Goal: Task Accomplishment & Management: Manage account settings

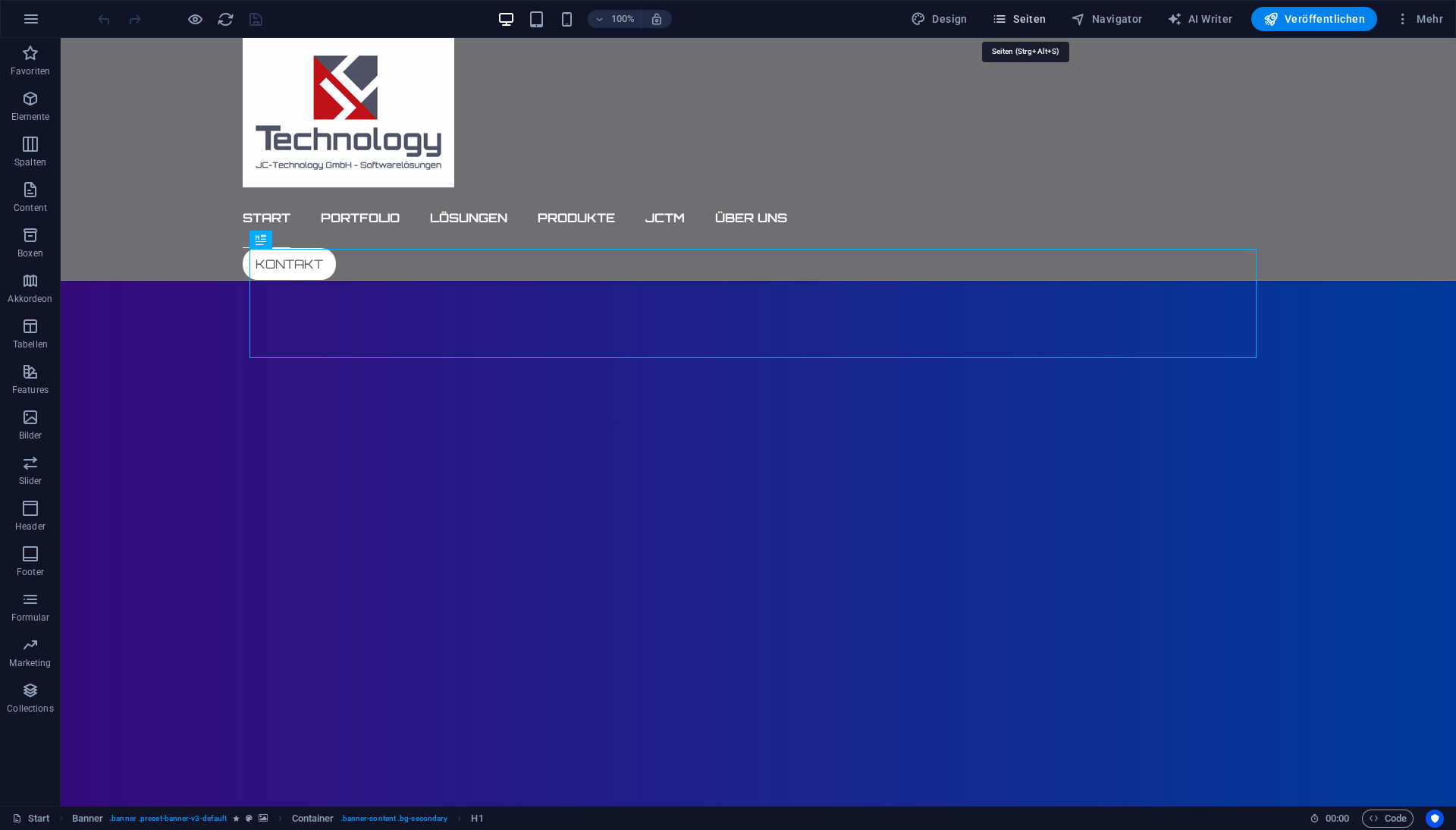
click at [1027, 19] on span "Seiten" at bounding box center [1019, 19] width 55 height 15
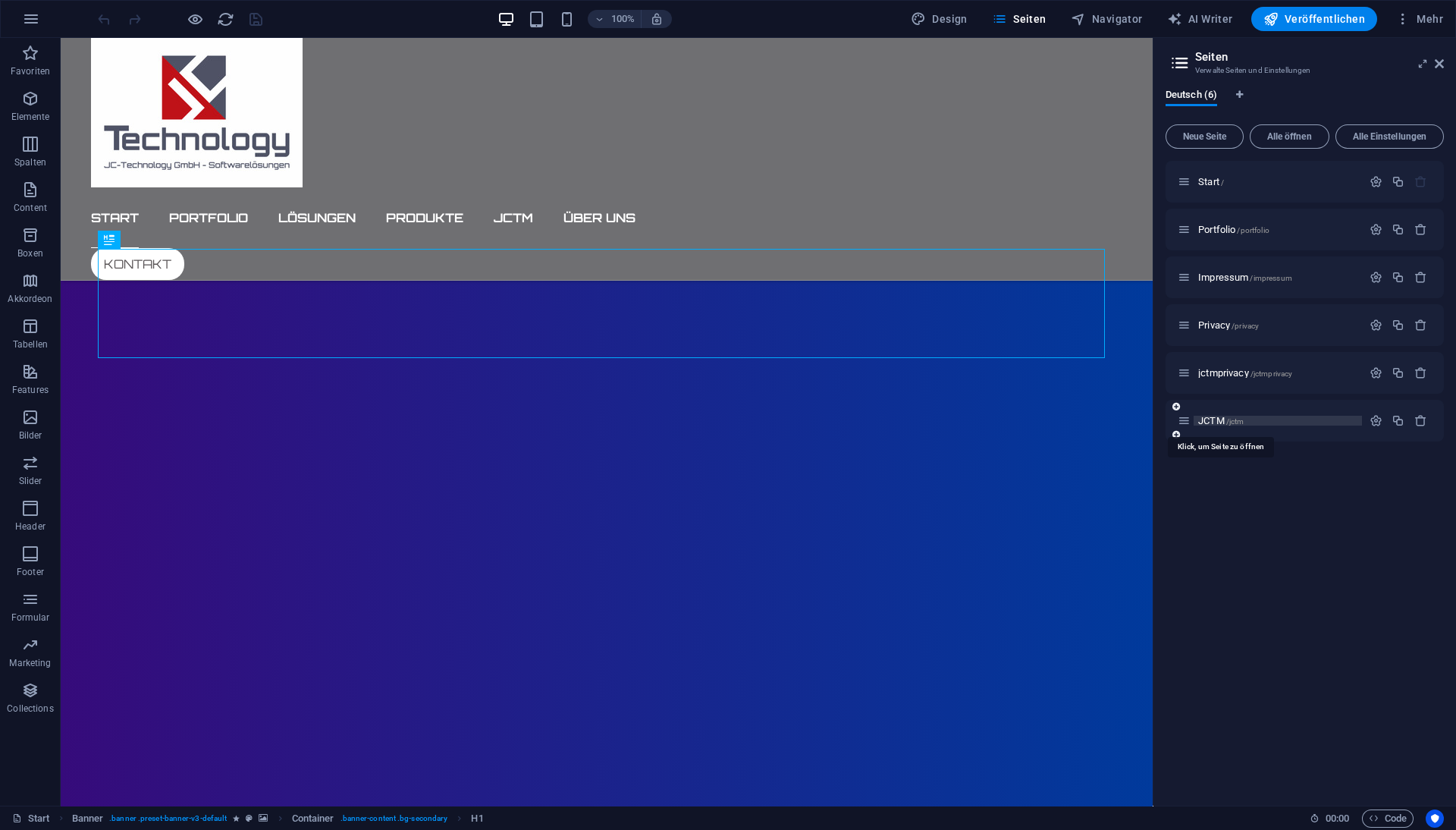
click at [1214, 418] on span "JCTM /jctm" at bounding box center [1221, 420] width 46 height 11
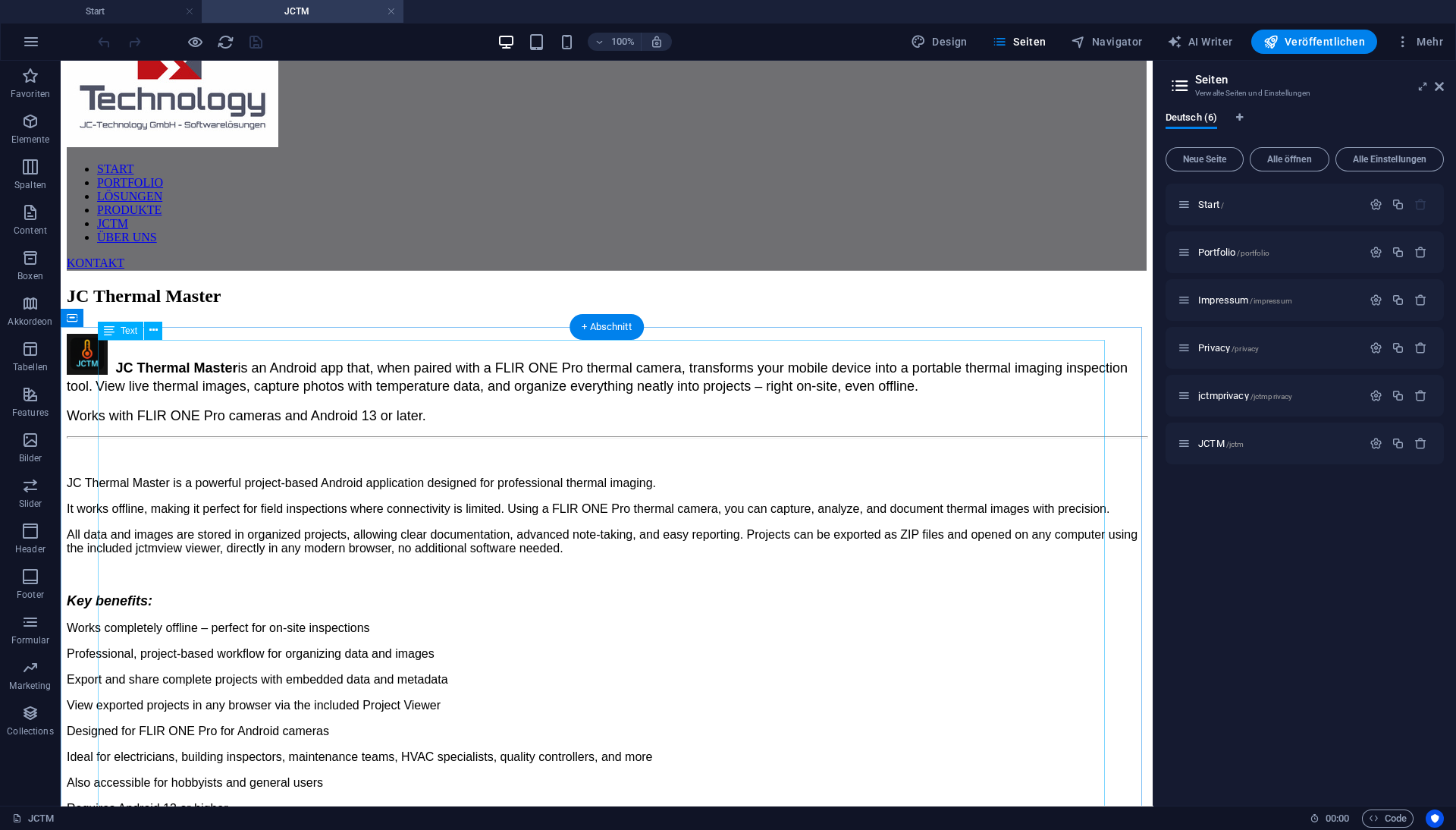
scroll to position [68, 0]
click at [154, 328] on icon at bounding box center [153, 330] width 8 height 16
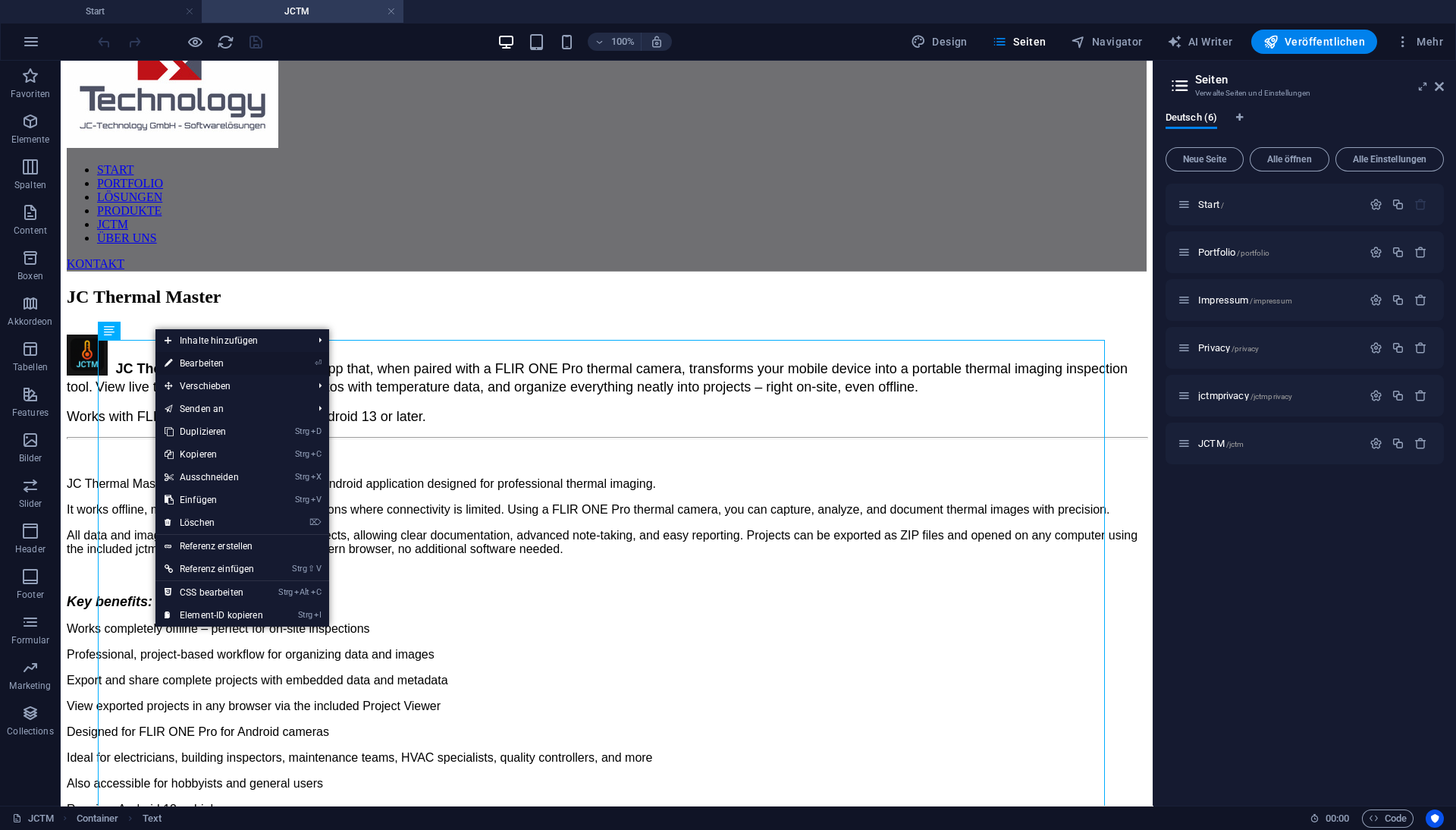
click at [204, 364] on link "⏎ Bearbeiten" at bounding box center [213, 363] width 117 height 23
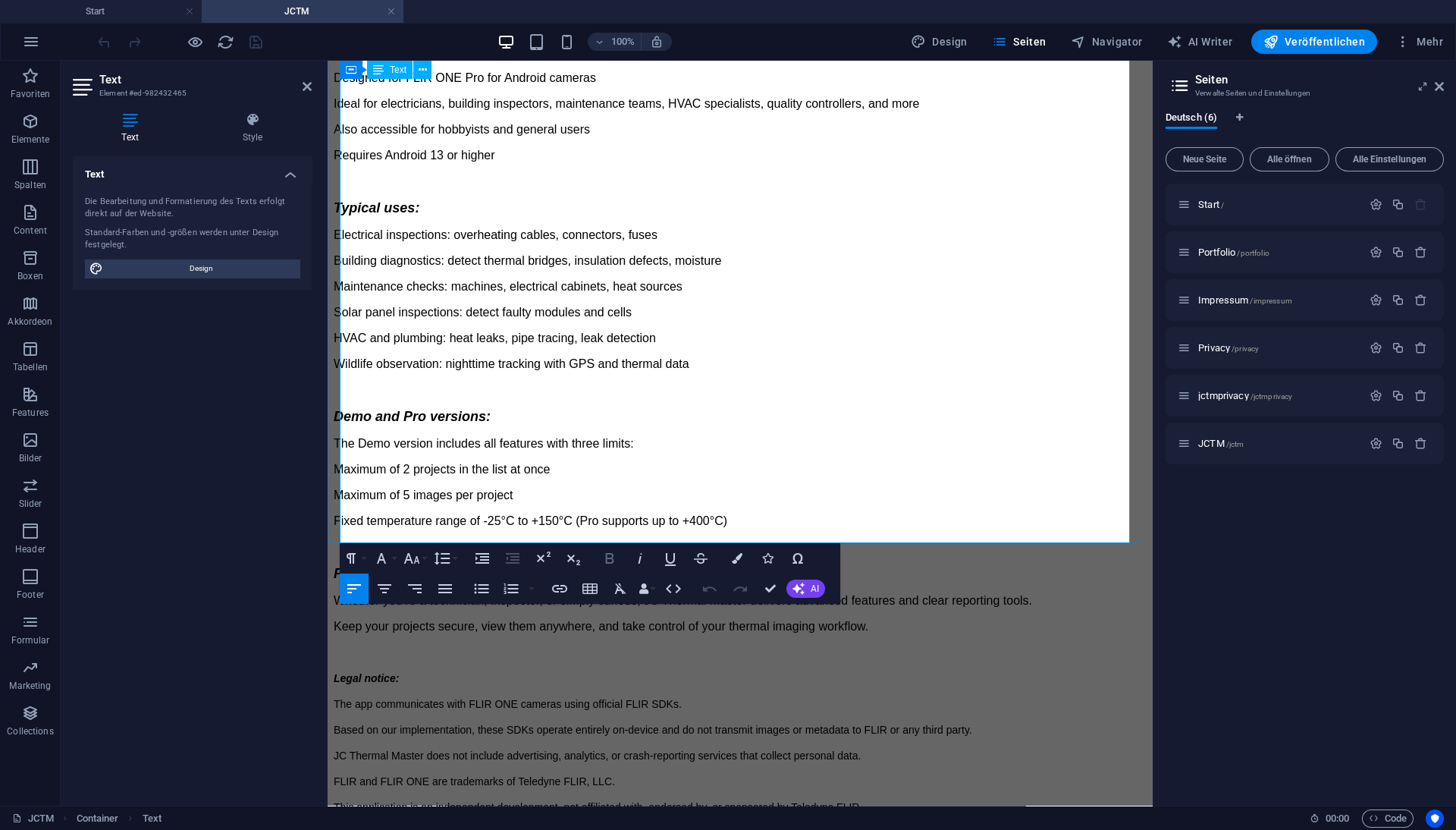
scroll to position [757, 0]
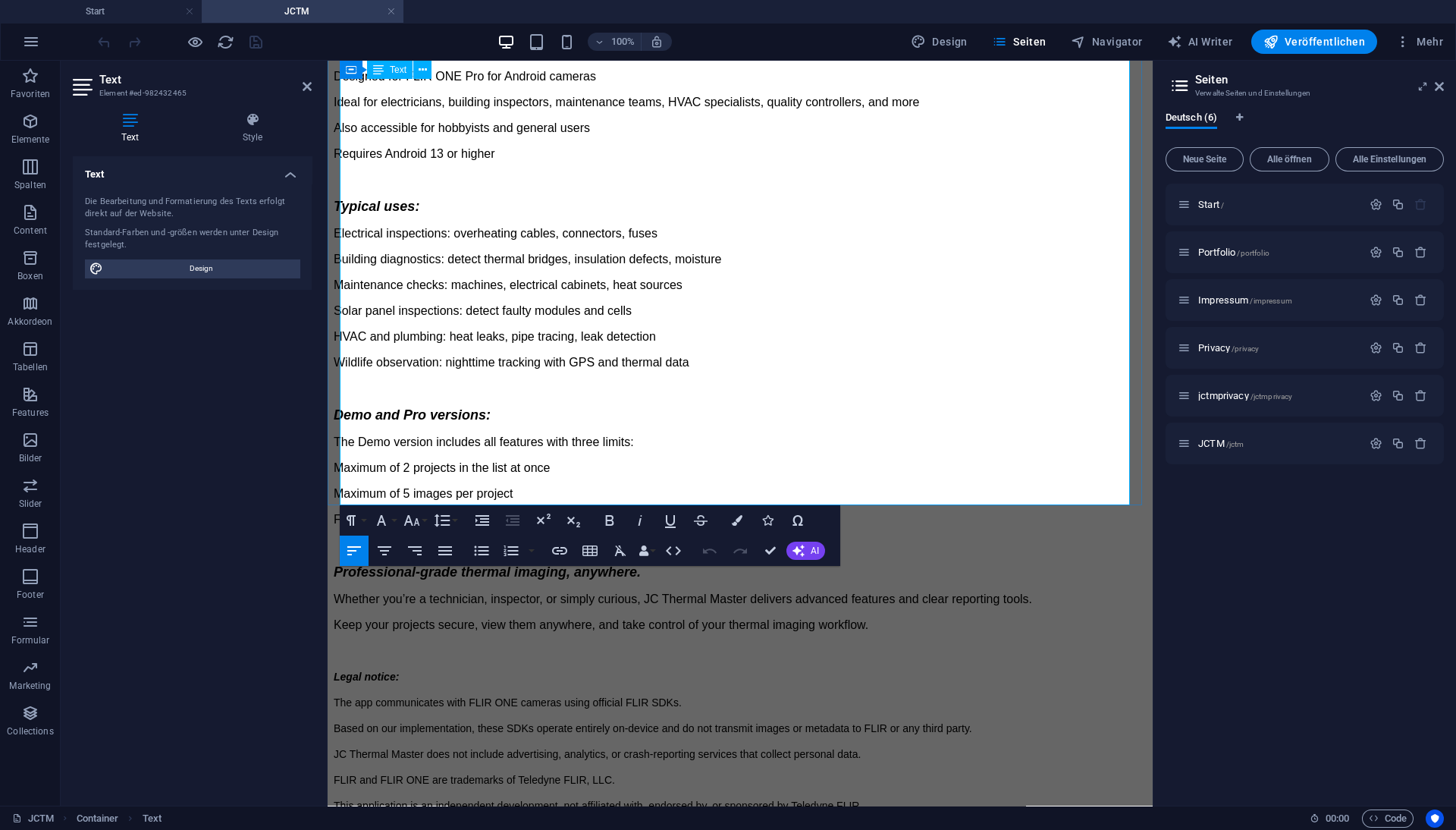
click at [895, 799] on p "This application is an independent development, not affiliated with, endorsed b…" at bounding box center [740, 806] width 813 height 13
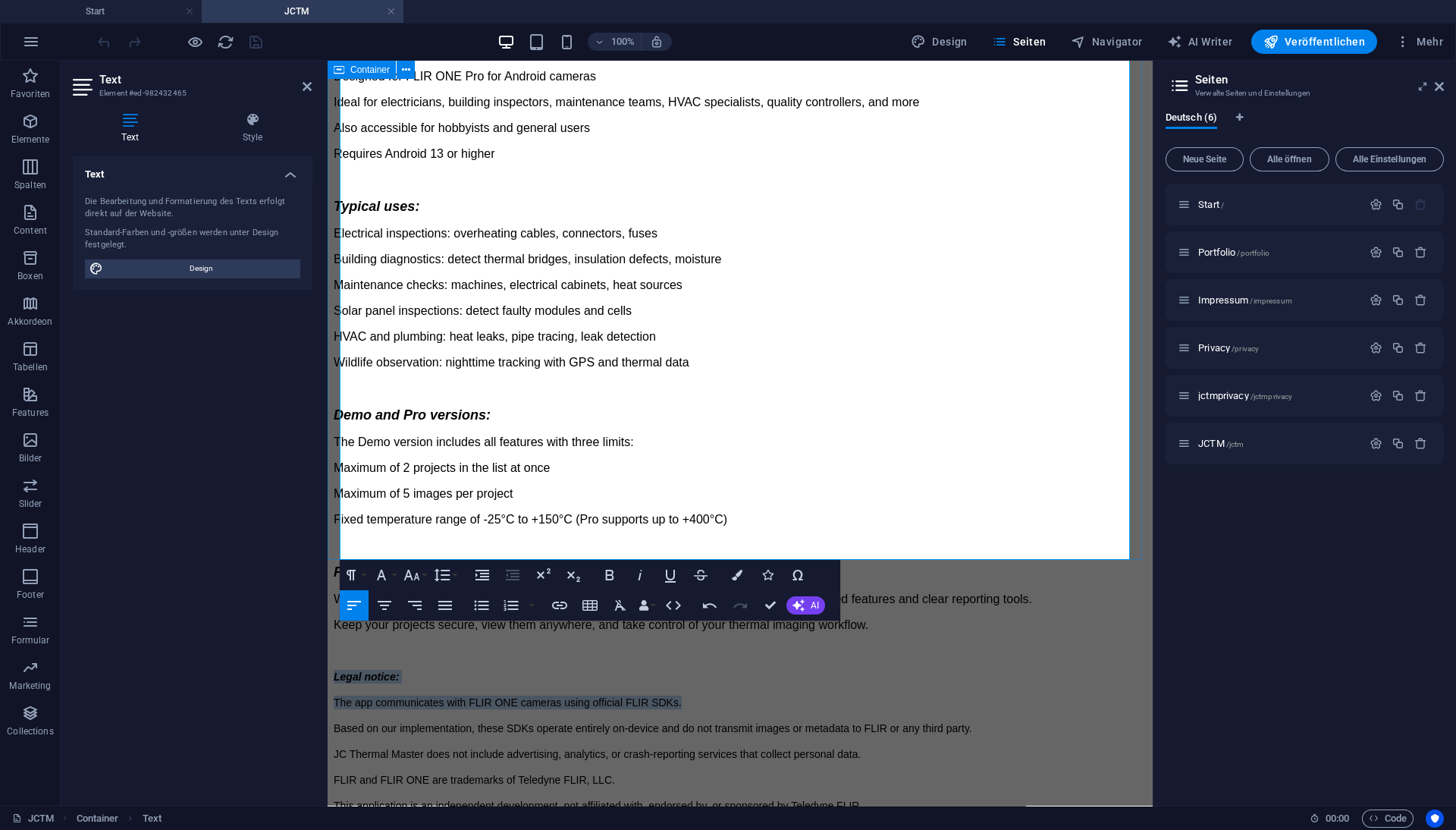
drag, startPoint x: 685, startPoint y: 422, endPoint x: 338, endPoint y: 404, distance: 347.5
click at [338, 404] on div "JC Thermal Master is a powerful project-based Android application designed for …" at bounding box center [740, 329] width 813 height 1122
copy div "Legal notice: The app communicates with FLIR ONE cameras using official FLIR SD…"
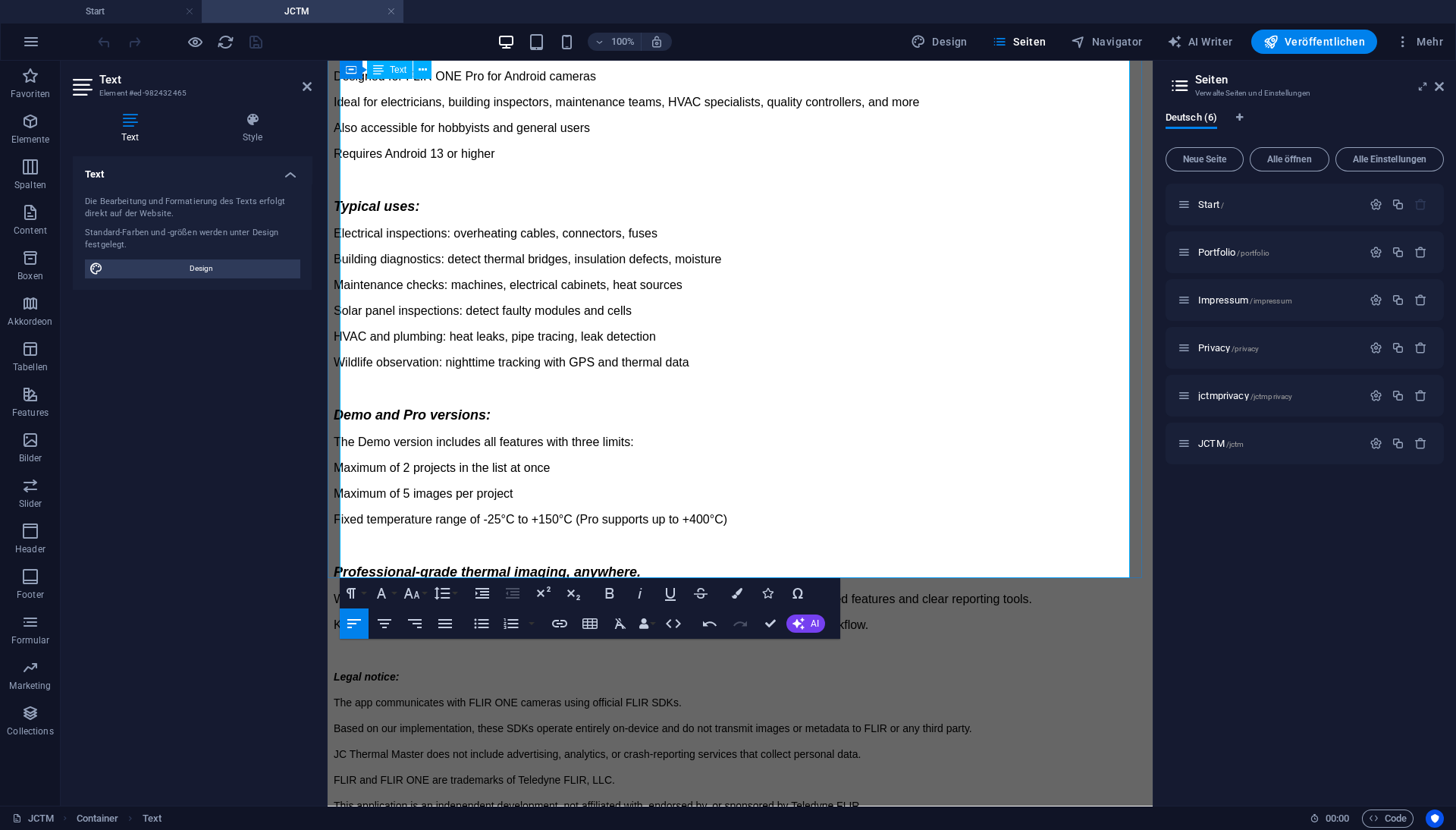
drag, startPoint x: 676, startPoint y: 551, endPoint x: 341, endPoint y: 556, distance: 335.0
click at [336, 555] on div "JC Thermal Master is a powerful project-based Android application designed for …" at bounding box center [740, 342] width 813 height 1148
drag, startPoint x: 684, startPoint y: 552, endPoint x: 335, endPoint y: 555, distance: 349.0
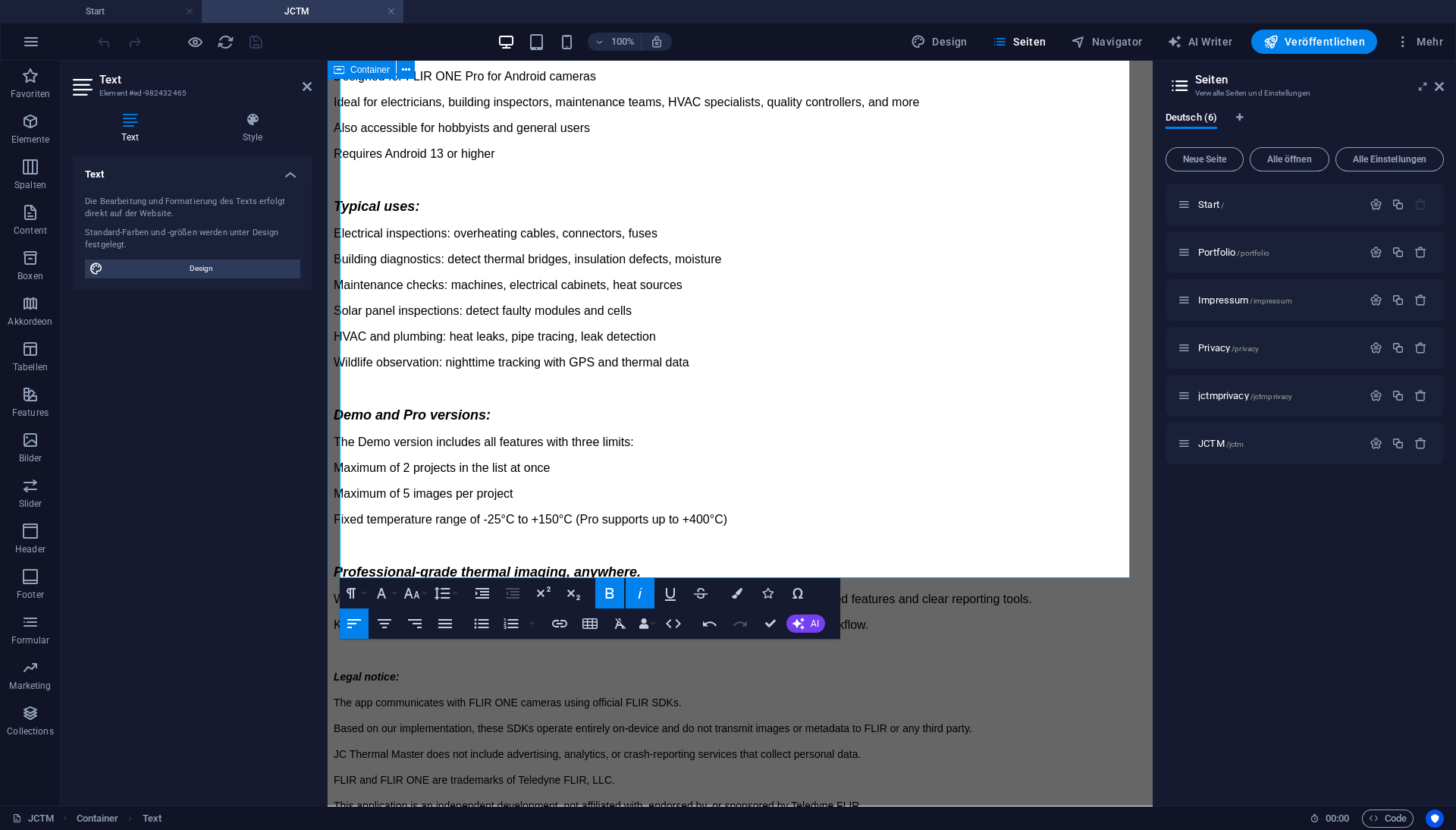
click at [336, 556] on div "JC Thermal Master is a powerful project-based Android application designed for …" at bounding box center [740, 342] width 813 height 1148
click at [562, 622] on icon "button" at bounding box center [560, 624] width 19 height 19
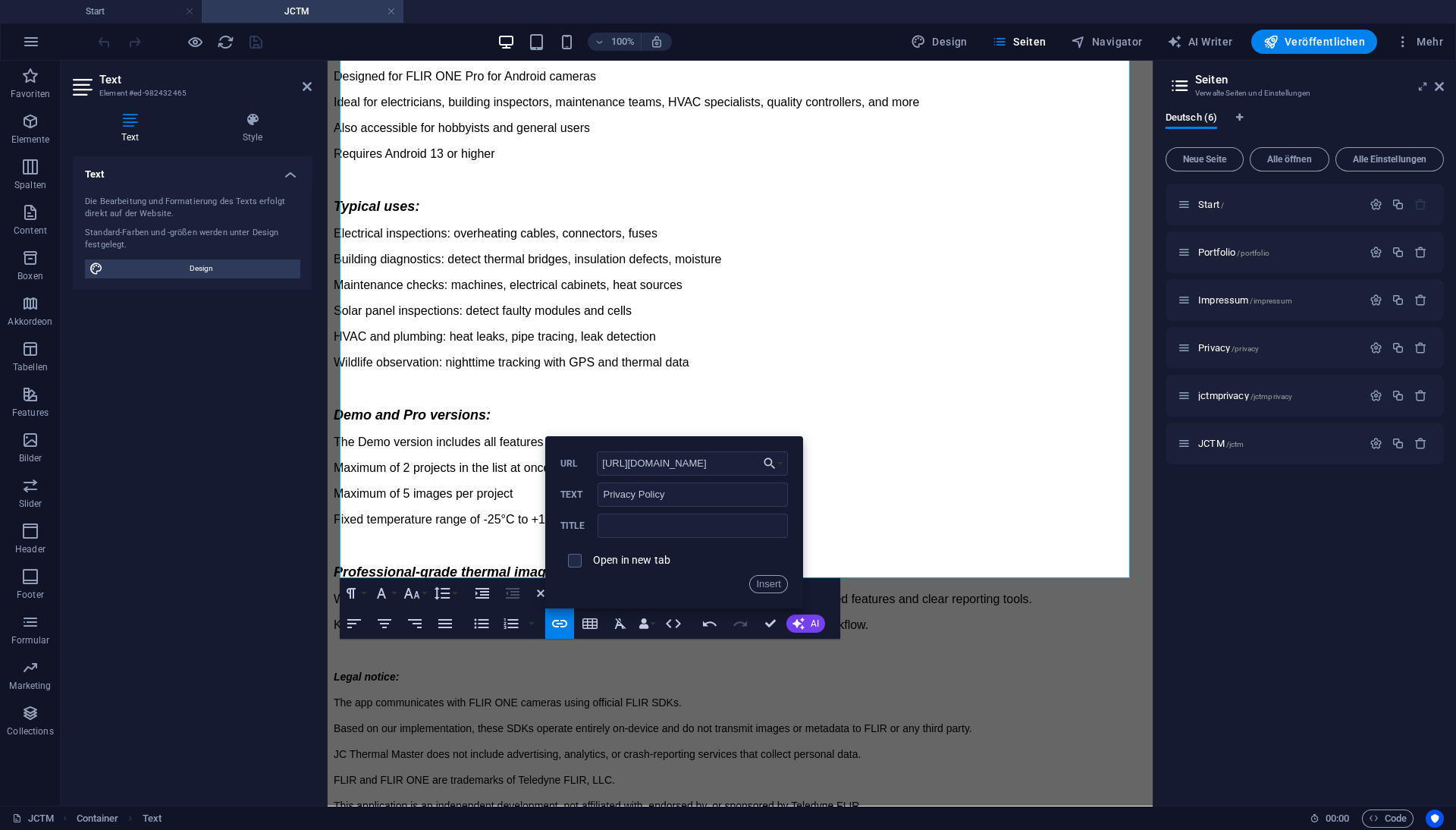
type input "[URL][DOMAIN_NAME]"
click at [773, 586] on button "Insert" at bounding box center [769, 585] width 39 height 19
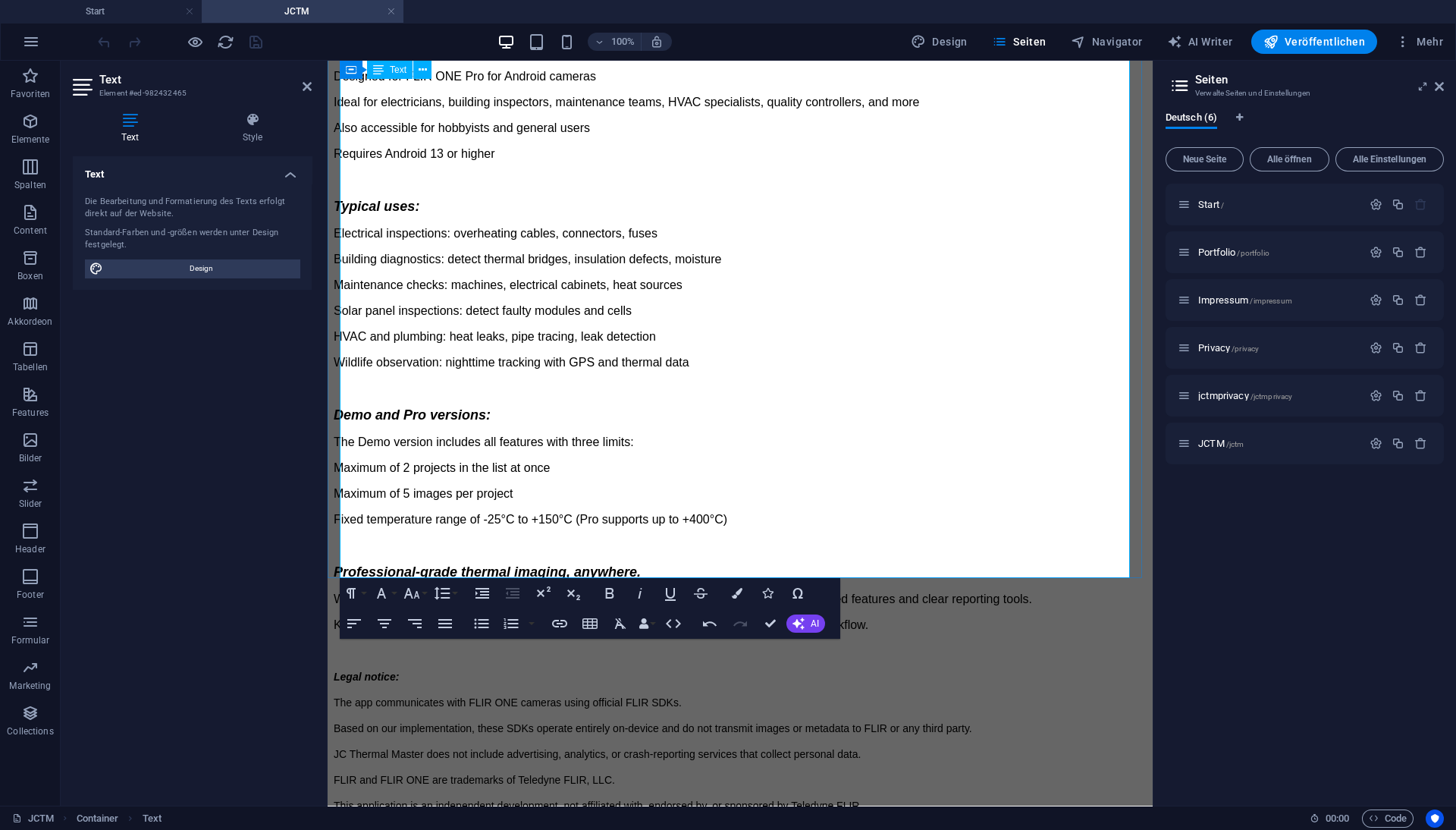
drag, startPoint x: 769, startPoint y: 626, endPoint x: 707, endPoint y: 565, distance: 87.0
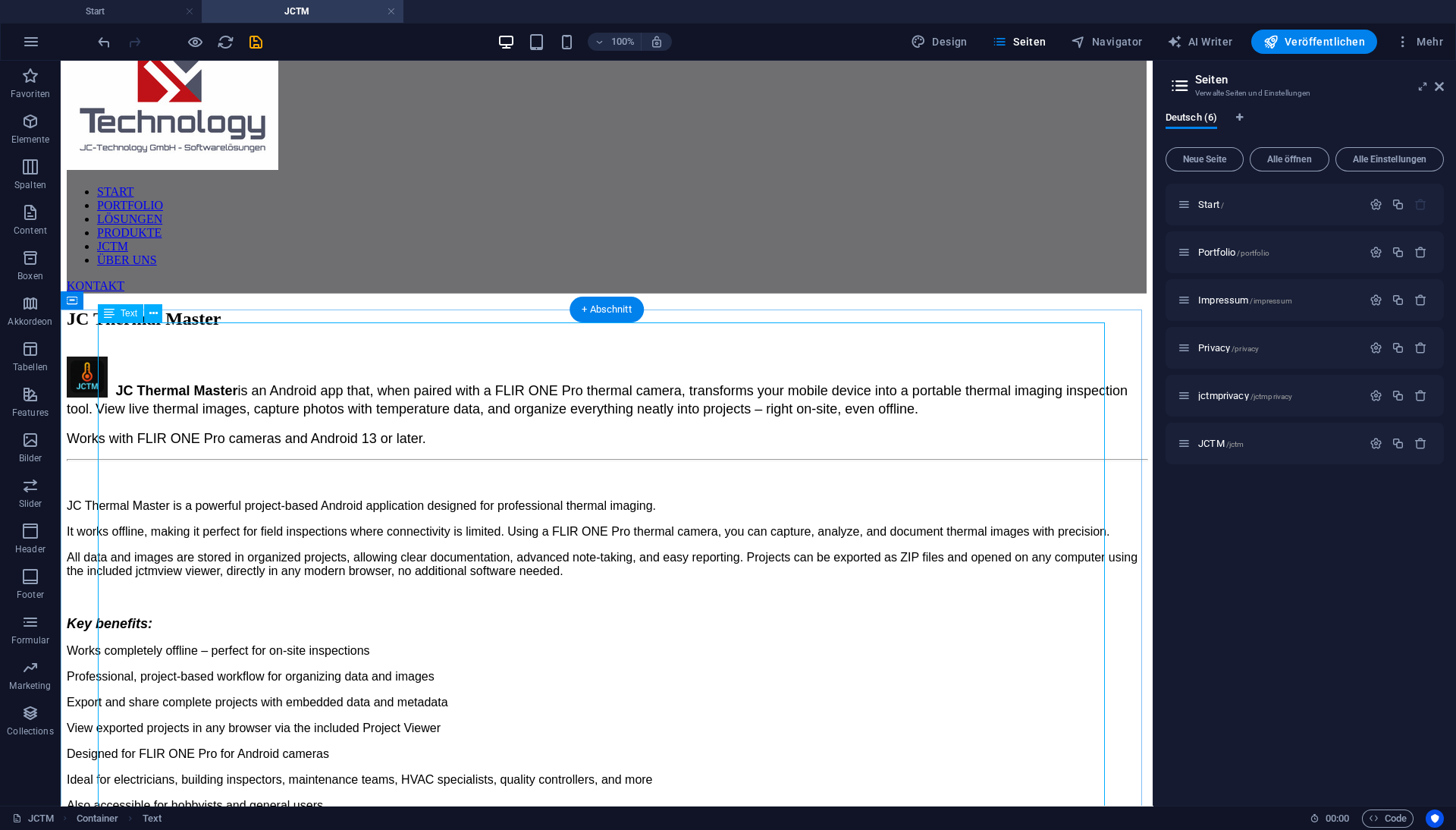
scroll to position [0, 0]
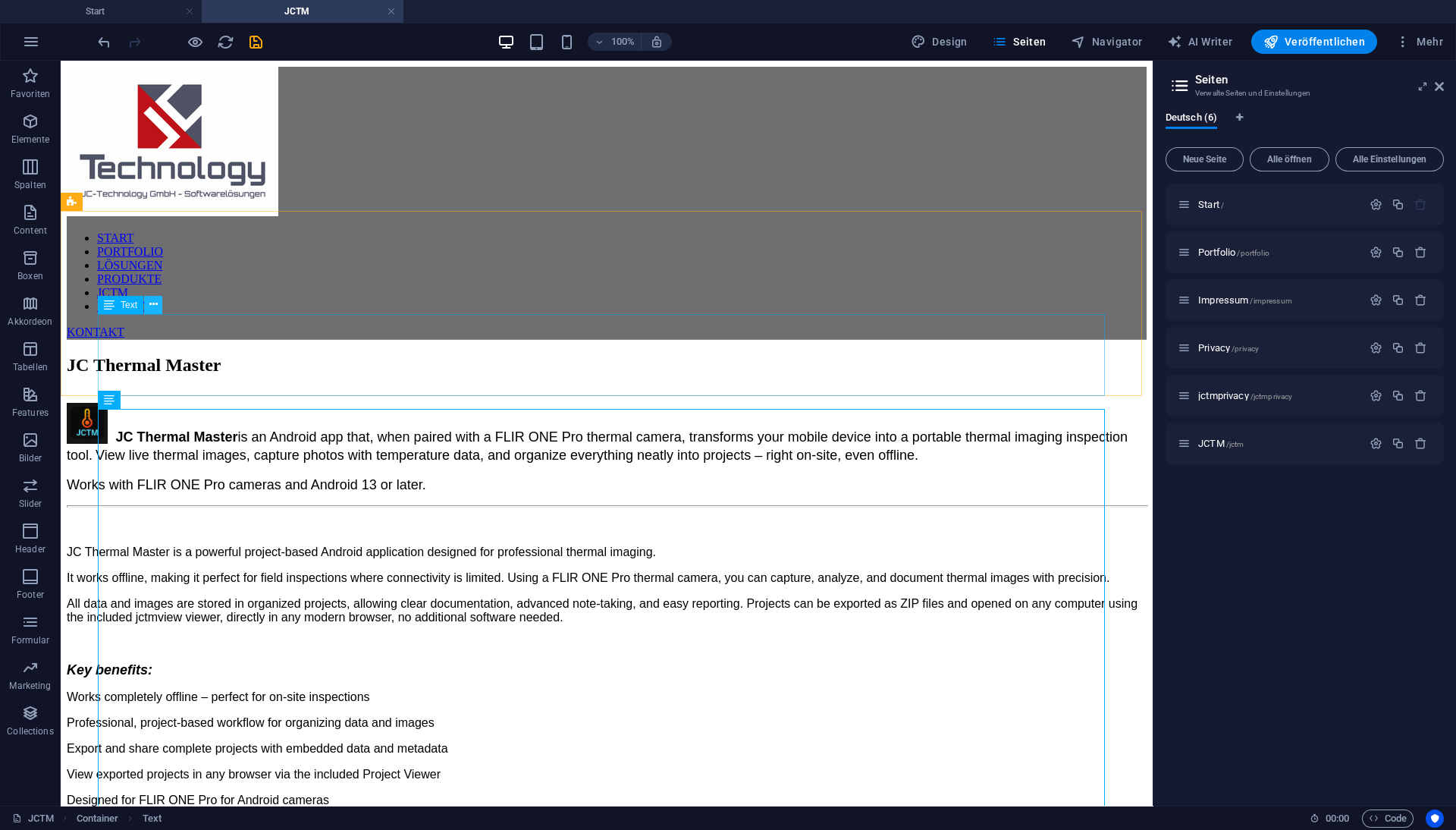
click at [150, 302] on icon at bounding box center [153, 305] width 8 height 16
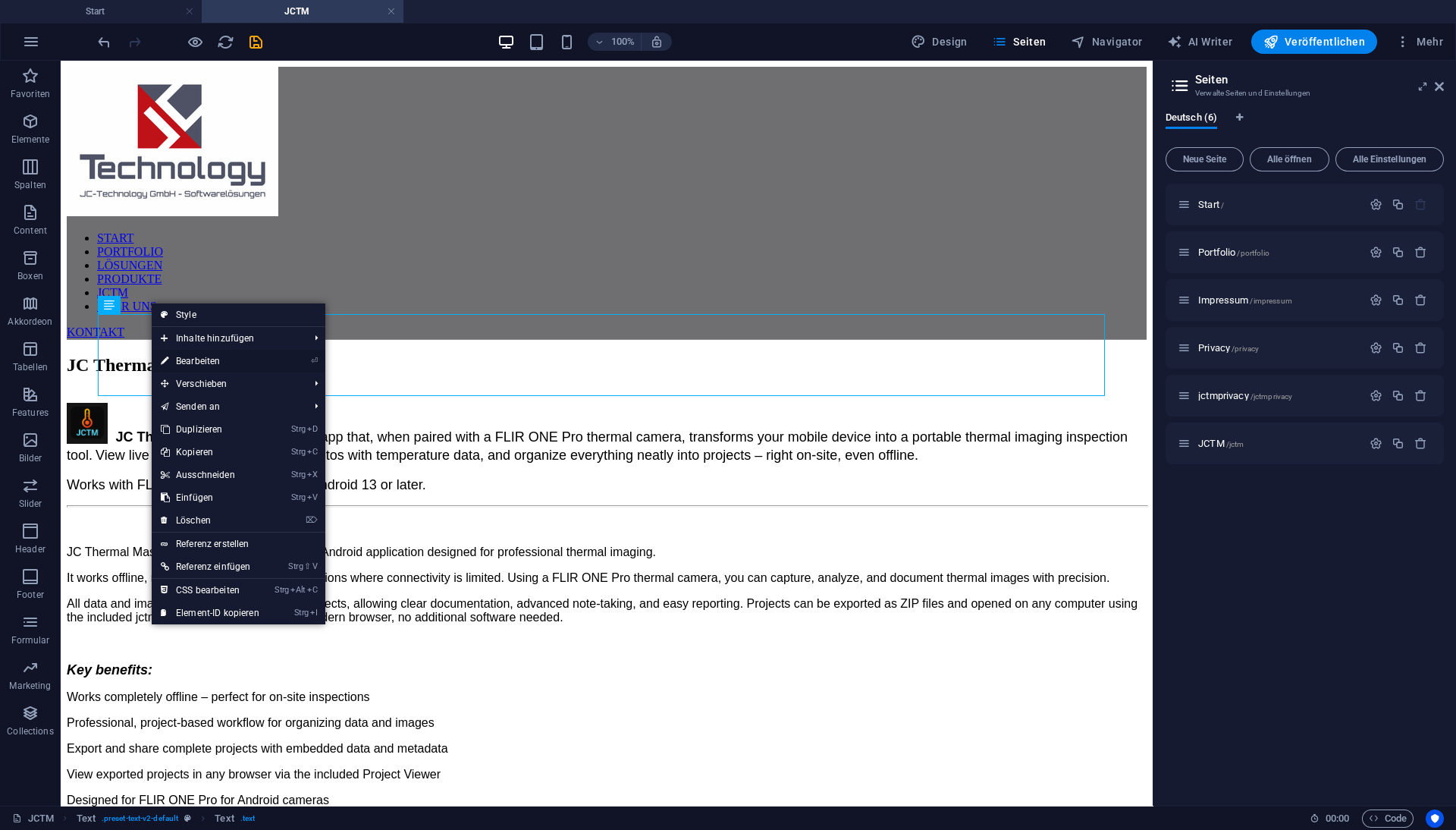
click at [207, 357] on link "⏎ Bearbeiten" at bounding box center [210, 361] width 117 height 23
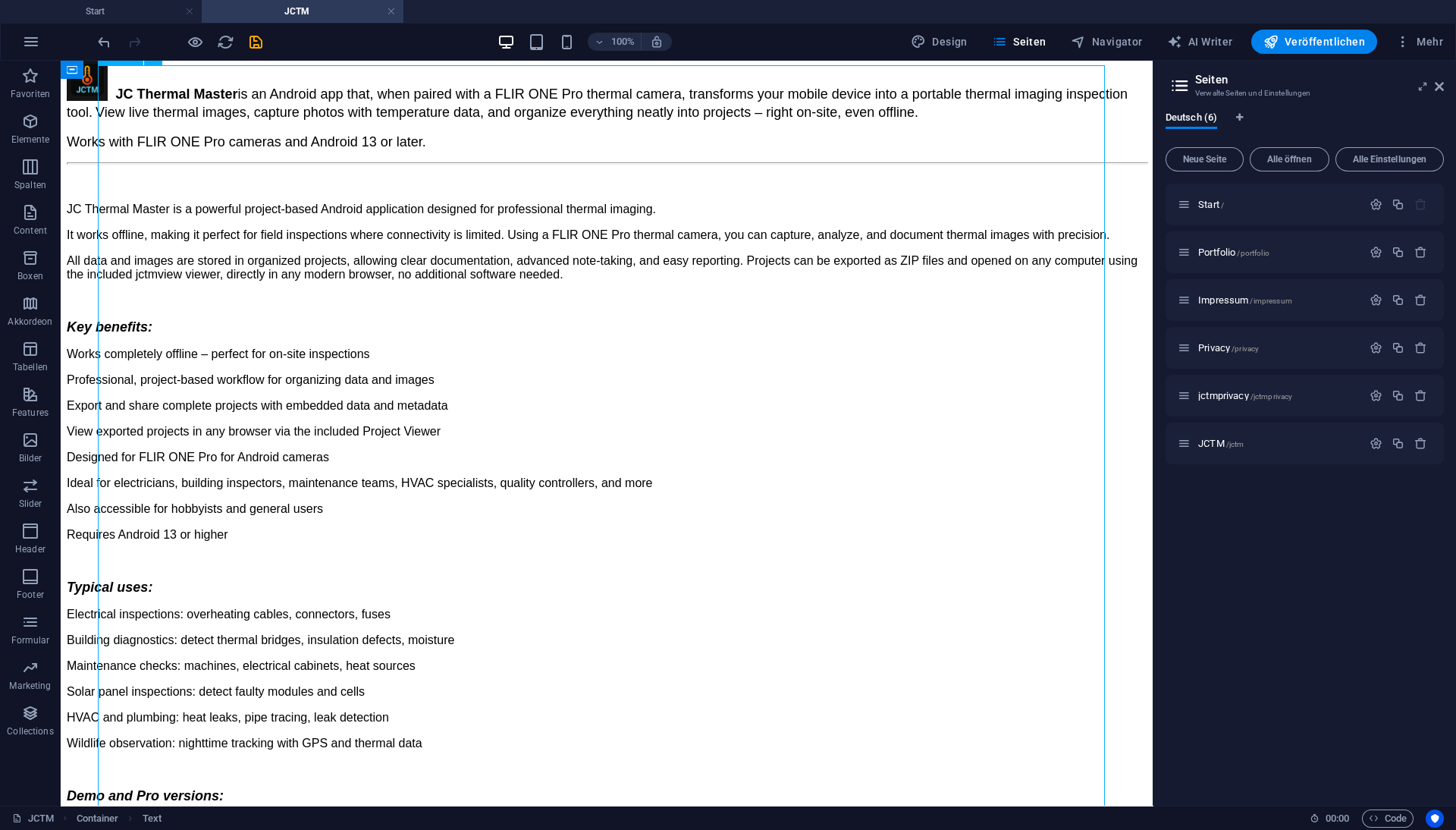
click at [481, 532] on div "JC Thermal Master is a powerful project-based Android application designed for …" at bounding box center [606, 737] width 1080 height 1120
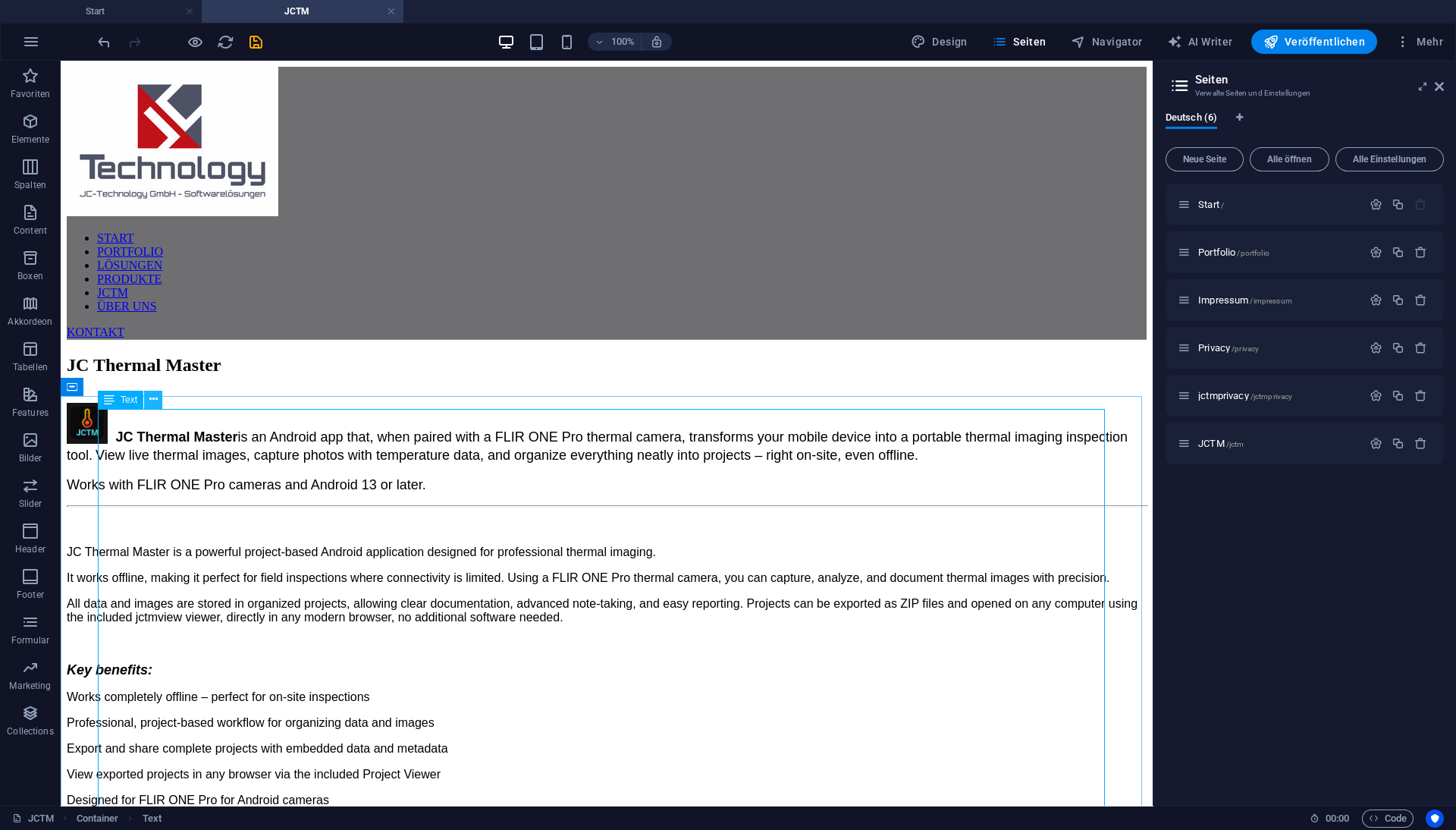
click at [155, 396] on icon at bounding box center [153, 399] width 8 height 16
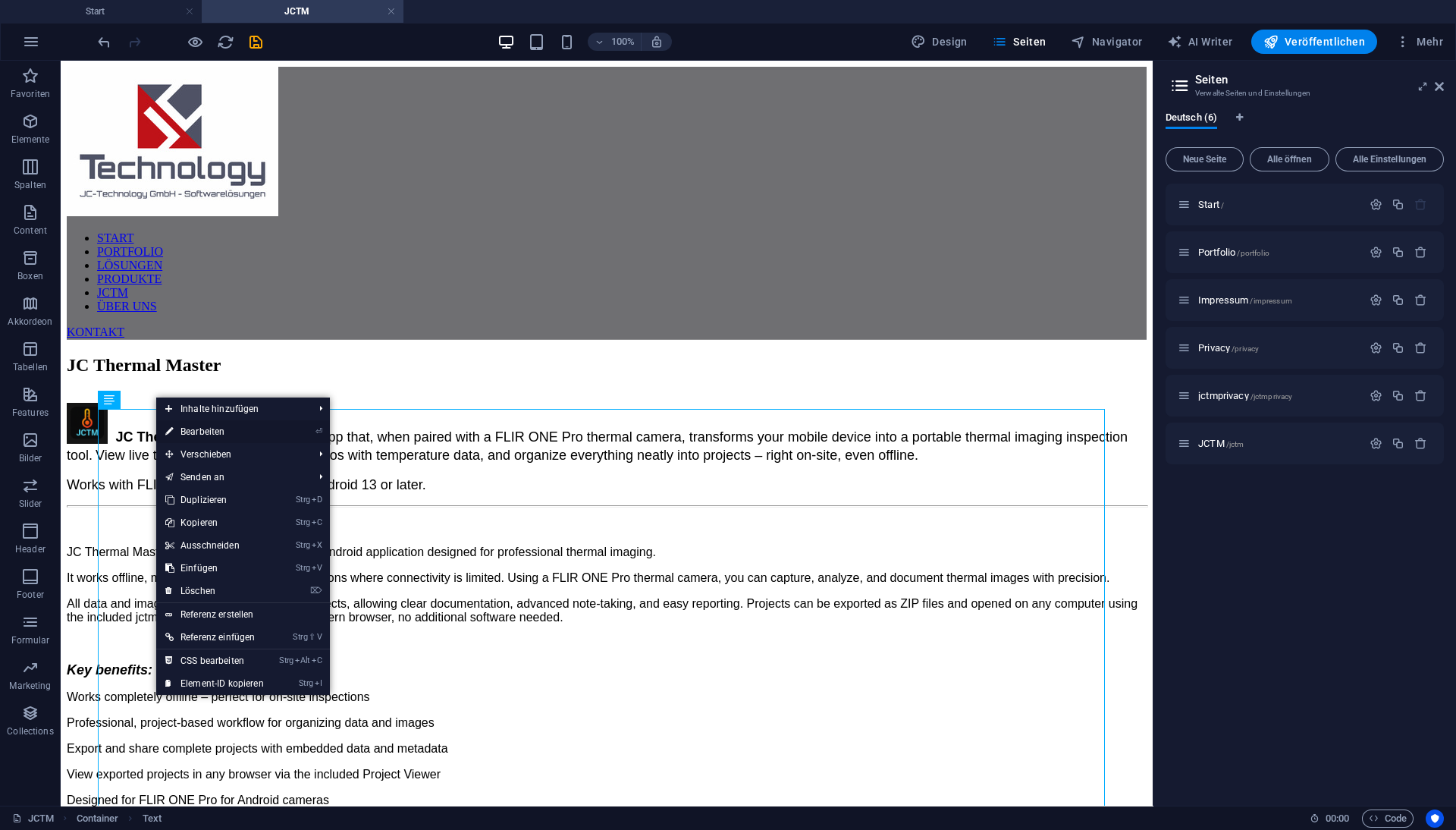
click at [215, 434] on link "⏎ Bearbeiten" at bounding box center [214, 431] width 117 height 23
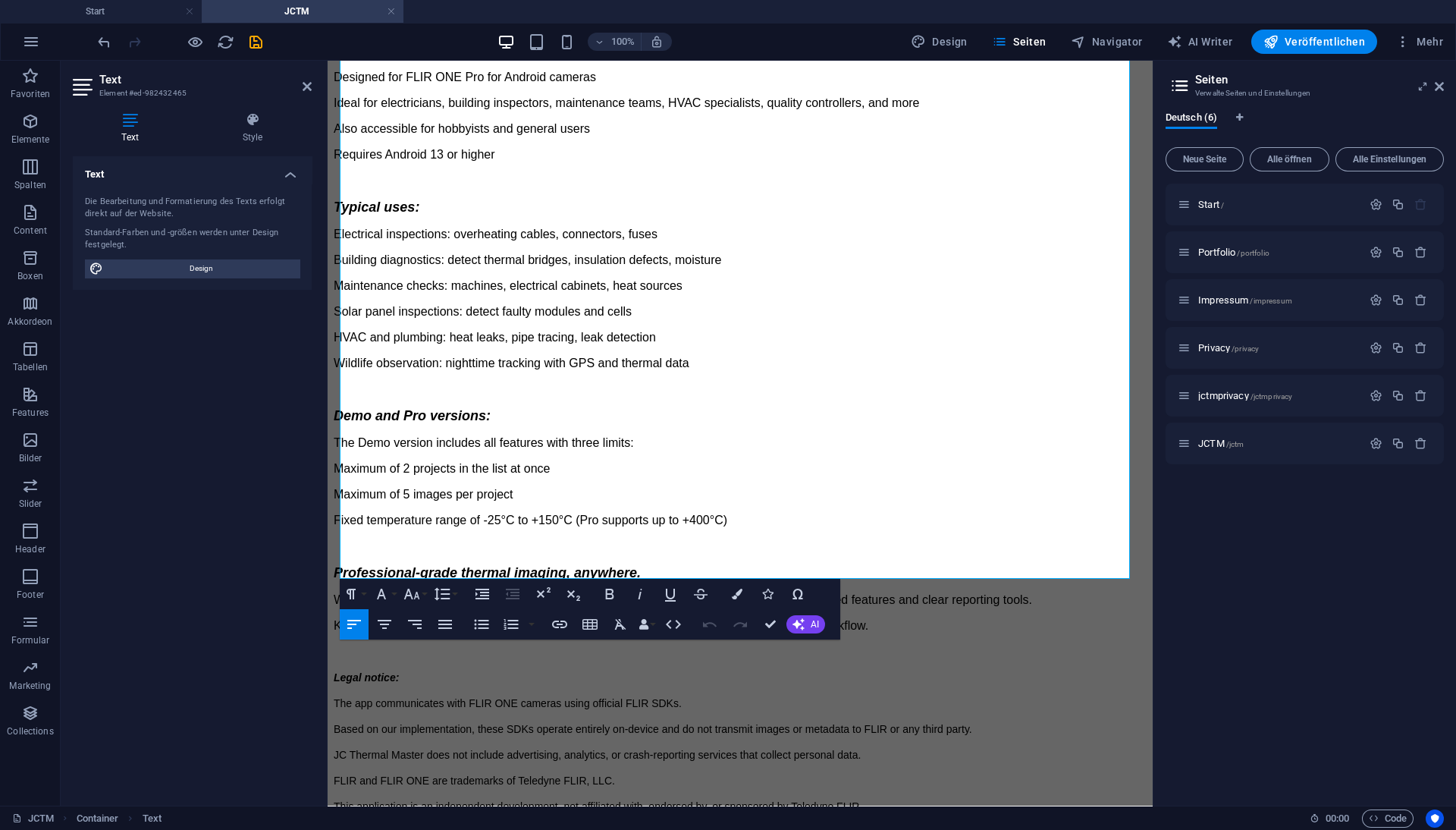
scroll to position [757, 0]
drag, startPoint x: 402, startPoint y: 551, endPoint x: 336, endPoint y: 550, distance: 66.0
click at [336, 550] on div "JC Thermal Master is a powerful project-based Android application designed for …" at bounding box center [740, 342] width 813 height 1148
click at [669, 596] on icon "button" at bounding box center [670, 594] width 19 height 19
click at [637, 596] on icon "button" at bounding box center [640, 594] width 19 height 19
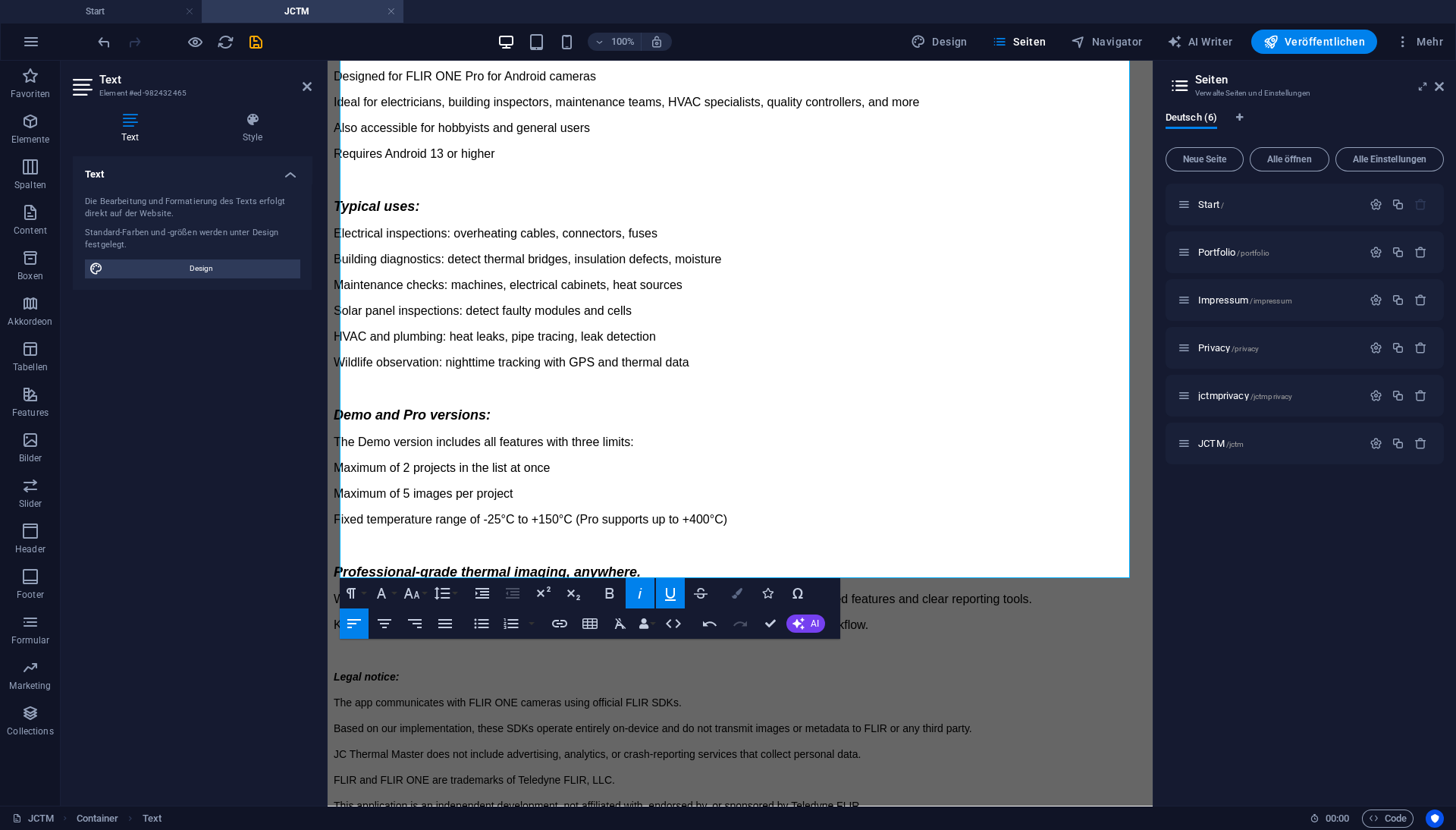
click at [733, 596] on icon "button" at bounding box center [737, 593] width 11 height 11
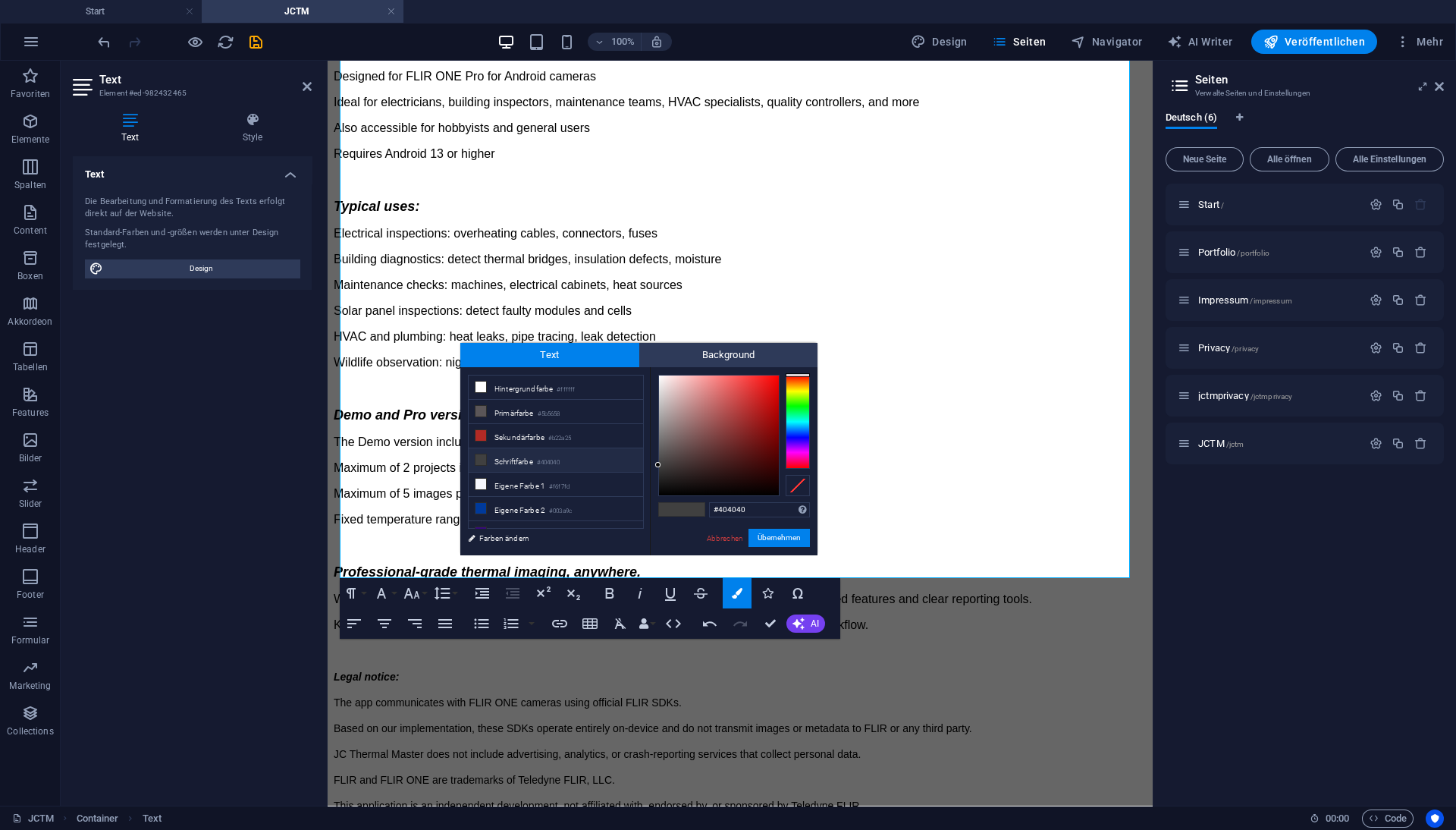
click at [795, 428] on div at bounding box center [798, 422] width 24 height 94
click at [796, 435] on div at bounding box center [798, 422] width 24 height 94
click at [786, 533] on button "Übernehmen" at bounding box center [779, 538] width 62 height 19
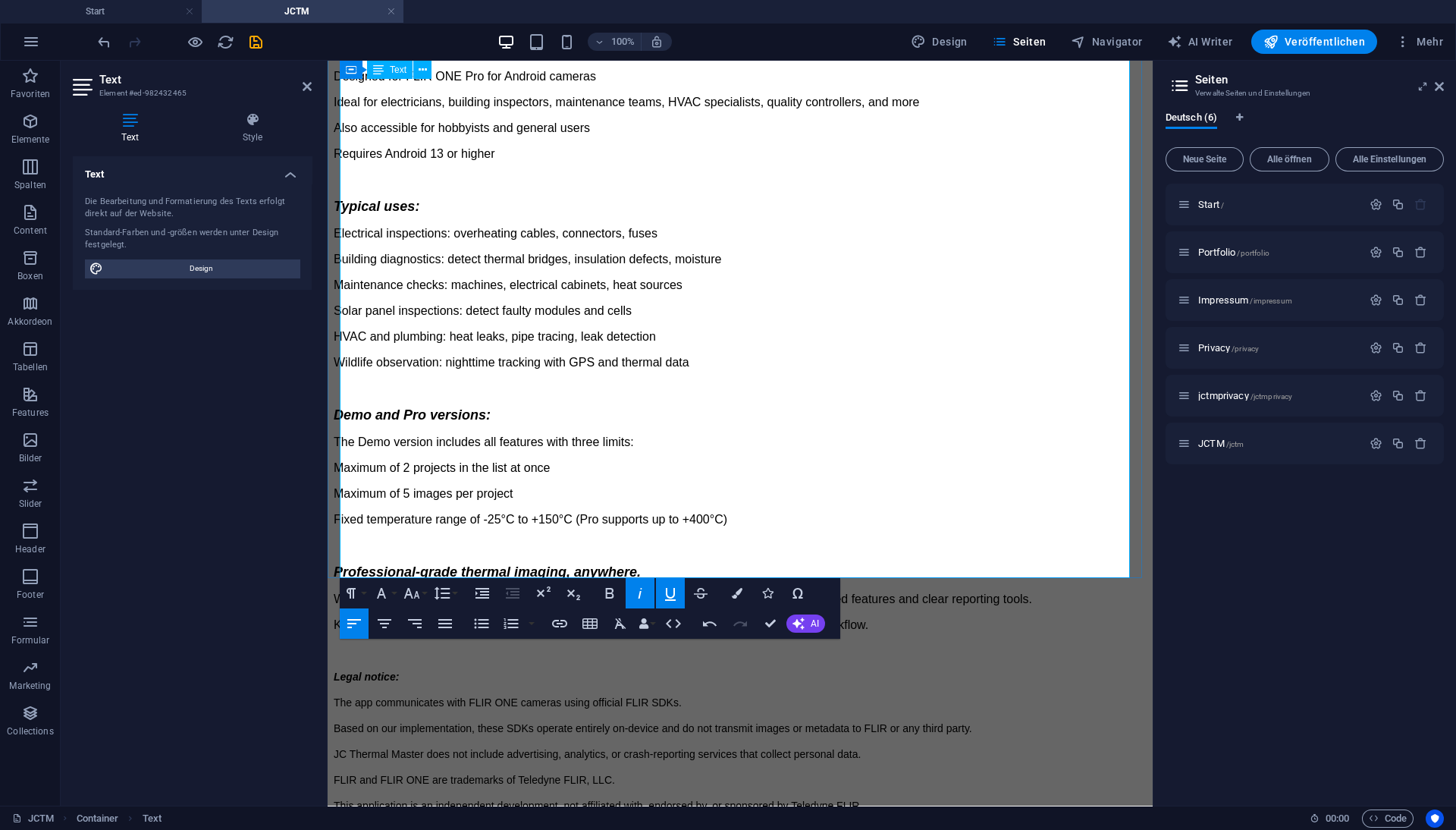
drag, startPoint x: 404, startPoint y: 554, endPoint x: 338, endPoint y: 556, distance: 66.0
click at [338, 556] on div "JC Thermal Master is a powerful project-based Android application designed for …" at bounding box center [740, 342] width 813 height 1148
click at [740, 590] on icon "button" at bounding box center [737, 593] width 11 height 11
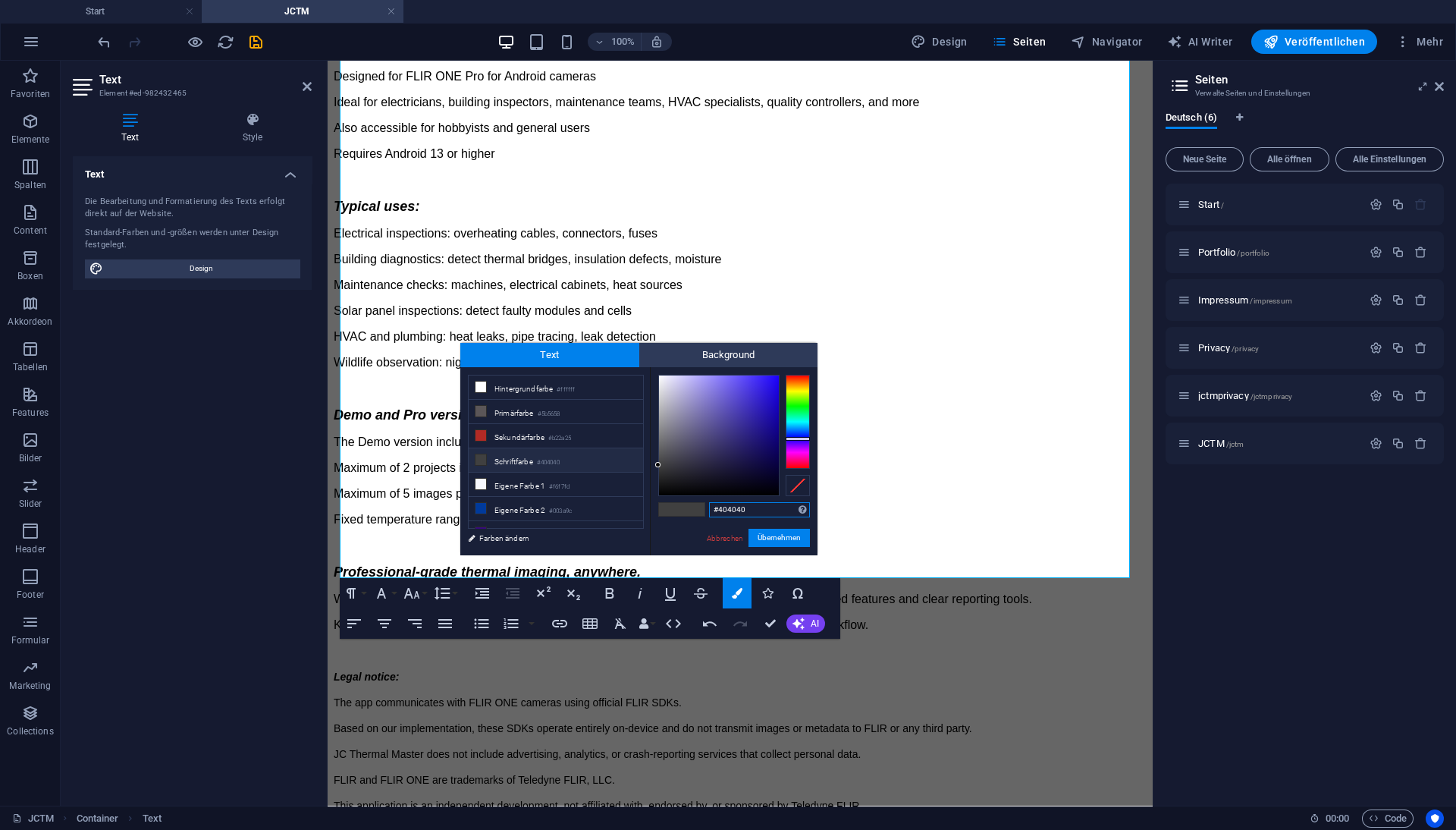
click at [798, 439] on div at bounding box center [798, 422] width 24 height 94
click at [762, 457] on div at bounding box center [719, 435] width 120 height 120
click at [779, 540] on button "Übernehmen" at bounding box center [779, 538] width 62 height 19
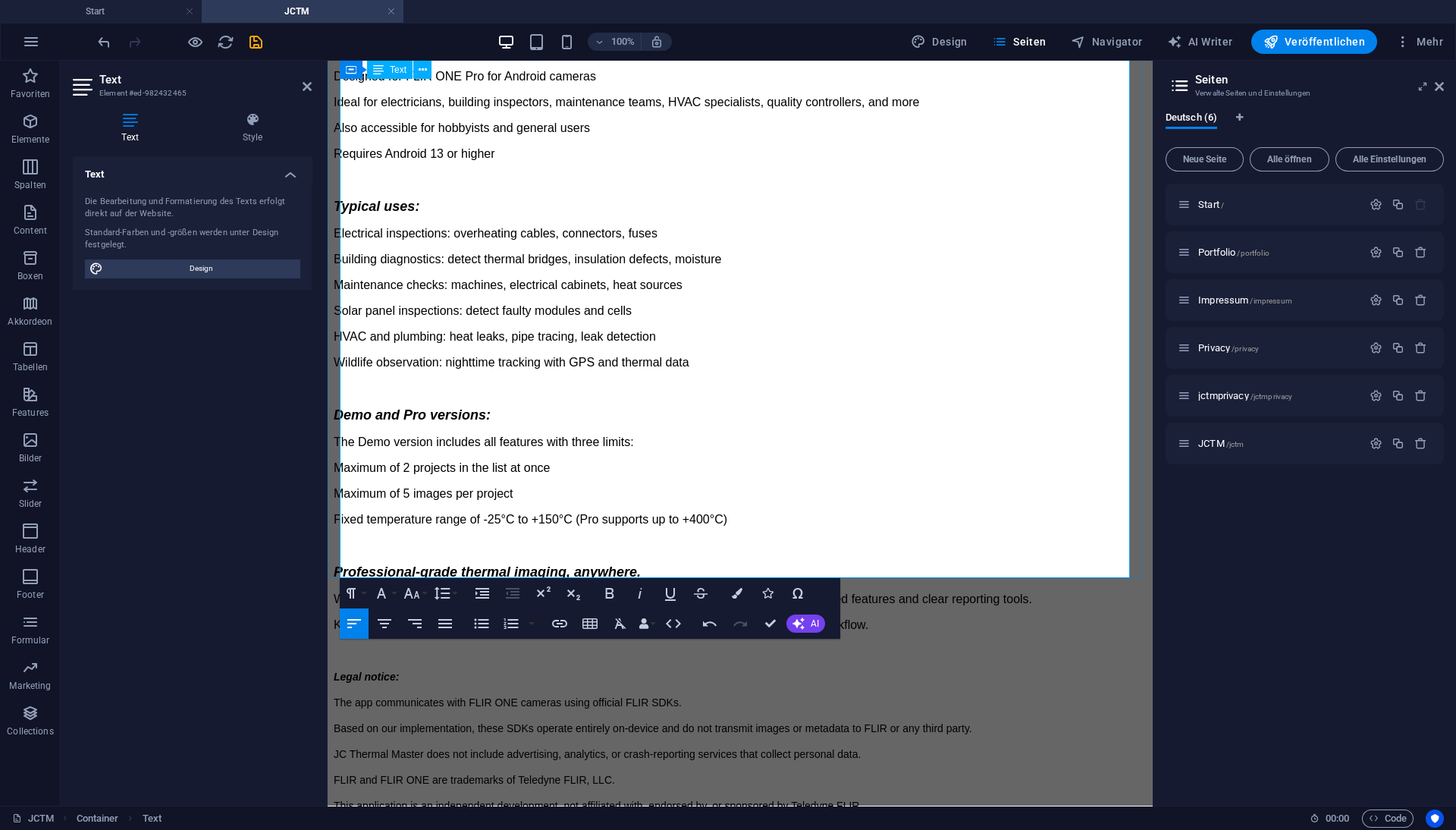
drag, startPoint x: 440, startPoint y: 550, endPoint x: 336, endPoint y: 555, distance: 104.1
click at [336, 555] on div "JC Thermal Master is a powerful project-based Android application designed for …" at bounding box center [740, 342] width 813 height 1148
drag, startPoint x: 419, startPoint y: 550, endPoint x: 898, endPoint y: 555, distance: 479.0
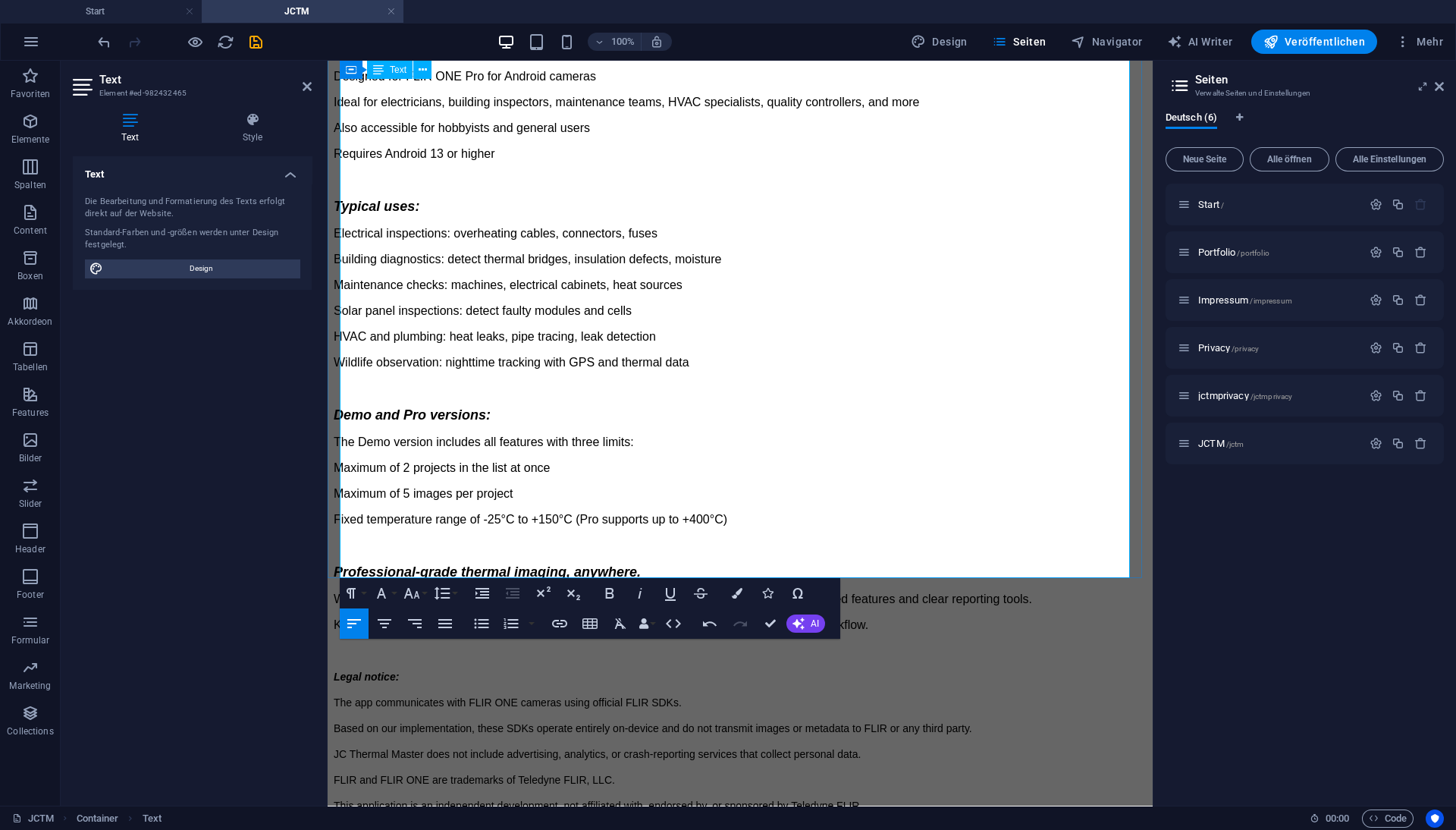
click at [668, 825] on p at bounding box center [740, 832] width 813 height 13
drag, startPoint x: 401, startPoint y: 555, endPoint x: 337, endPoint y: 557, distance: 64.0
click at [337, 557] on div "JC Thermal Master is a powerful project-based Android application designed for …" at bounding box center [740, 342] width 813 height 1148
click at [736, 593] on icon "button" at bounding box center [737, 593] width 11 height 11
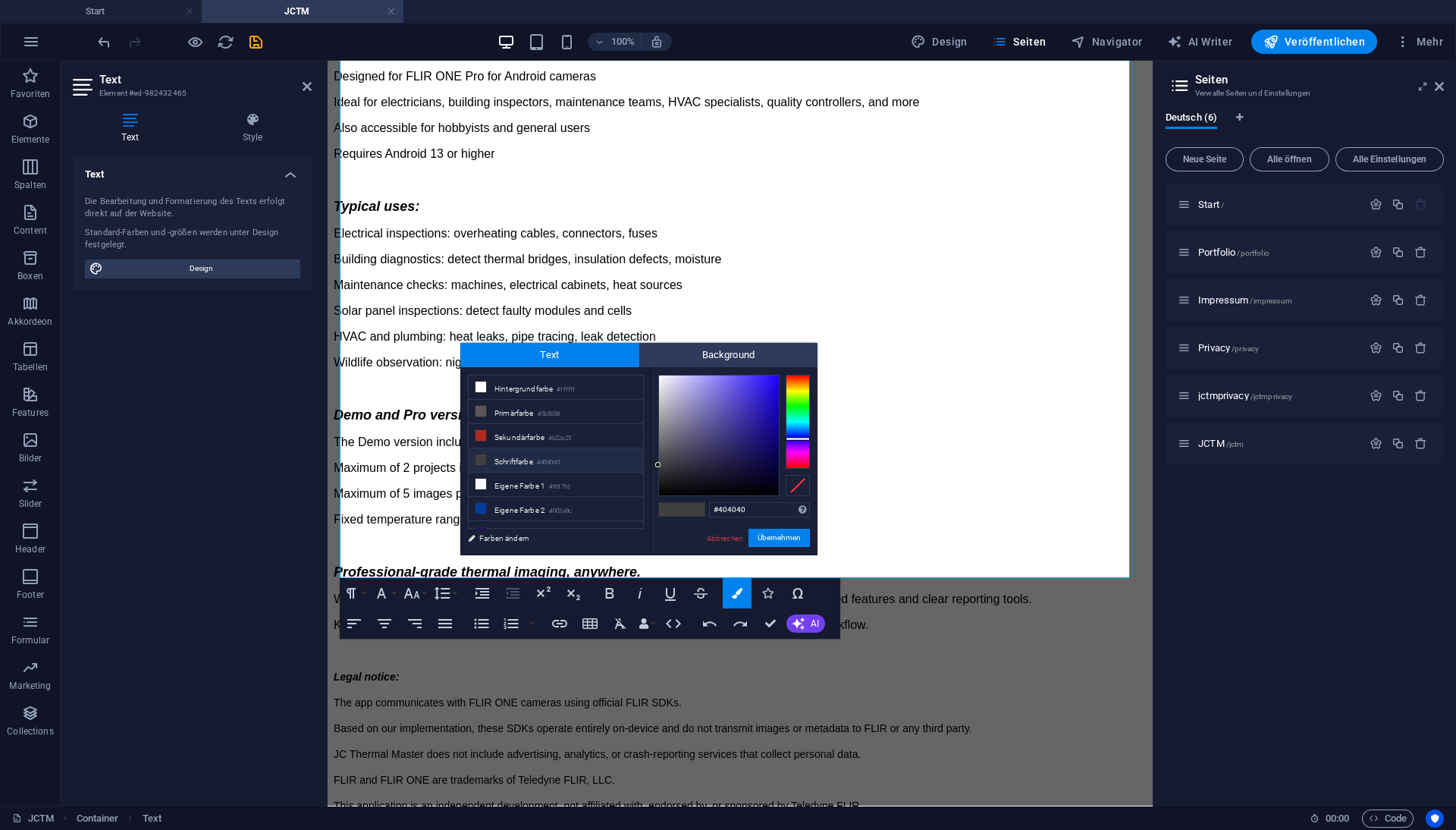
click at [799, 439] on div at bounding box center [798, 422] width 24 height 94
type input "#2a17c5"
click at [765, 402] on div at bounding box center [719, 435] width 120 height 120
click at [775, 536] on button "Übernehmen" at bounding box center [779, 538] width 62 height 19
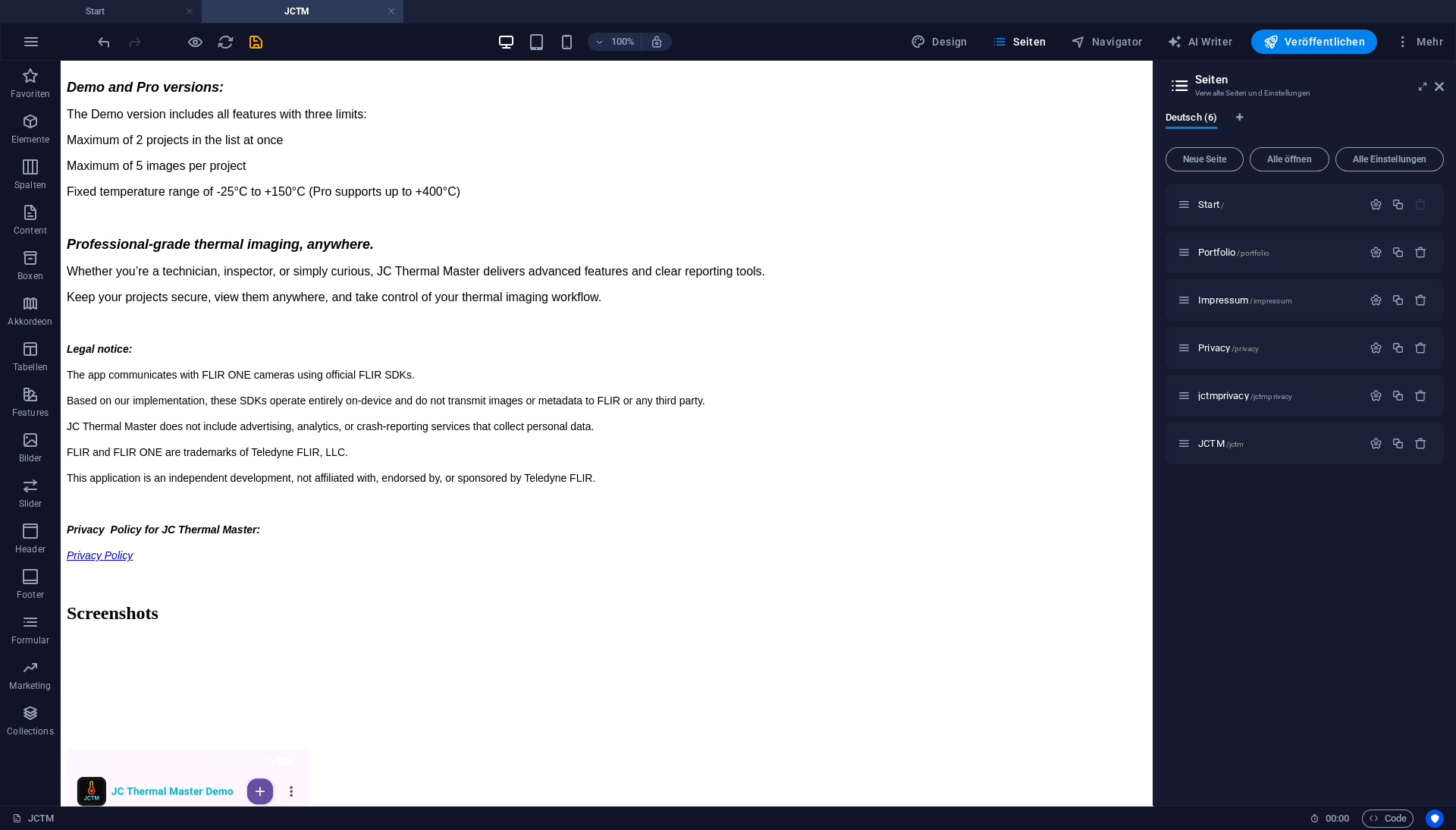
scroll to position [1057, 0]
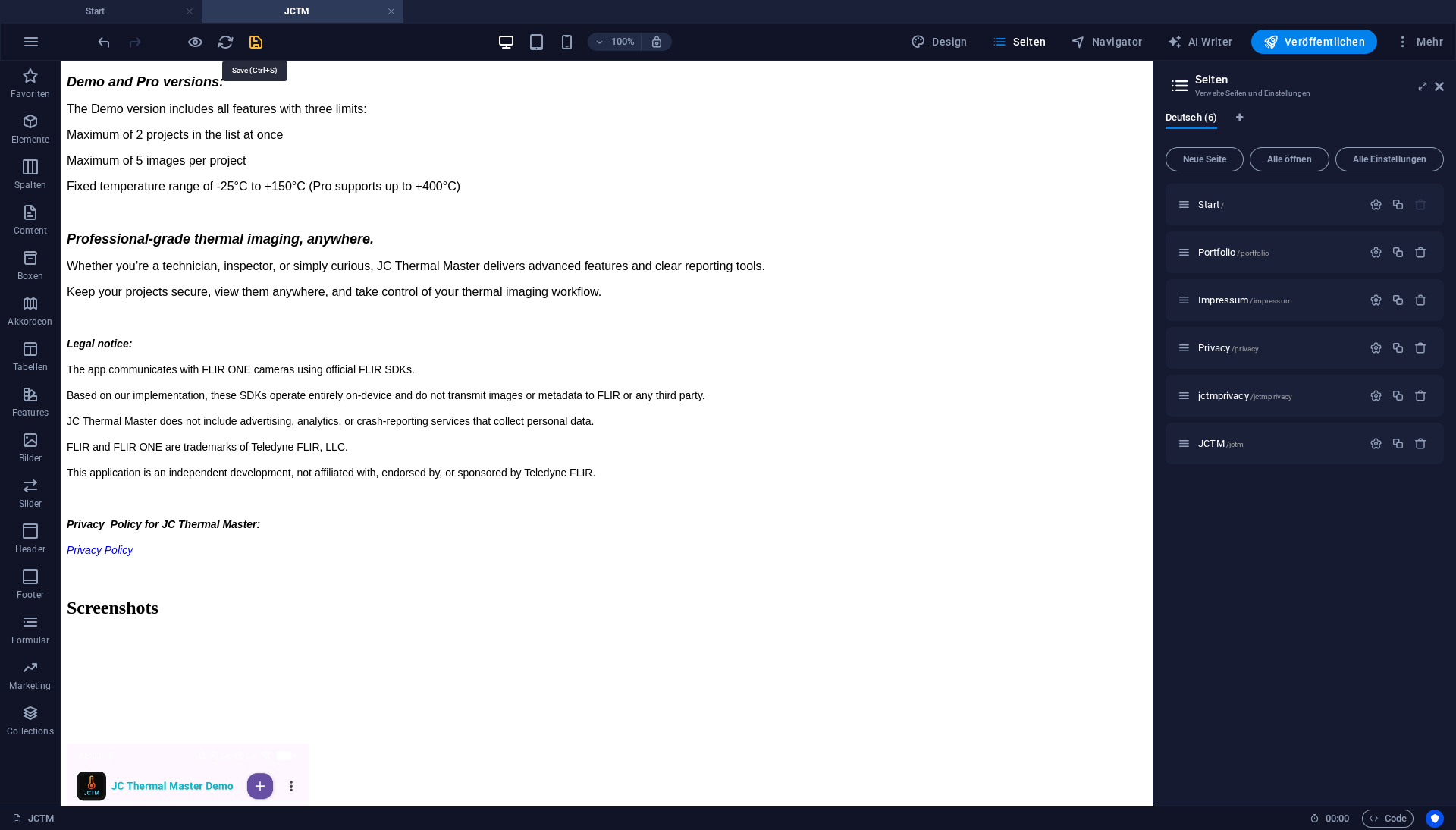
click at [253, 37] on icon "save" at bounding box center [255, 42] width 18 height 18
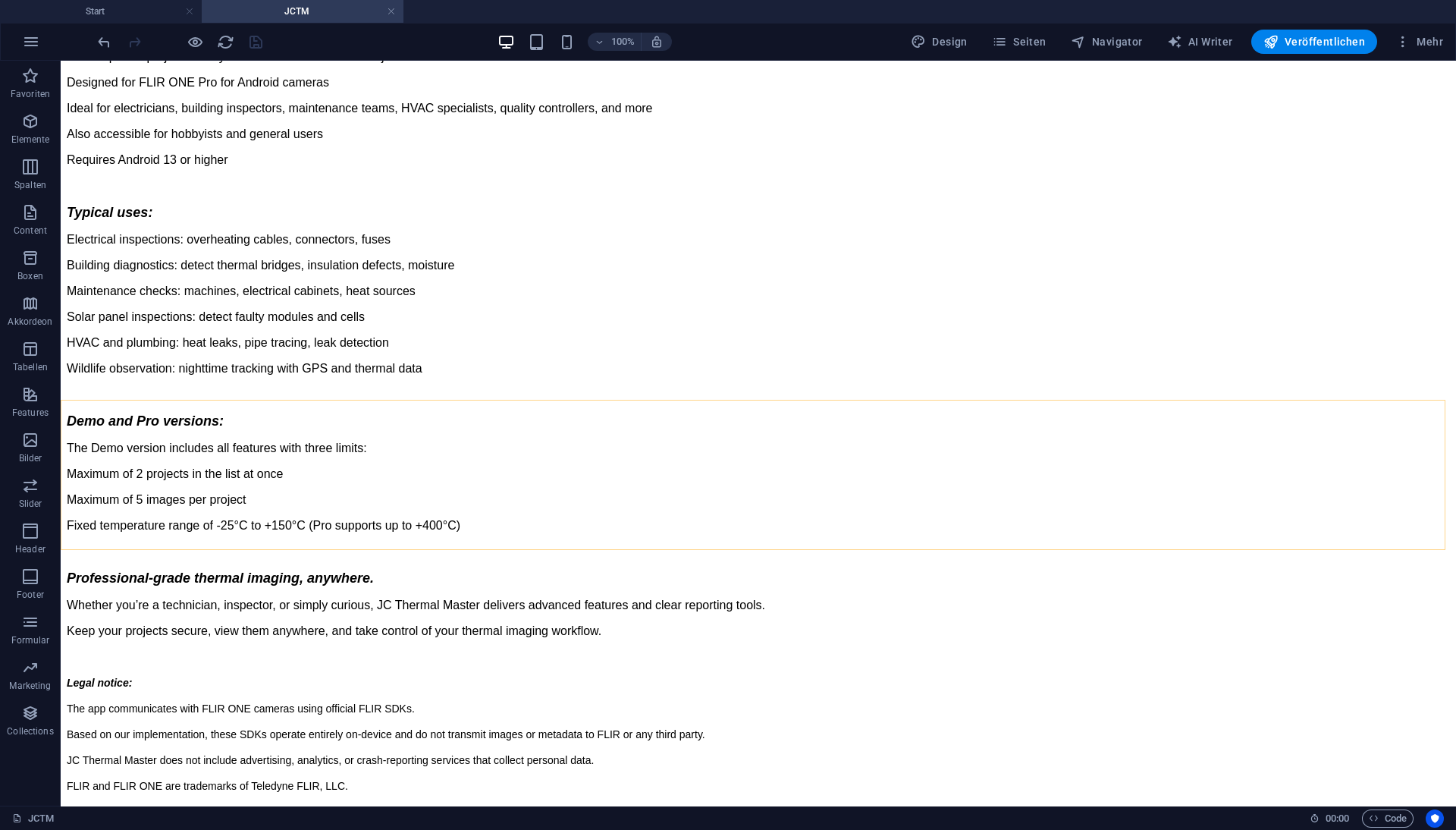
scroll to position [719, 0]
click at [34, 40] on icon "button" at bounding box center [31, 42] width 19 height 19
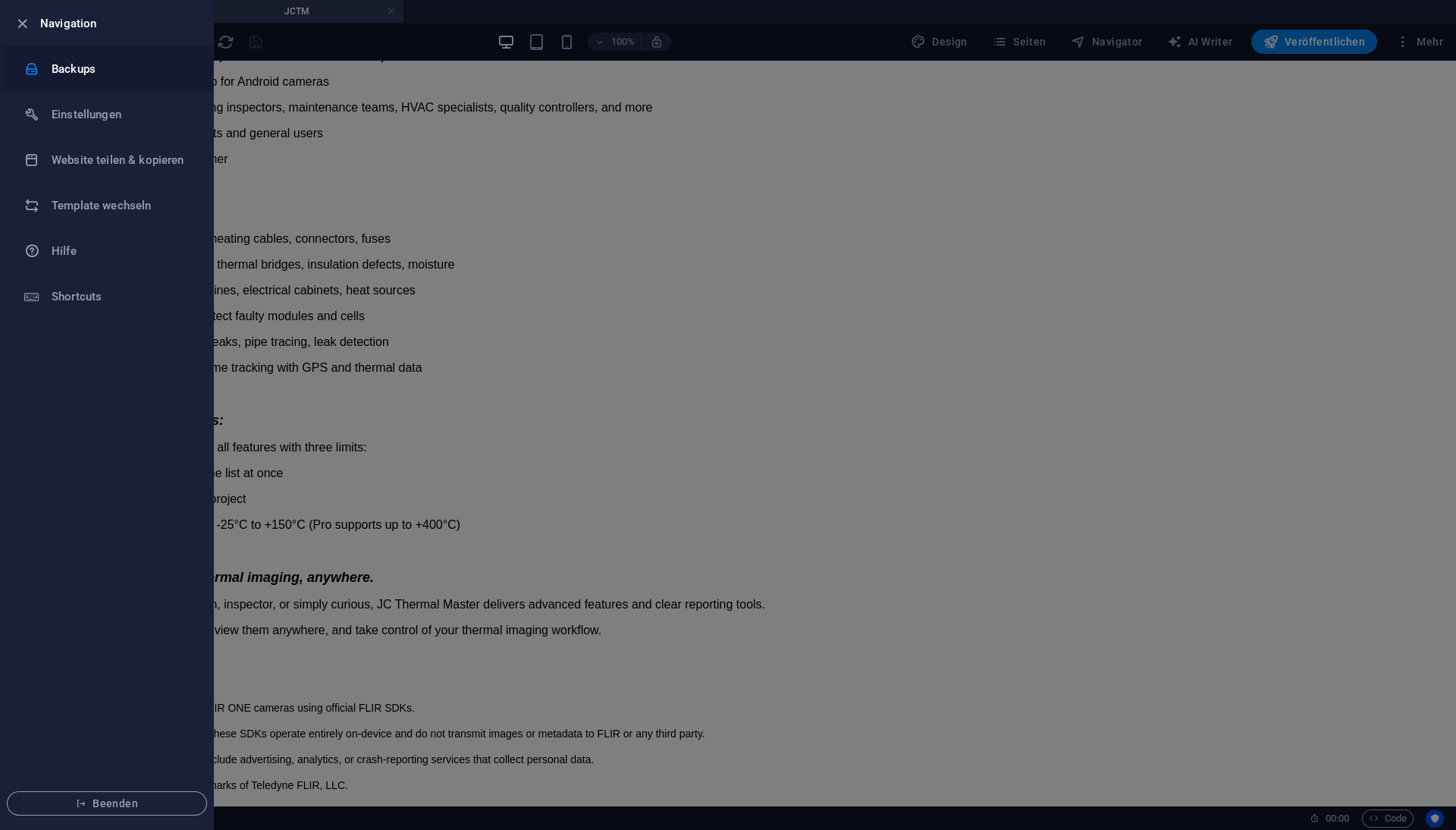
click at [72, 68] on h6 "Backups" at bounding box center [121, 69] width 140 height 19
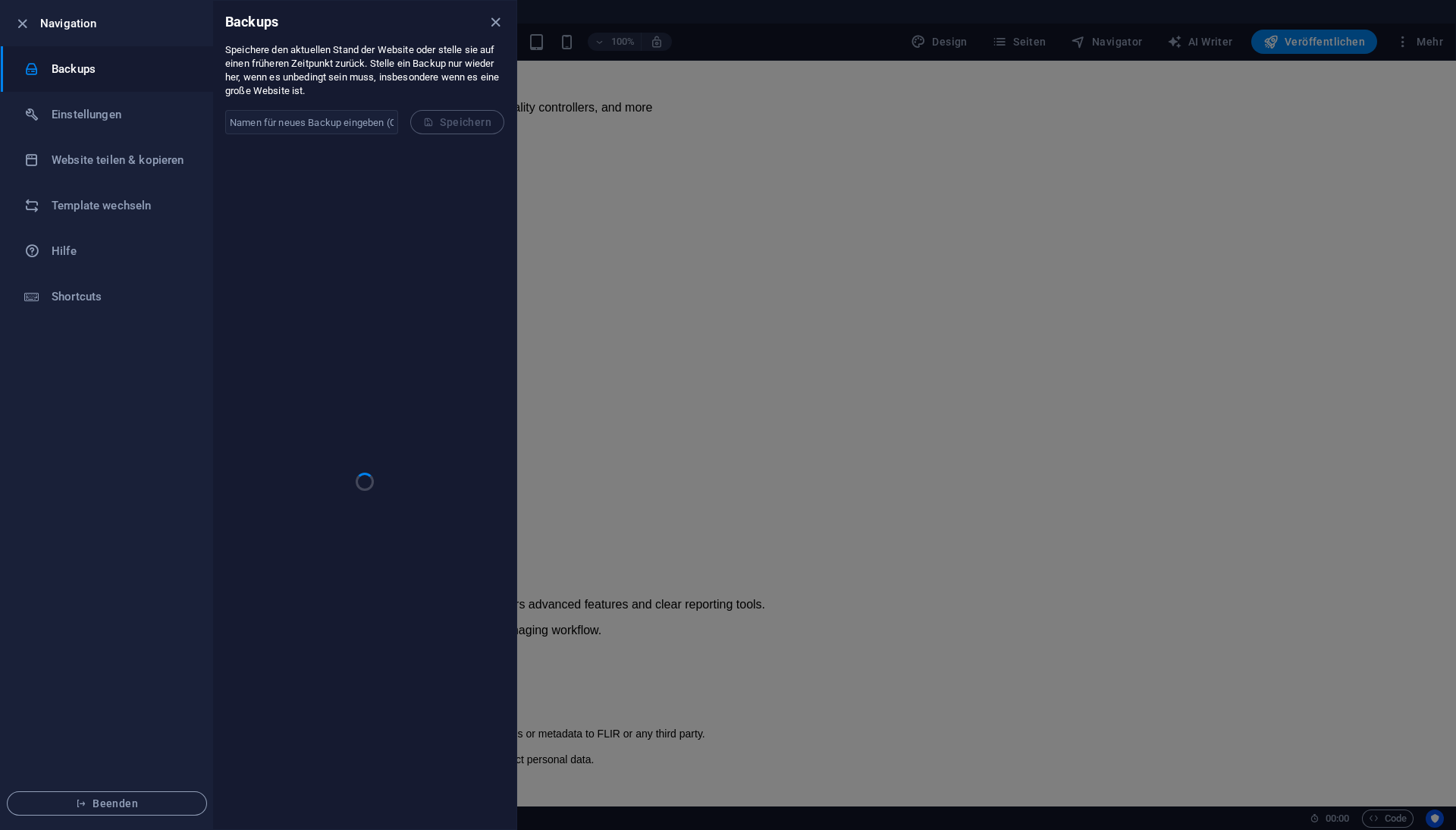
click at [277, 121] on input "text" at bounding box center [311, 121] width 173 height 24
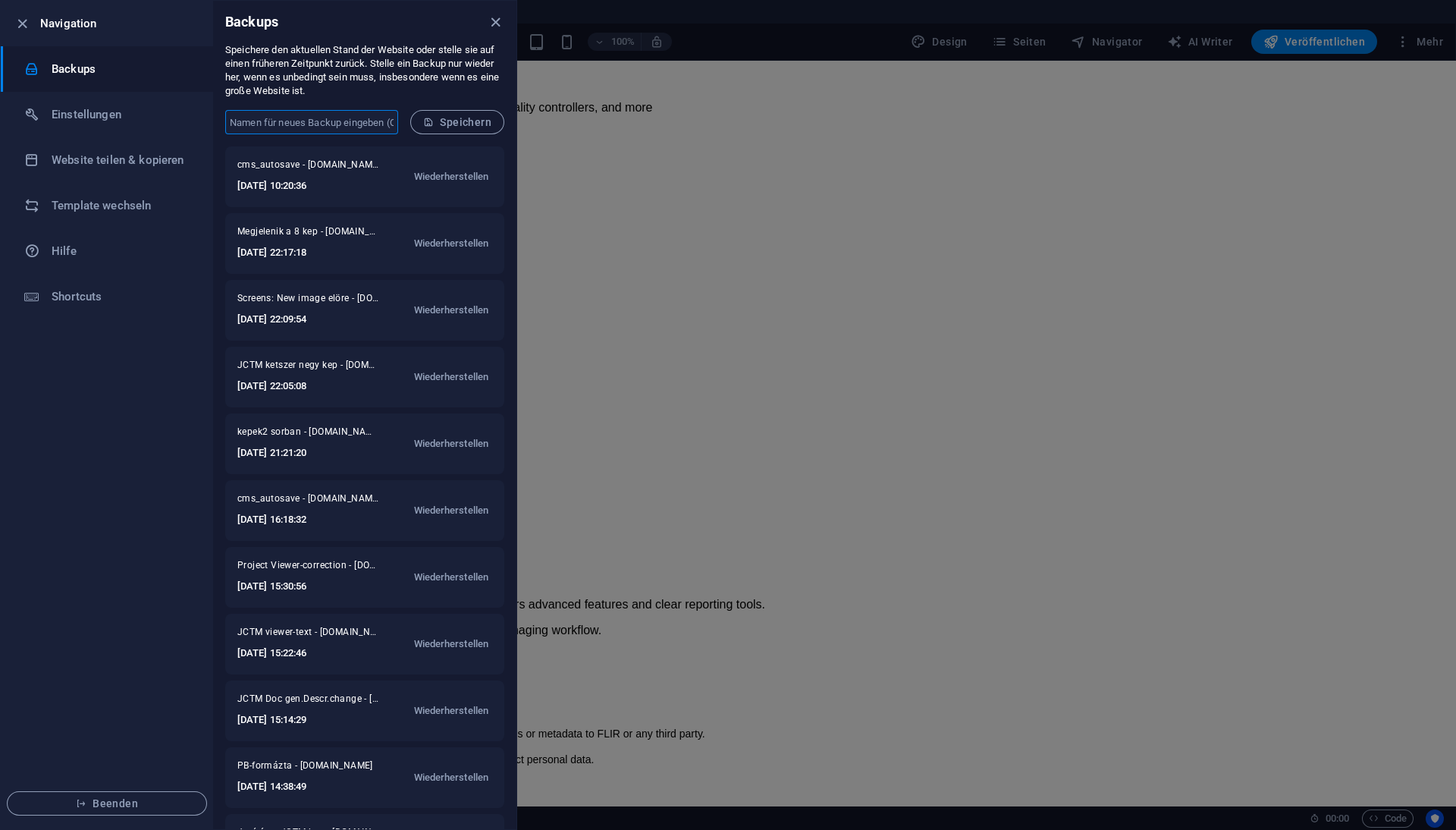
click at [254, 121] on input "text" at bounding box center [311, 121] width 173 height 24
type input "PlusPrivacyPolicyLink"
click at [475, 122] on span "Speichern" at bounding box center [457, 122] width 68 height 12
click at [1284, 179] on div at bounding box center [728, 415] width 1456 height 830
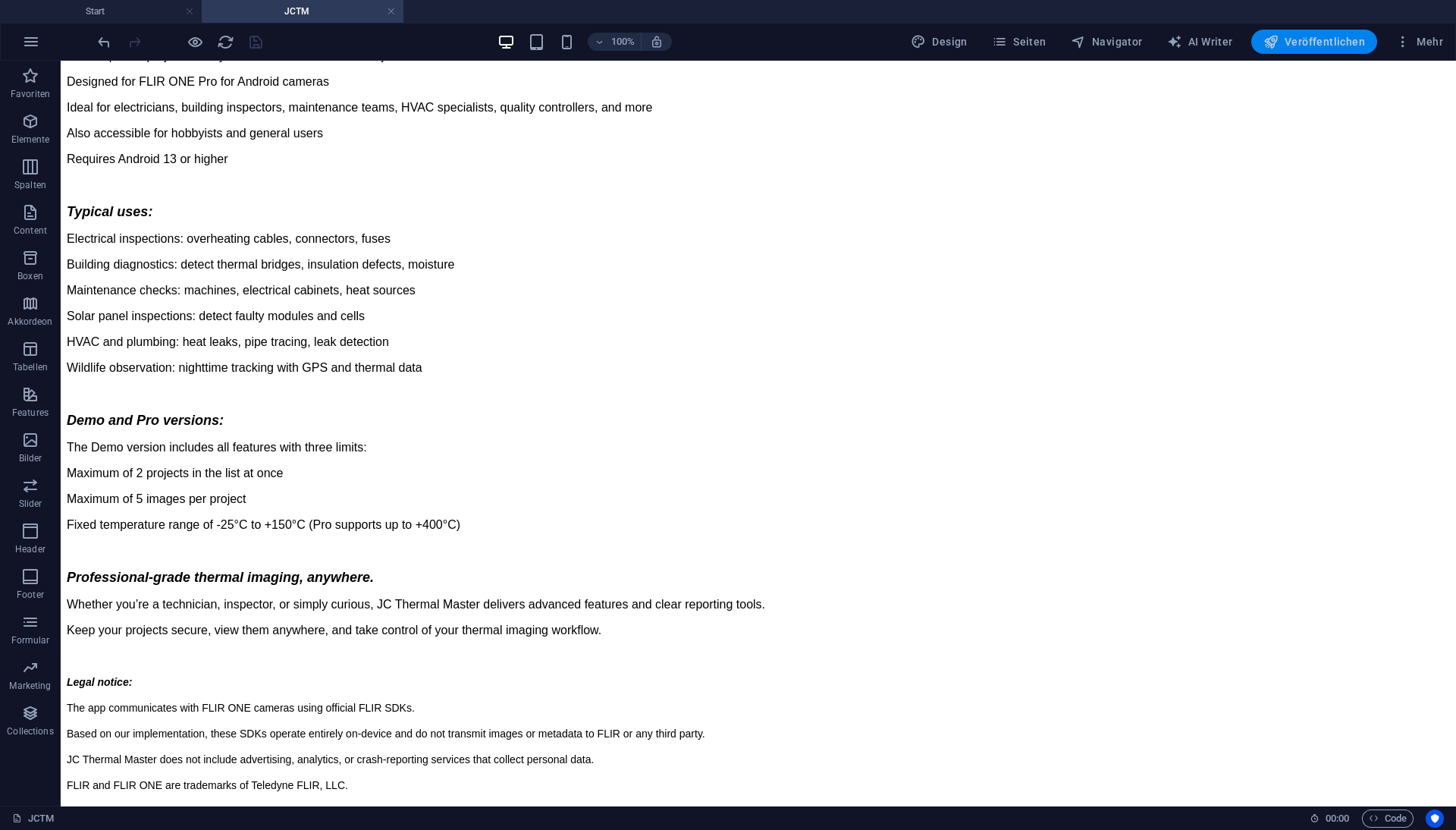
click at [1308, 41] on span "Veröffentlichen" at bounding box center [1314, 41] width 102 height 15
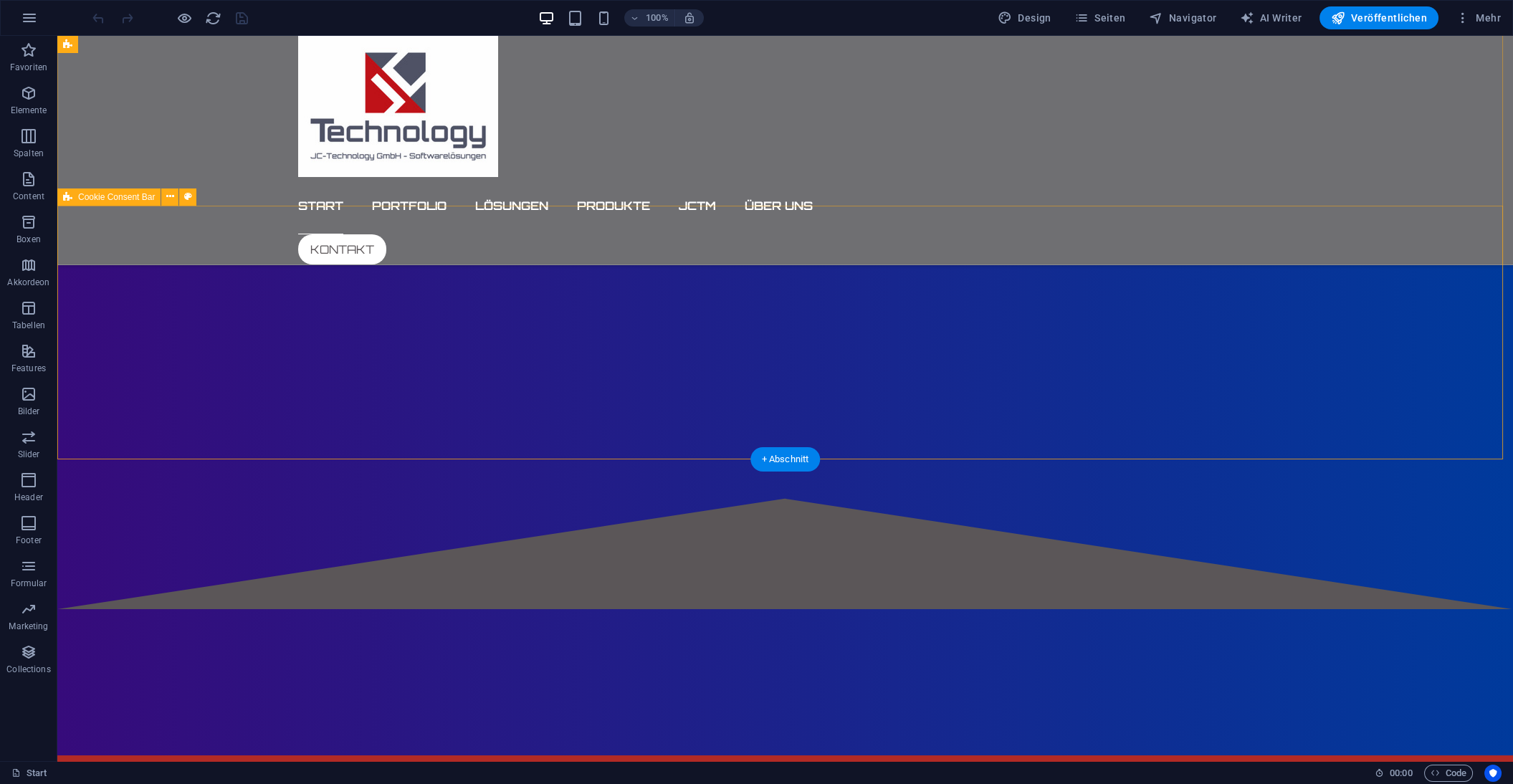
scroll to position [390, 0]
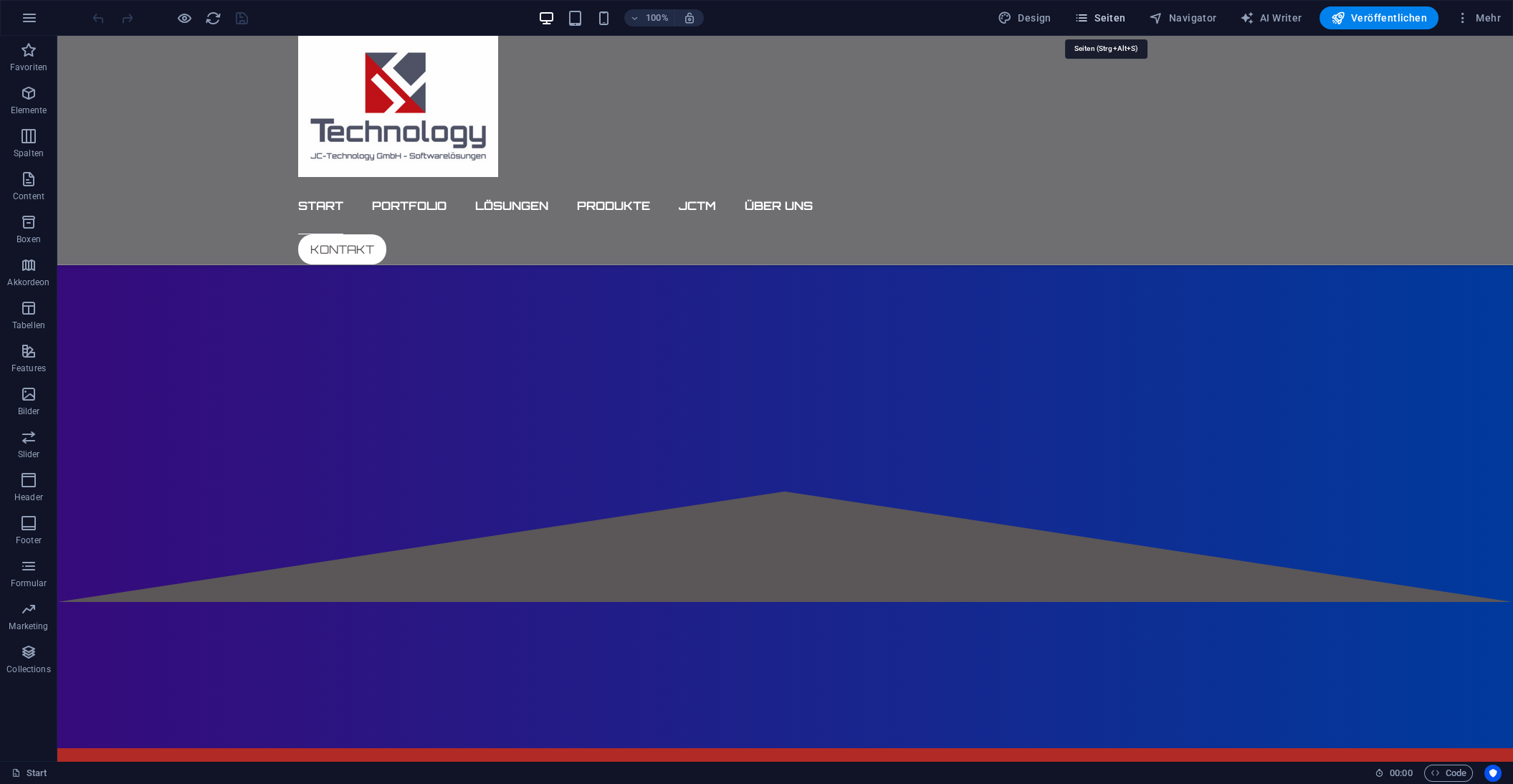
click at [1117, 12] on span "Seiten" at bounding box center [1099, 18] width 52 height 14
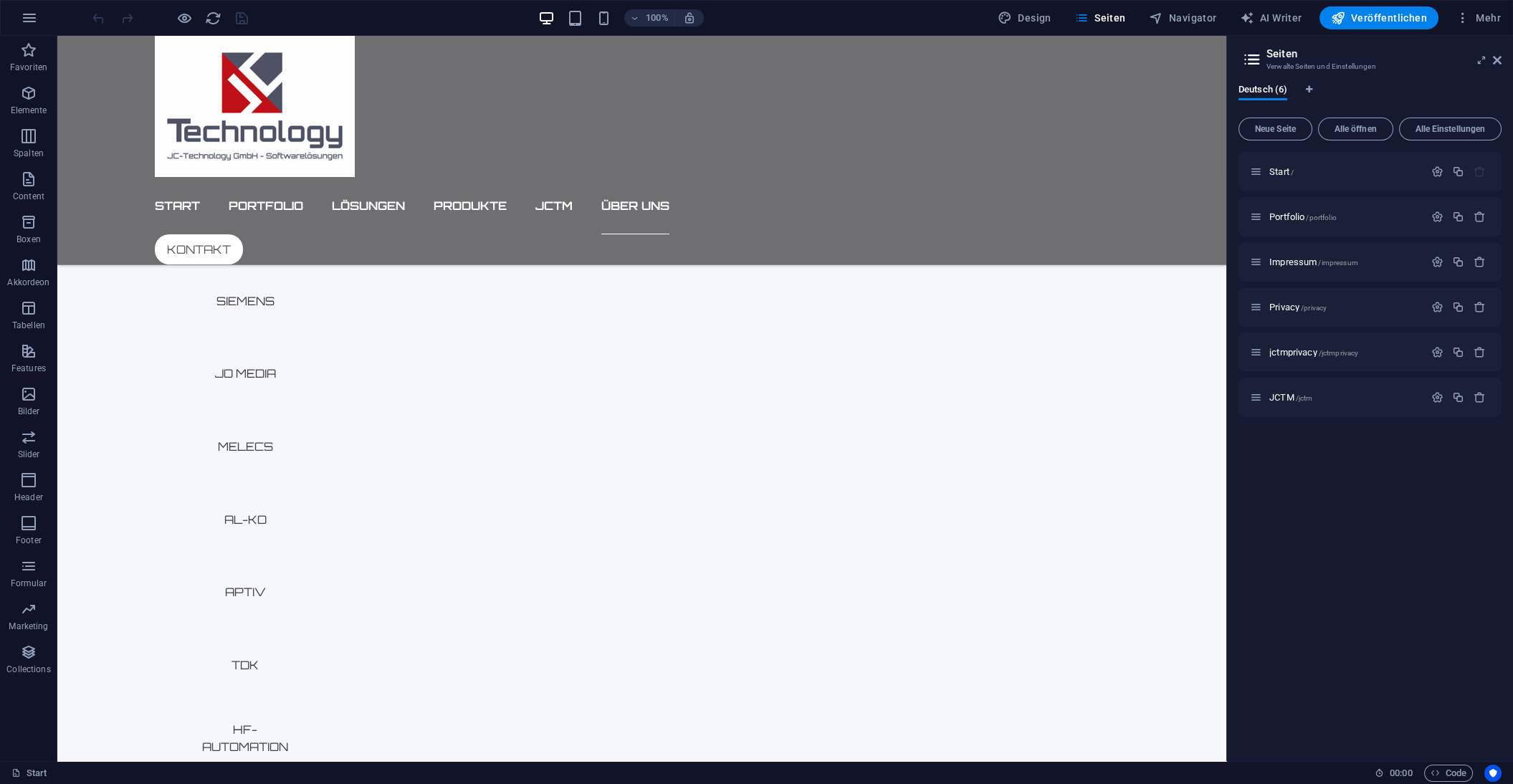
scroll to position [6056, 0]
click at [1294, 261] on span "Impressum /impressum" at bounding box center [1314, 261] width 89 height 10
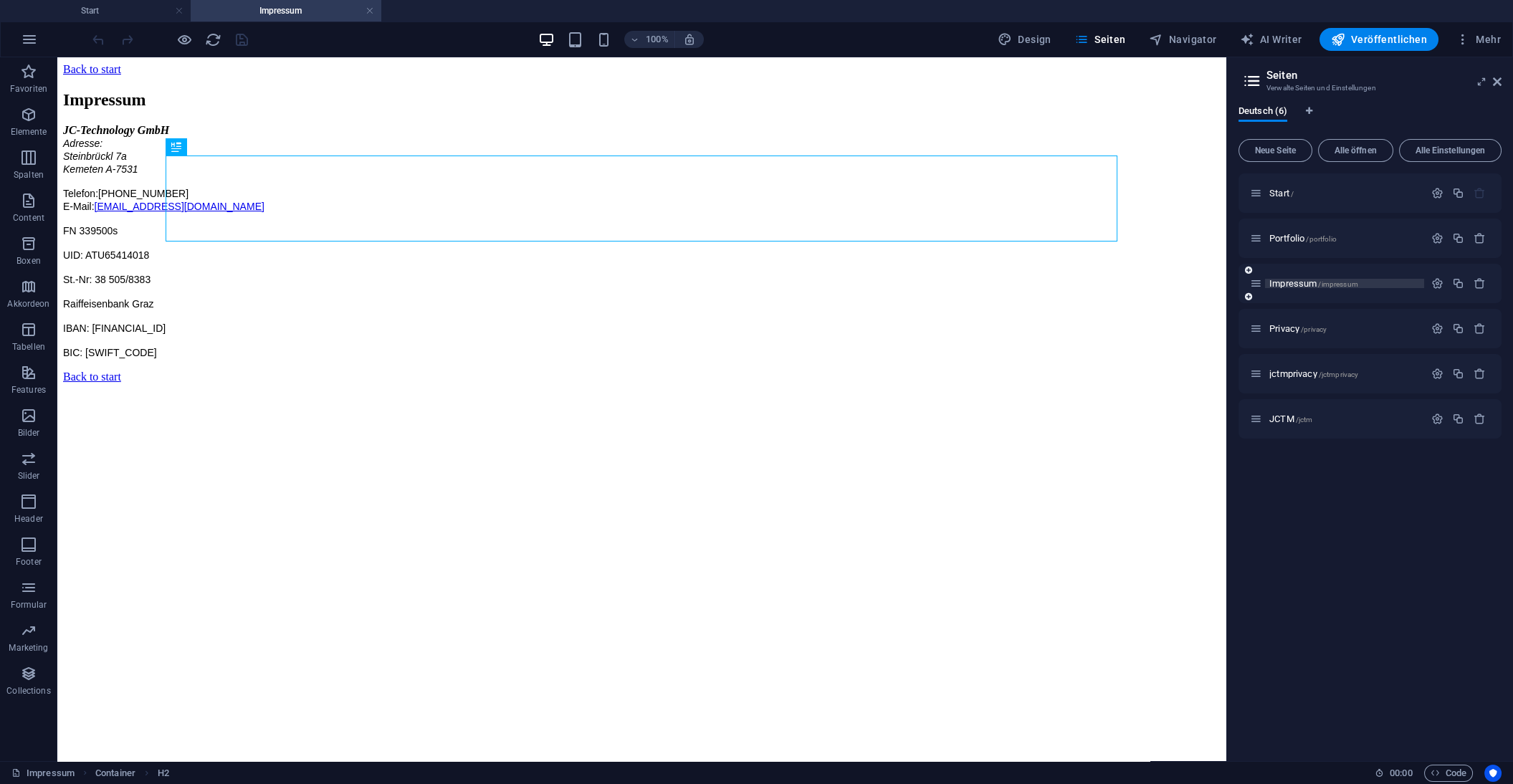
scroll to position [0, 0]
click at [127, 162] on span "Steinbrückl 7a" at bounding box center [95, 156] width 64 height 11
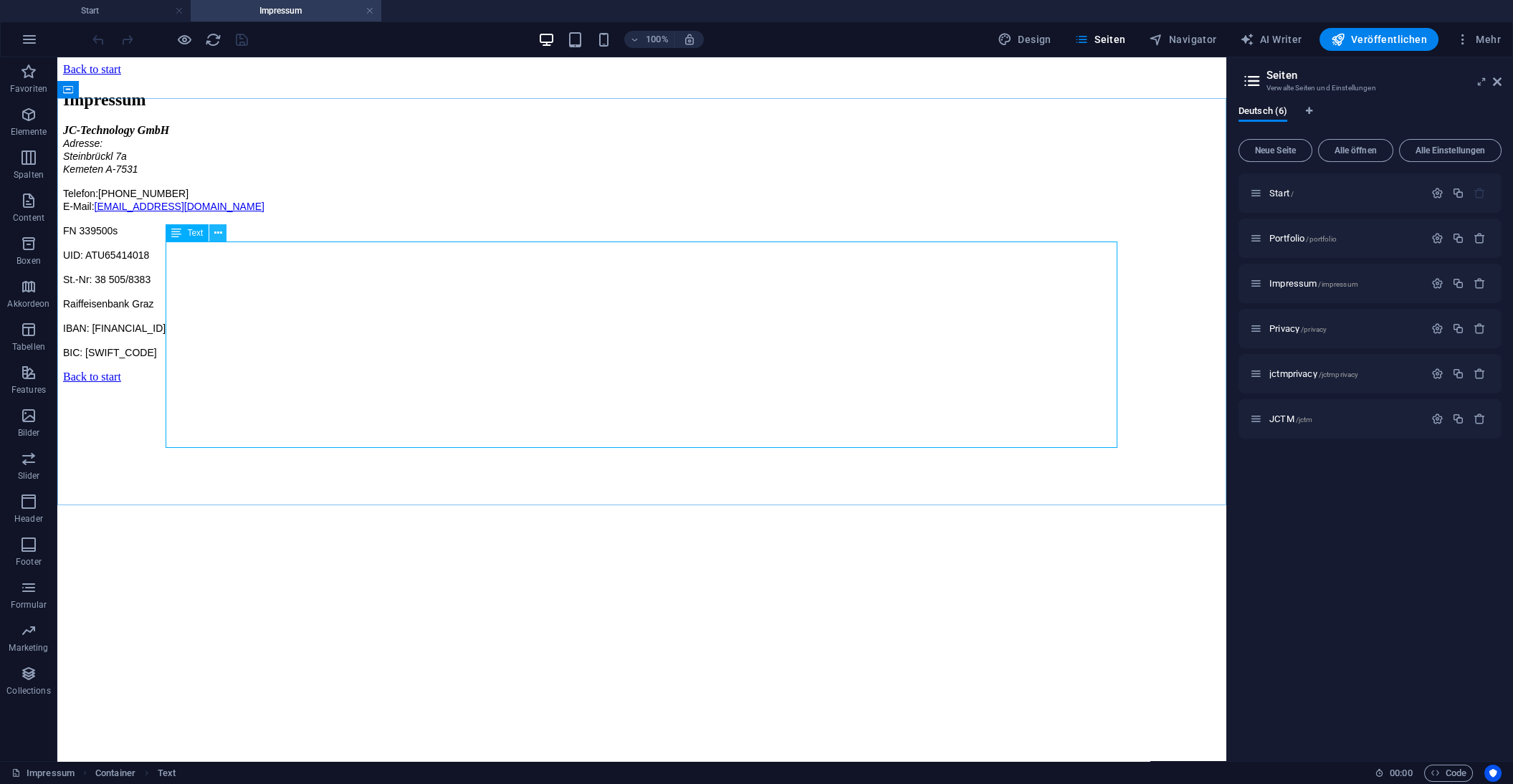
click at [217, 233] on icon at bounding box center [218, 233] width 8 height 15
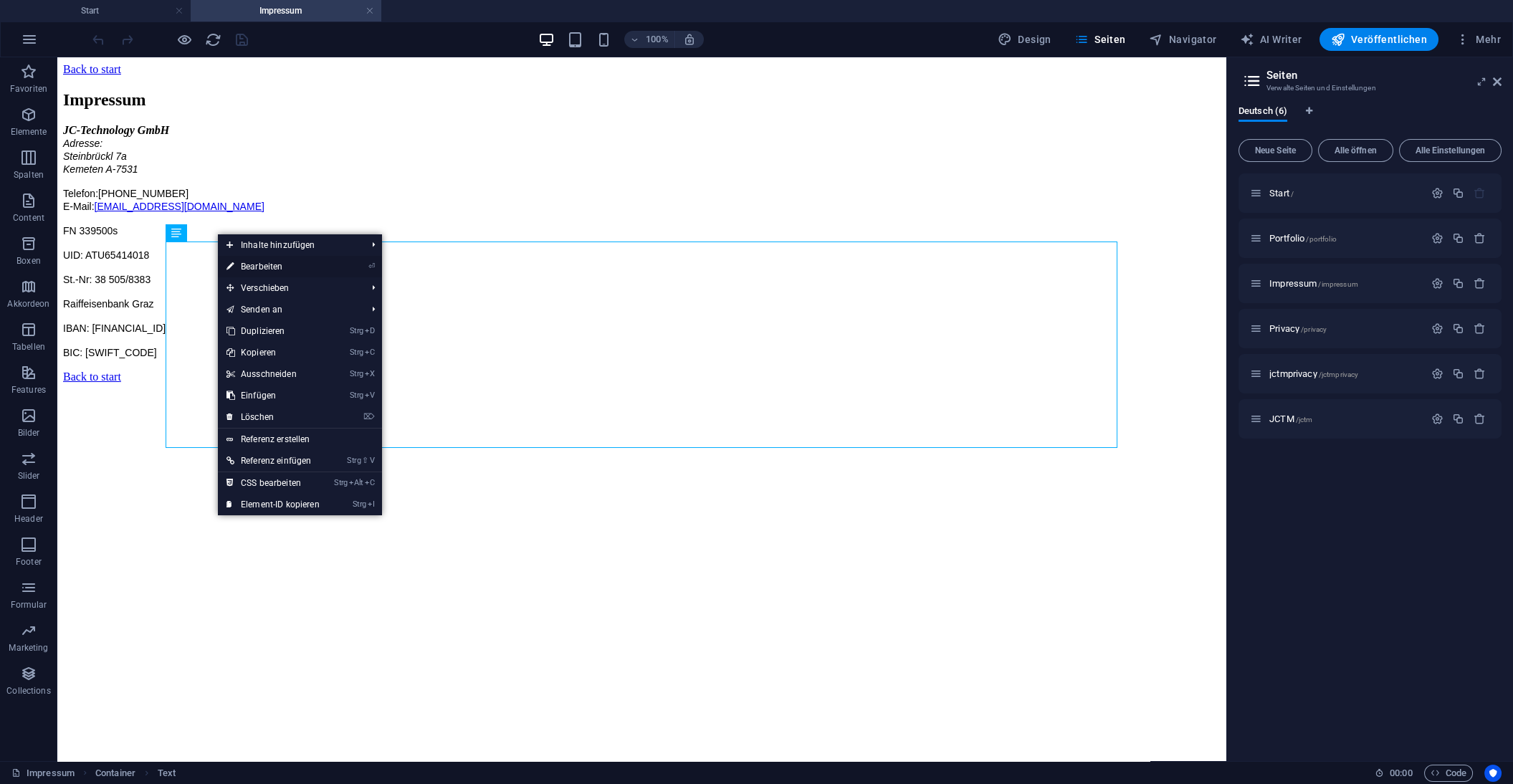
click at [262, 268] on link "⏎ Bearbeiten" at bounding box center [272, 266] width 111 height 22
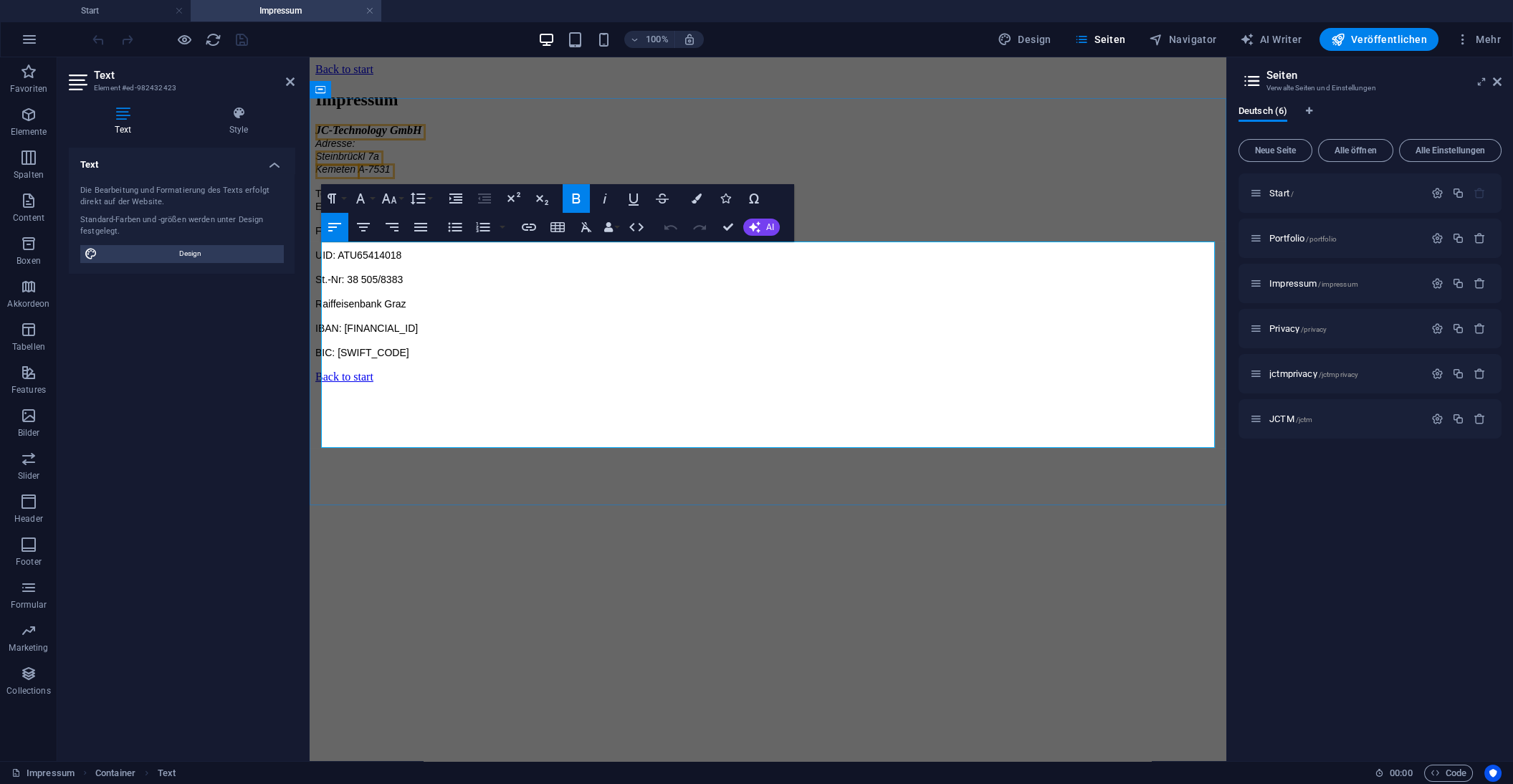
click at [387, 175] on address "JC-Technology GmbH Adresse: Steinbrückl 7a Kemeten A-7531" at bounding box center [768, 150] width 905 height 52
click at [1466, 38] on icon "button" at bounding box center [1463, 39] width 14 height 14
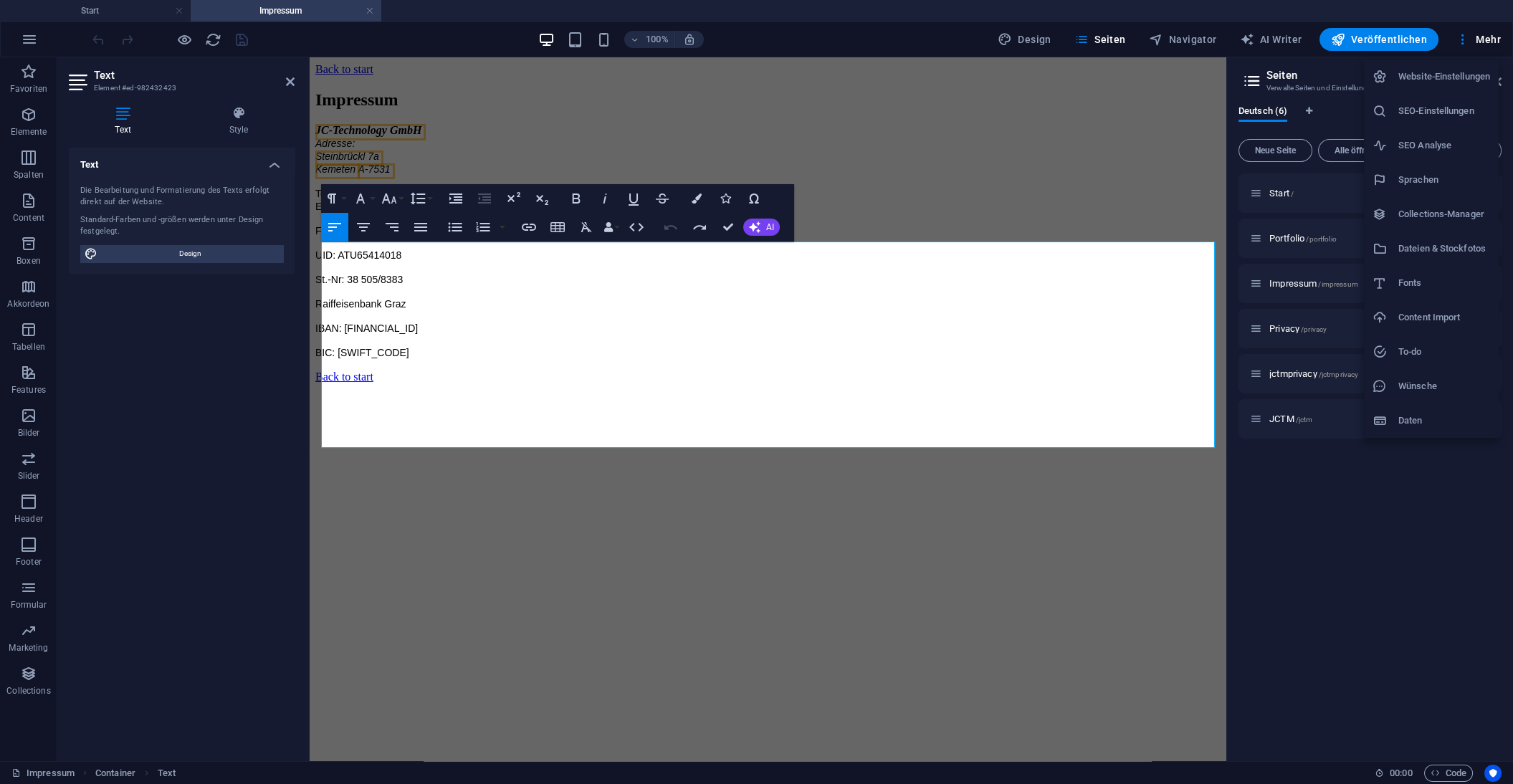
click at [1444, 76] on h6 "Website-Einstellungen" at bounding box center [1444, 76] width 92 height 18
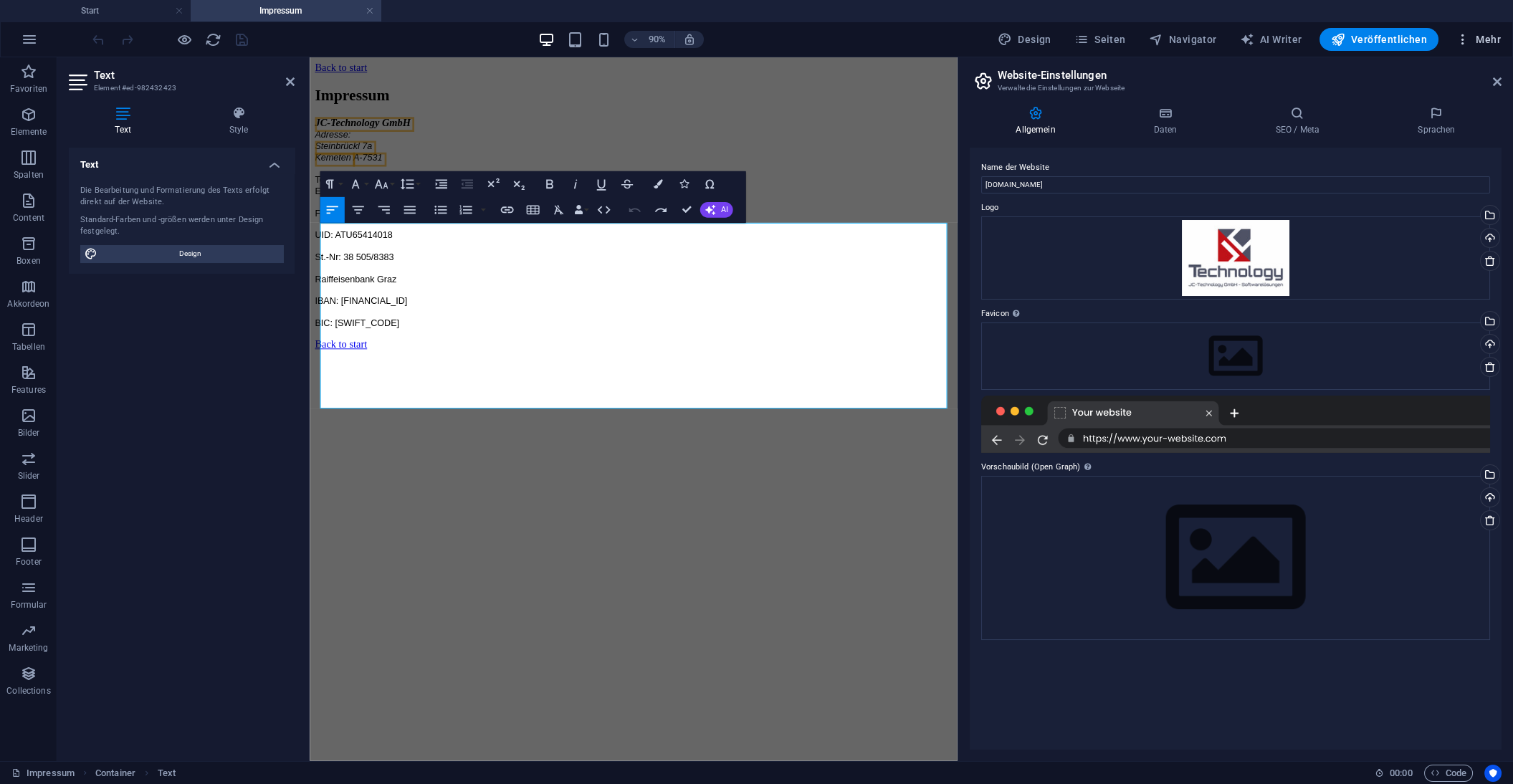
click at [1464, 42] on icon "button" at bounding box center [1463, 39] width 14 height 14
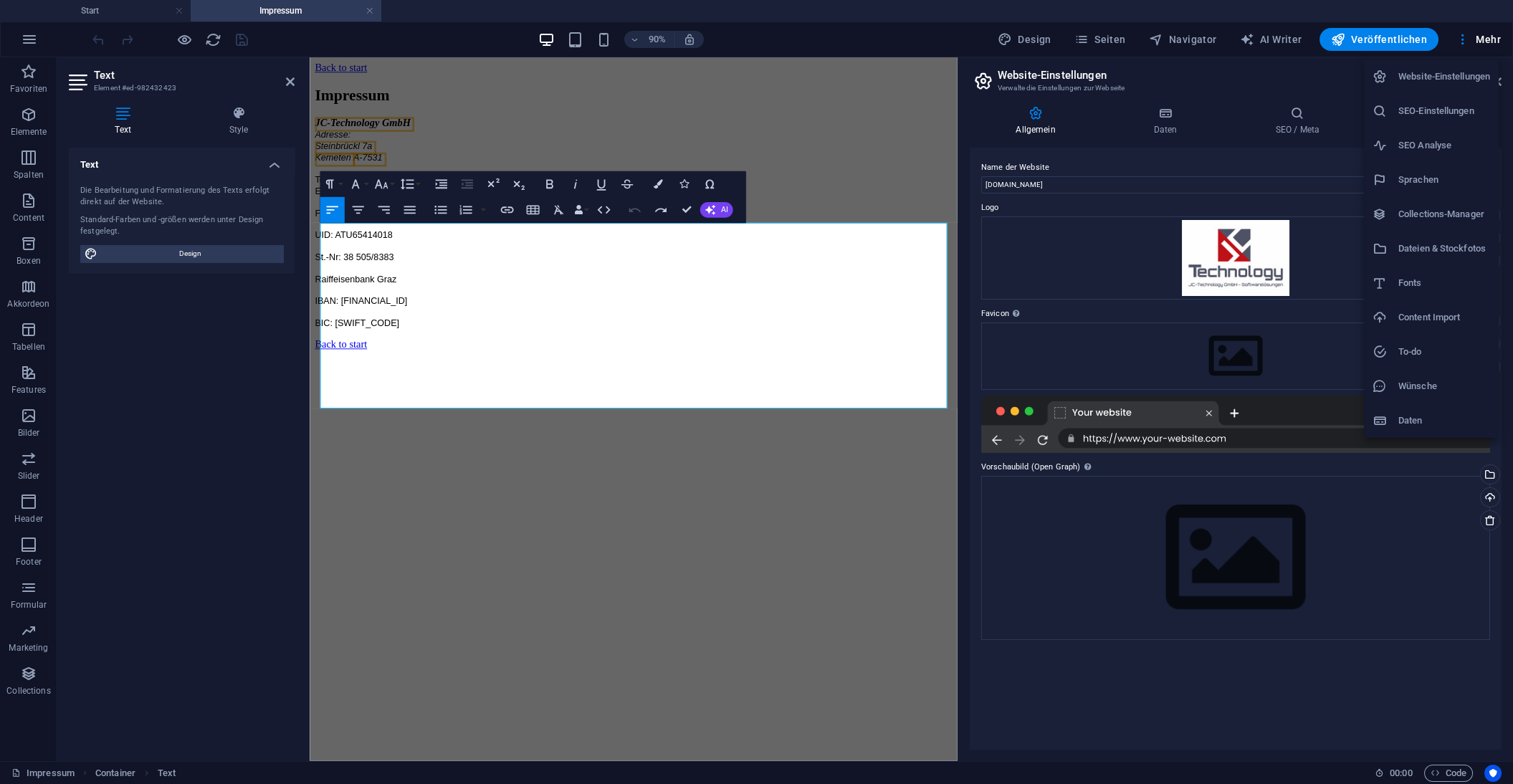
click at [1437, 110] on h6 "SEO-Einstellungen" at bounding box center [1444, 112] width 92 height 18
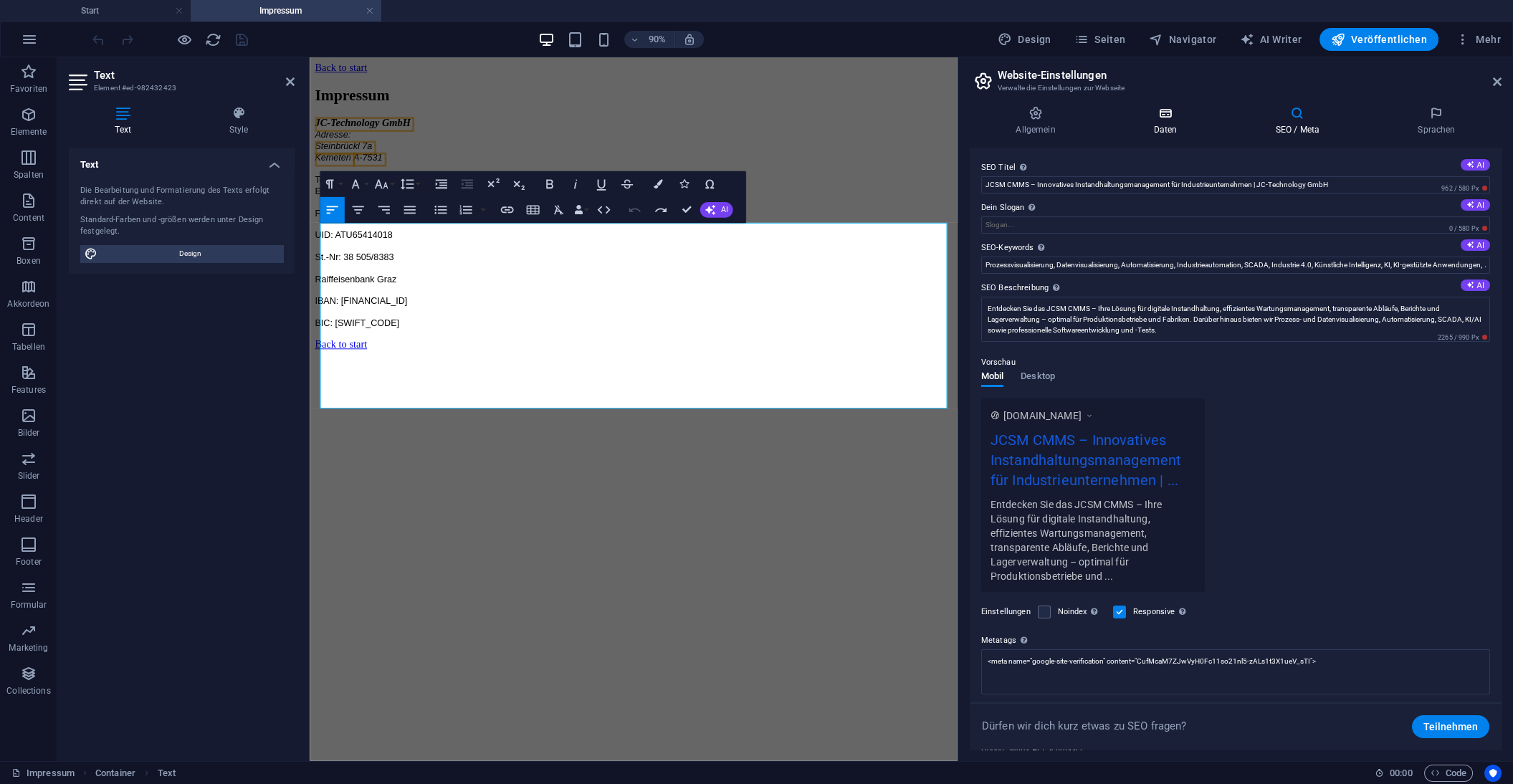
click at [1166, 110] on icon at bounding box center [1166, 113] width 116 height 14
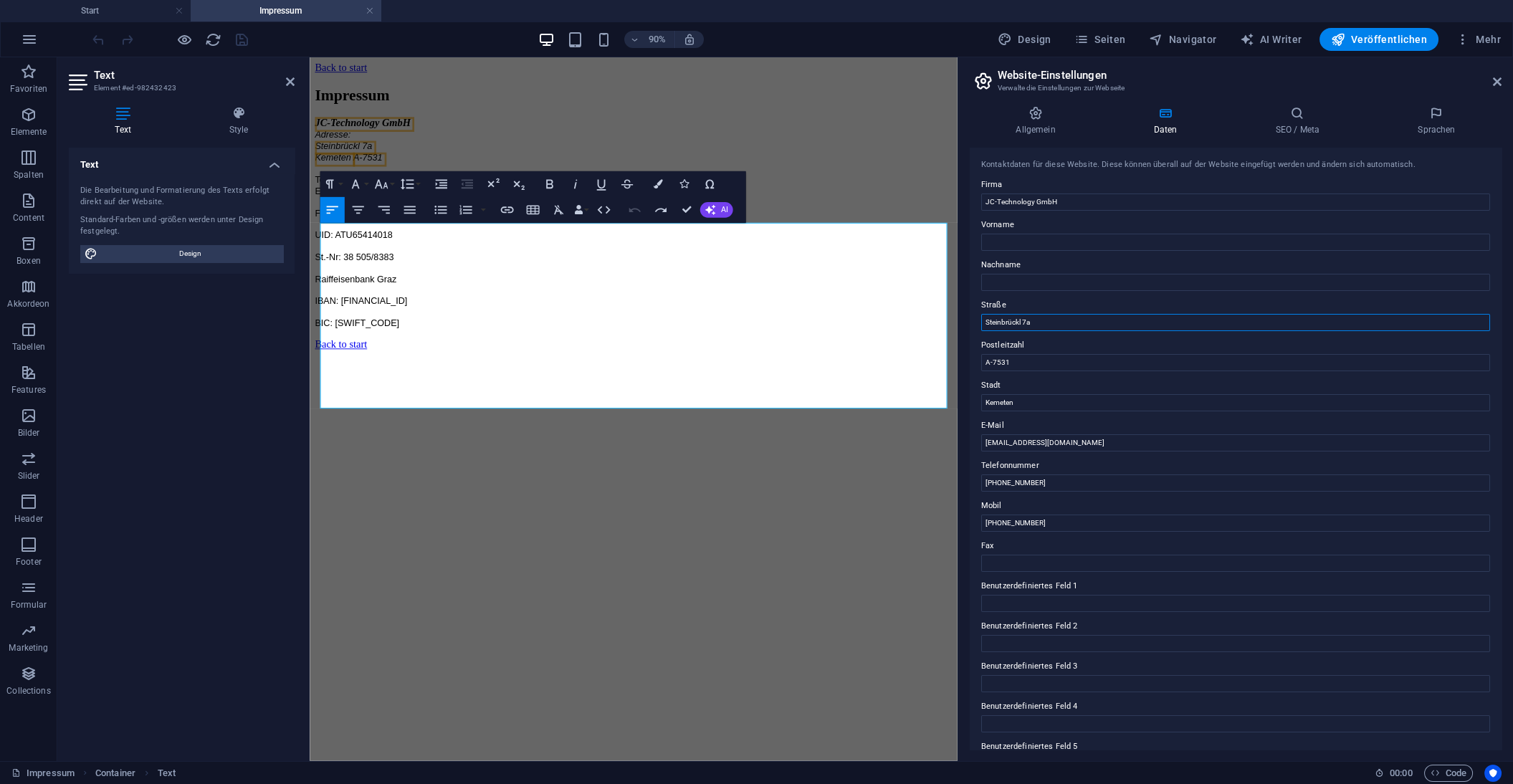
click at [1052, 322] on input "Steinbrückl 7a" at bounding box center [1236, 323] width 509 height 18
type input "S"
type input "Feldgasse 1f"
click at [1021, 359] on input "A-7531" at bounding box center [1236, 363] width 509 height 18
type input "A-7502"
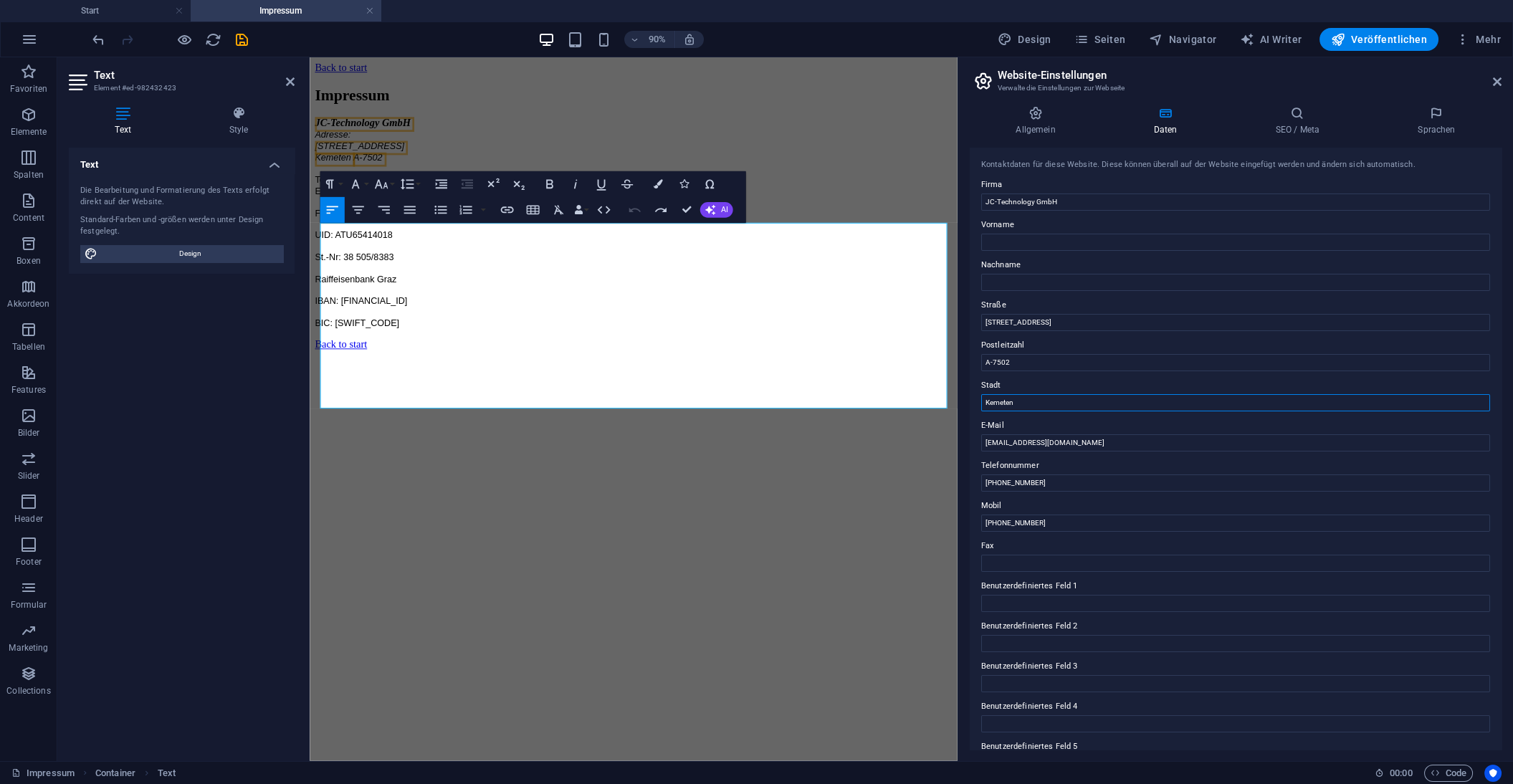
click at [1027, 403] on input "Kemeten" at bounding box center [1236, 403] width 509 height 18
type input "K"
type input "Unterwart"
click at [1229, 352] on label "Postleitzahl" at bounding box center [1236, 346] width 509 height 18
click at [1229, 354] on input "A-7502" at bounding box center [1236, 363] width 509 height 18
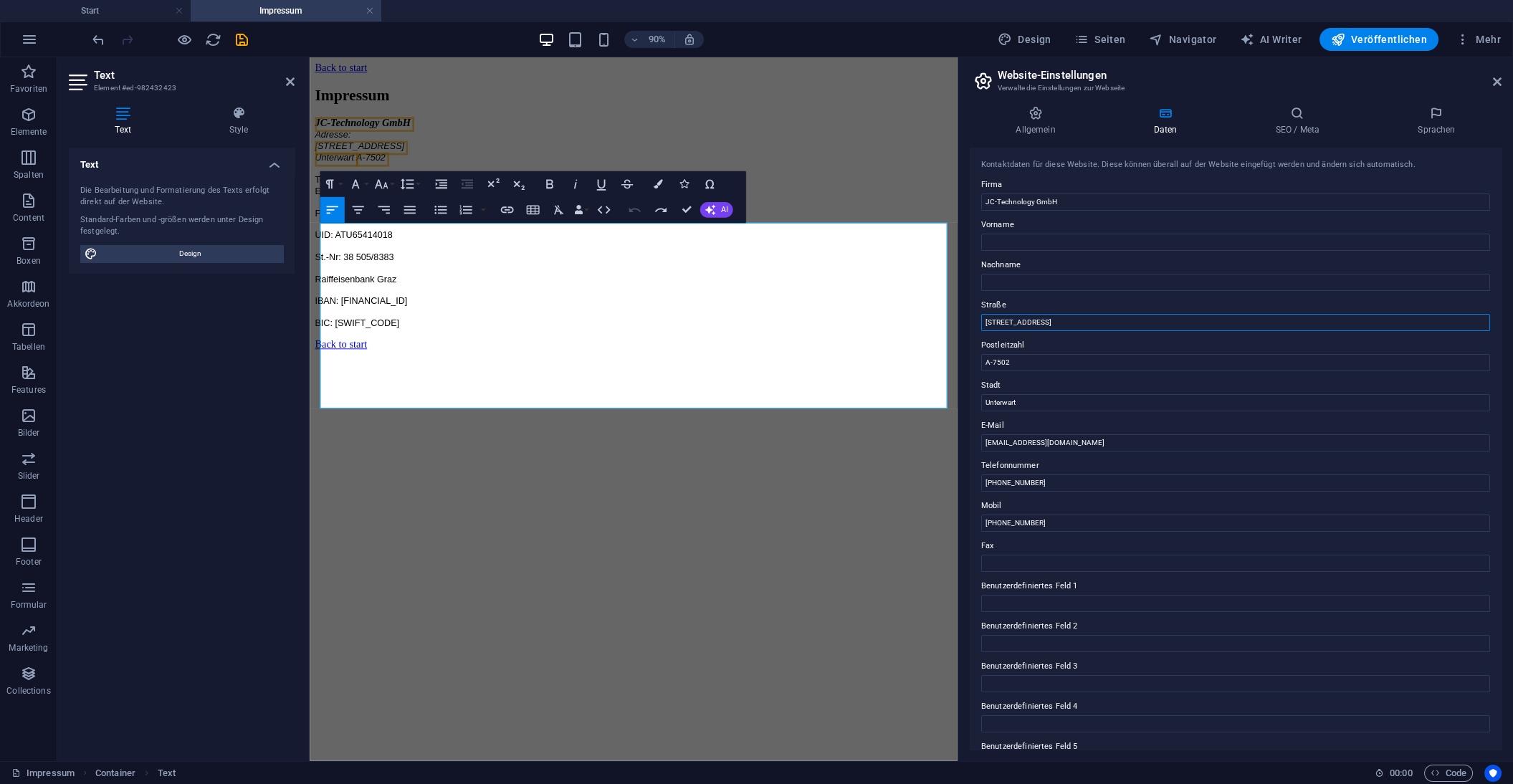
click at [1031, 323] on input "Feldgasse 1f" at bounding box center [1236, 323] width 509 height 18
click at [1221, 468] on label "Telefonnummer" at bounding box center [1236, 466] width 509 height 18
click at [1221, 475] on input "[PHONE_NUMBER]" at bounding box center [1236, 484] width 509 height 18
click at [880, 237] on p "FN 339500s" at bounding box center [669, 231] width 708 height 13
click at [874, 110] on div "Impressum" at bounding box center [669, 100] width 708 height 19
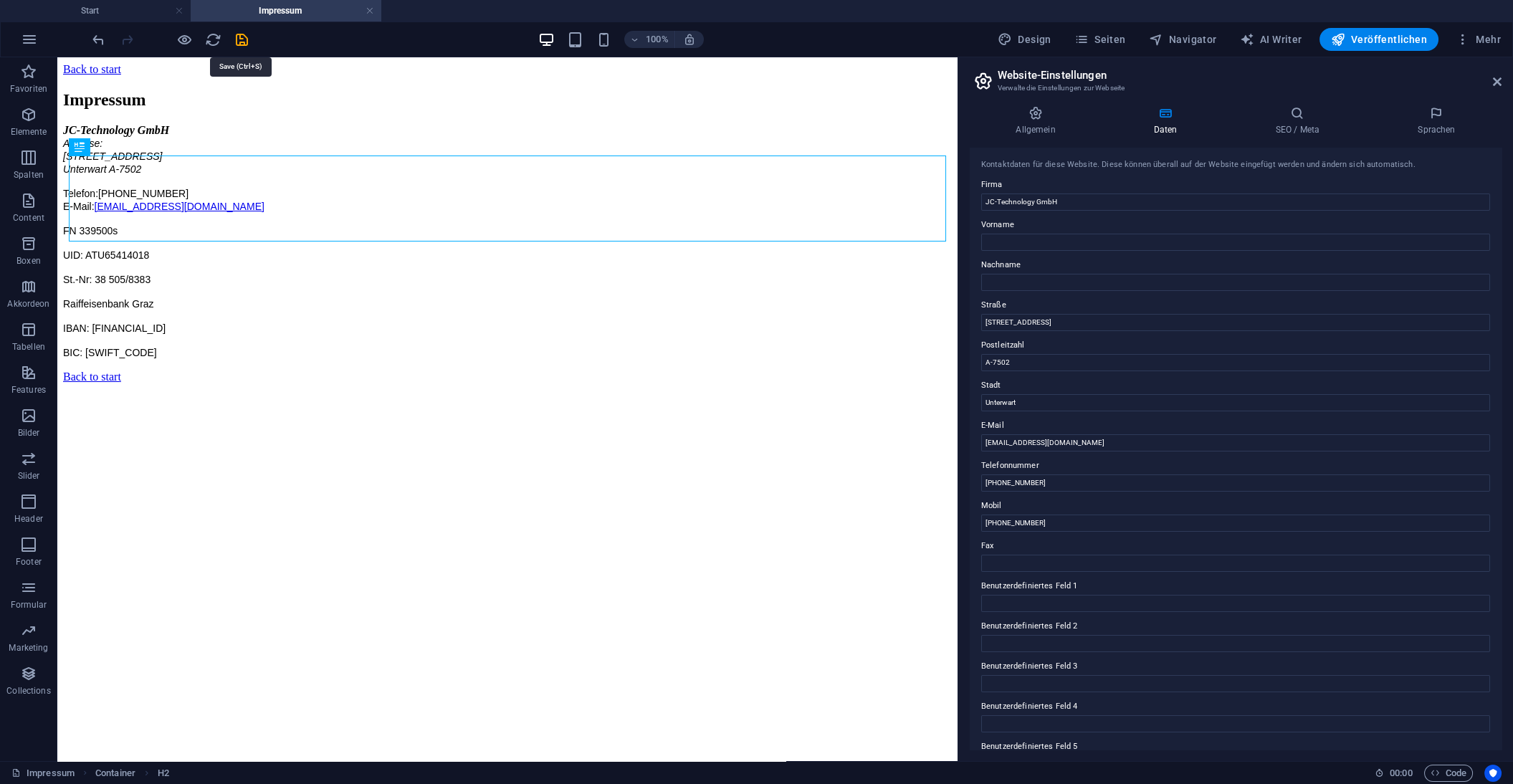
click at [242, 38] on icon "save" at bounding box center [241, 40] width 17 height 17
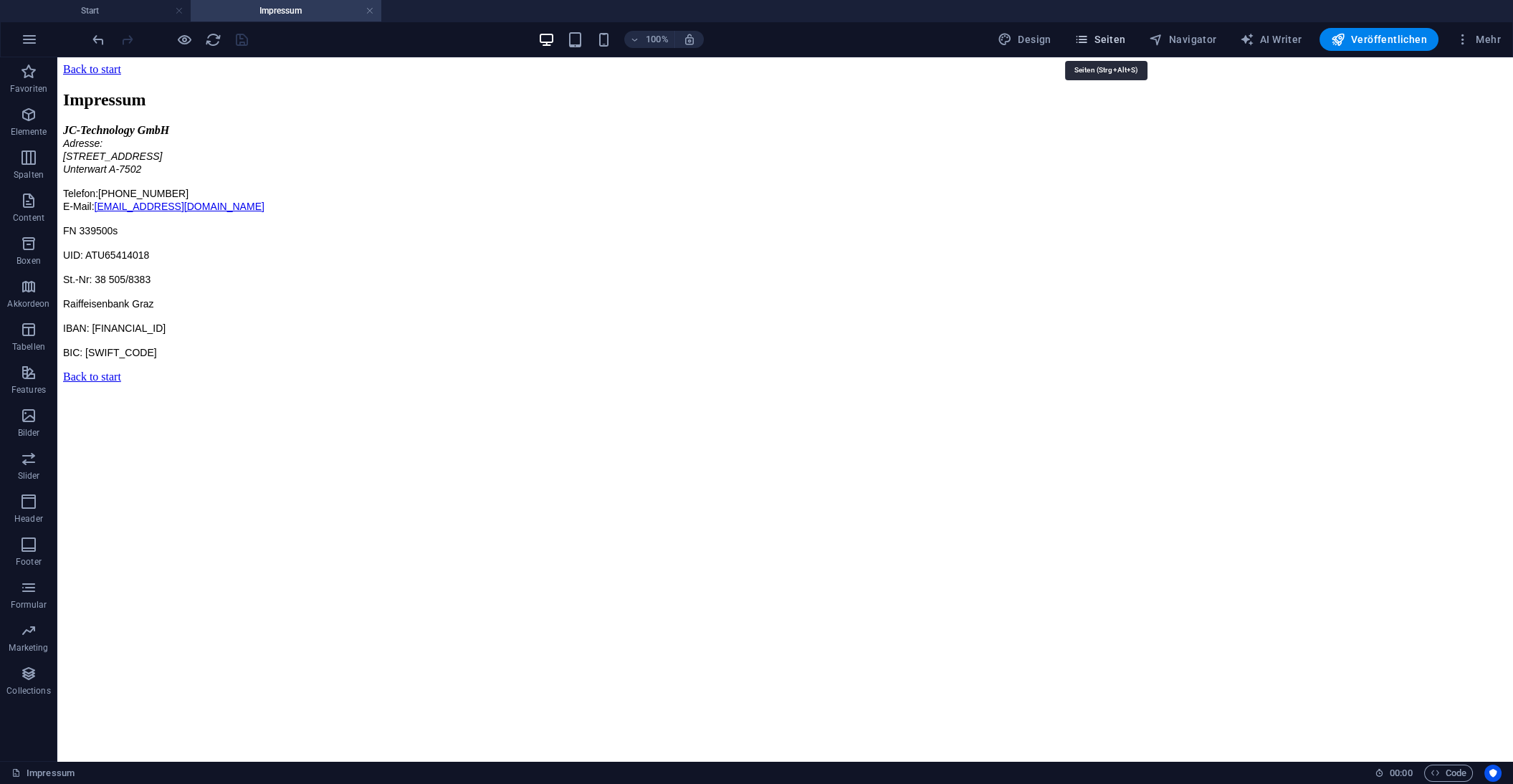
click at [1098, 37] on span "Seiten" at bounding box center [1099, 39] width 52 height 14
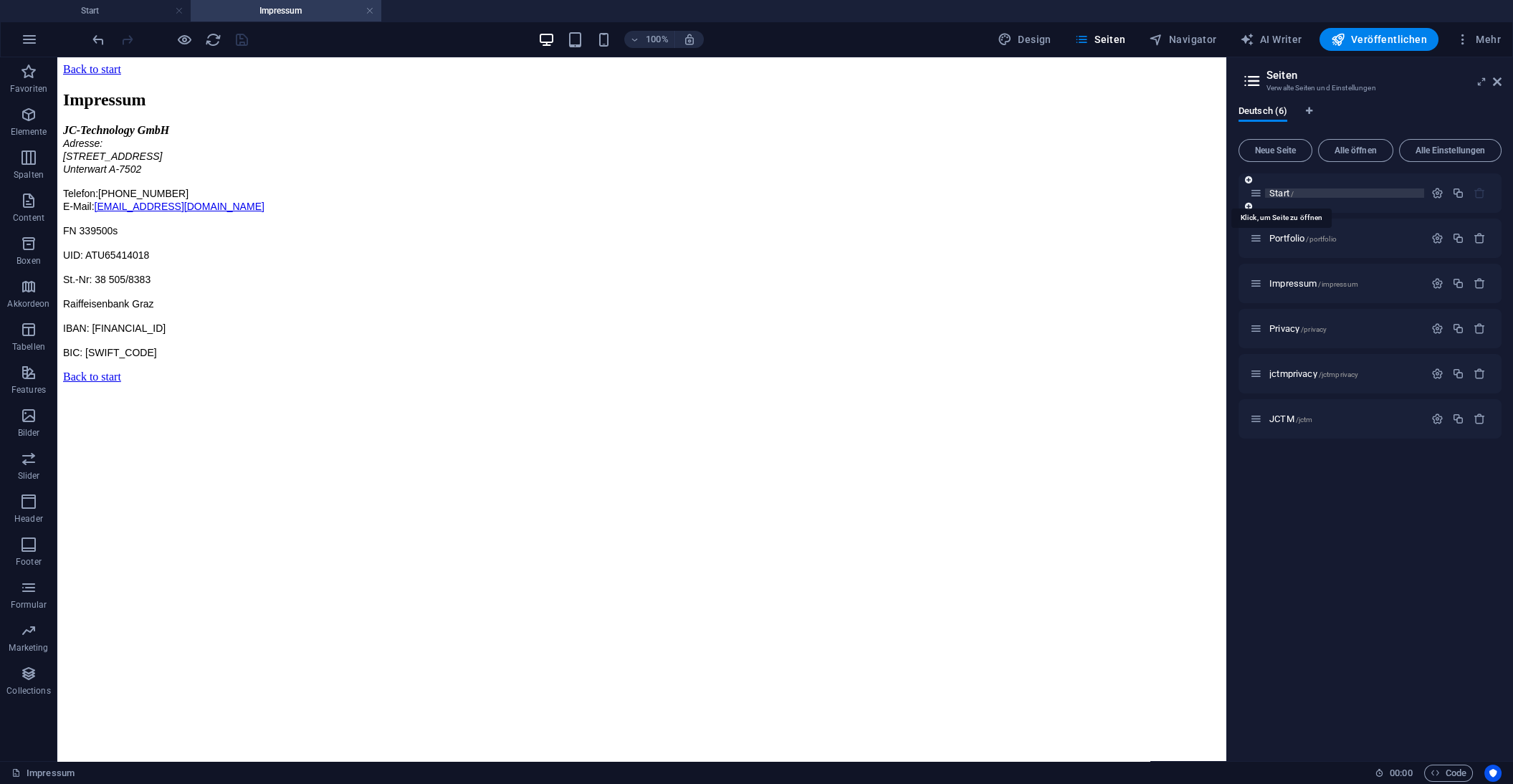
click at [1281, 189] on span "Start /" at bounding box center [1281, 193] width 25 height 10
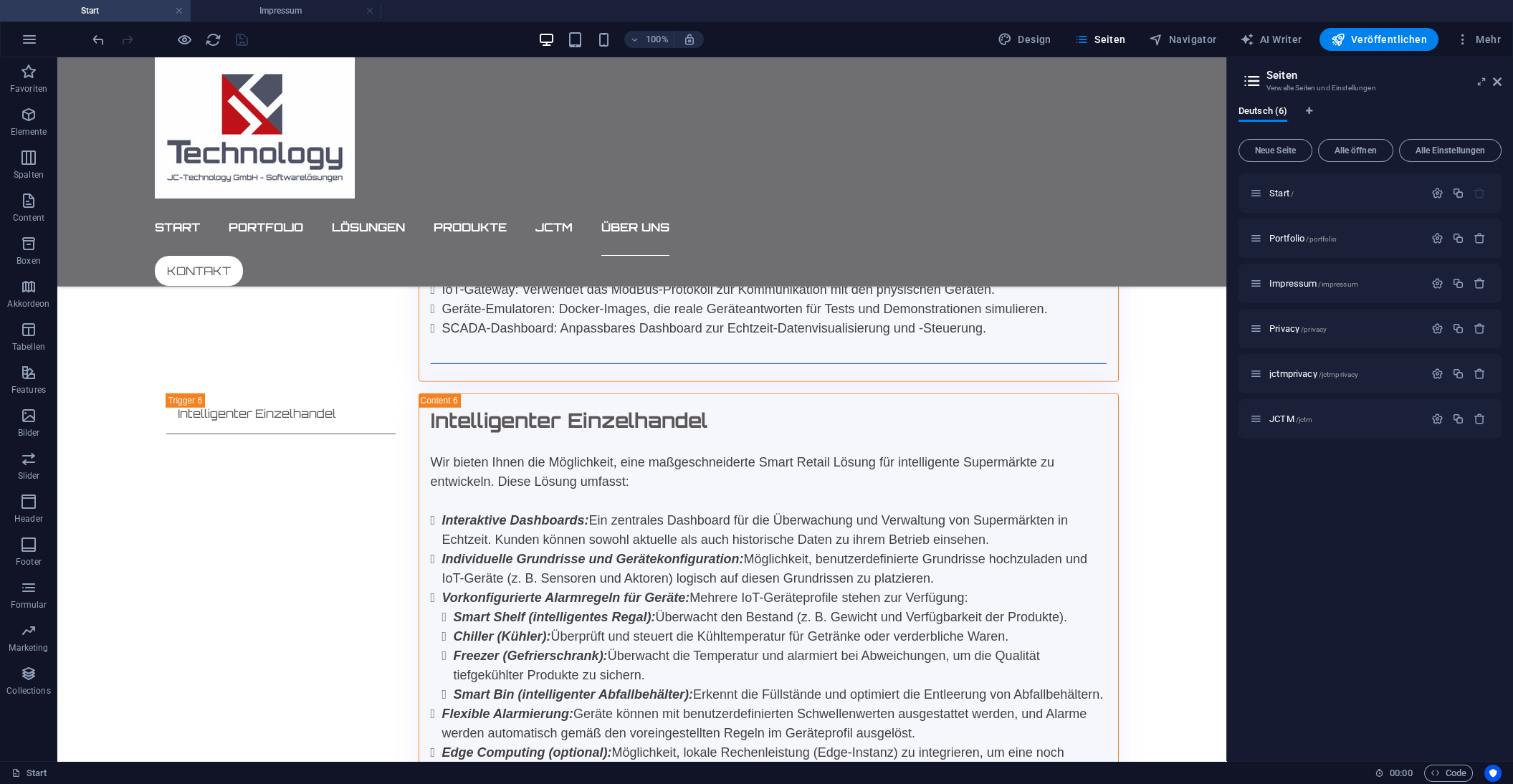
scroll to position [12624, 0]
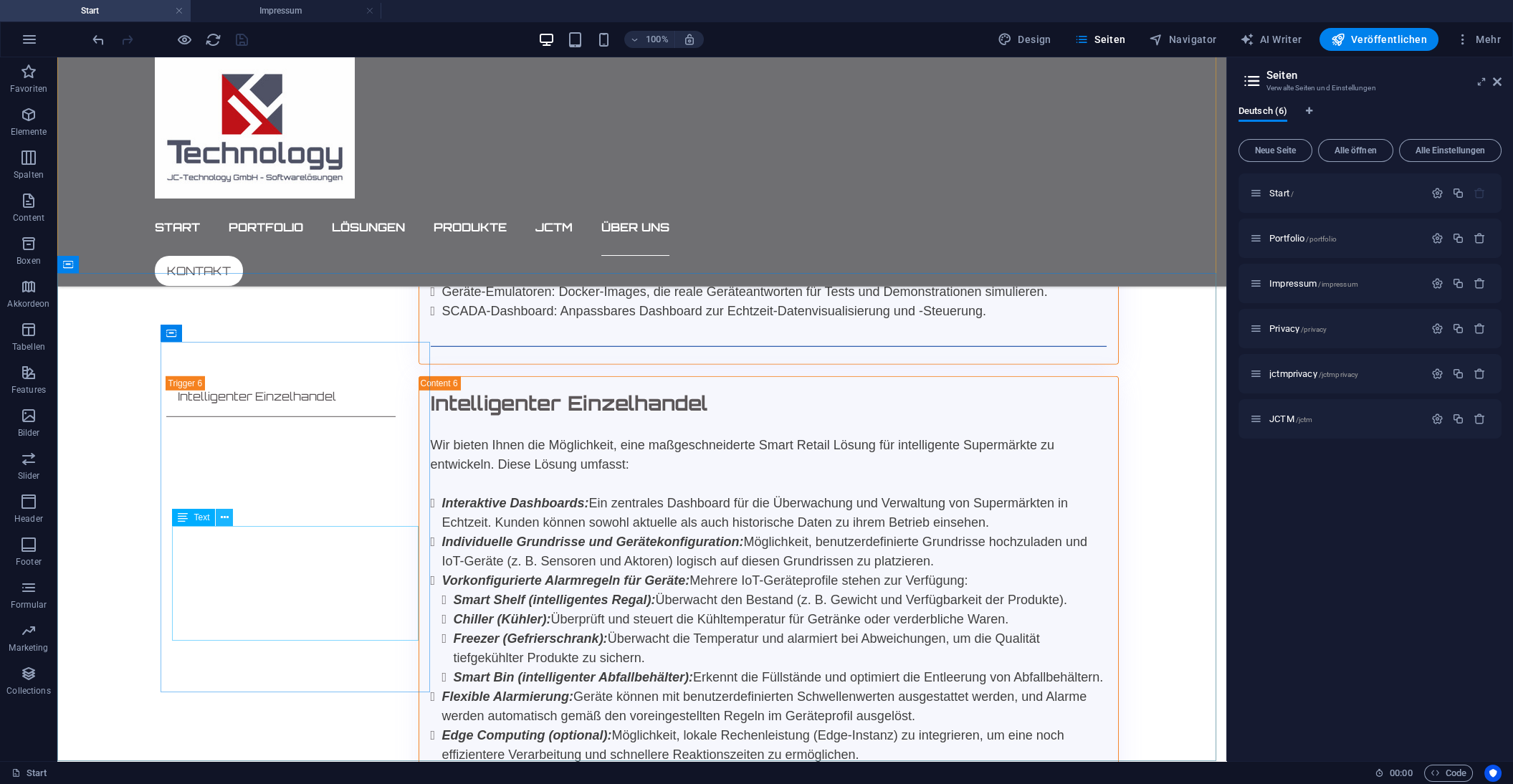
click at [225, 517] on icon at bounding box center [225, 517] width 8 height 15
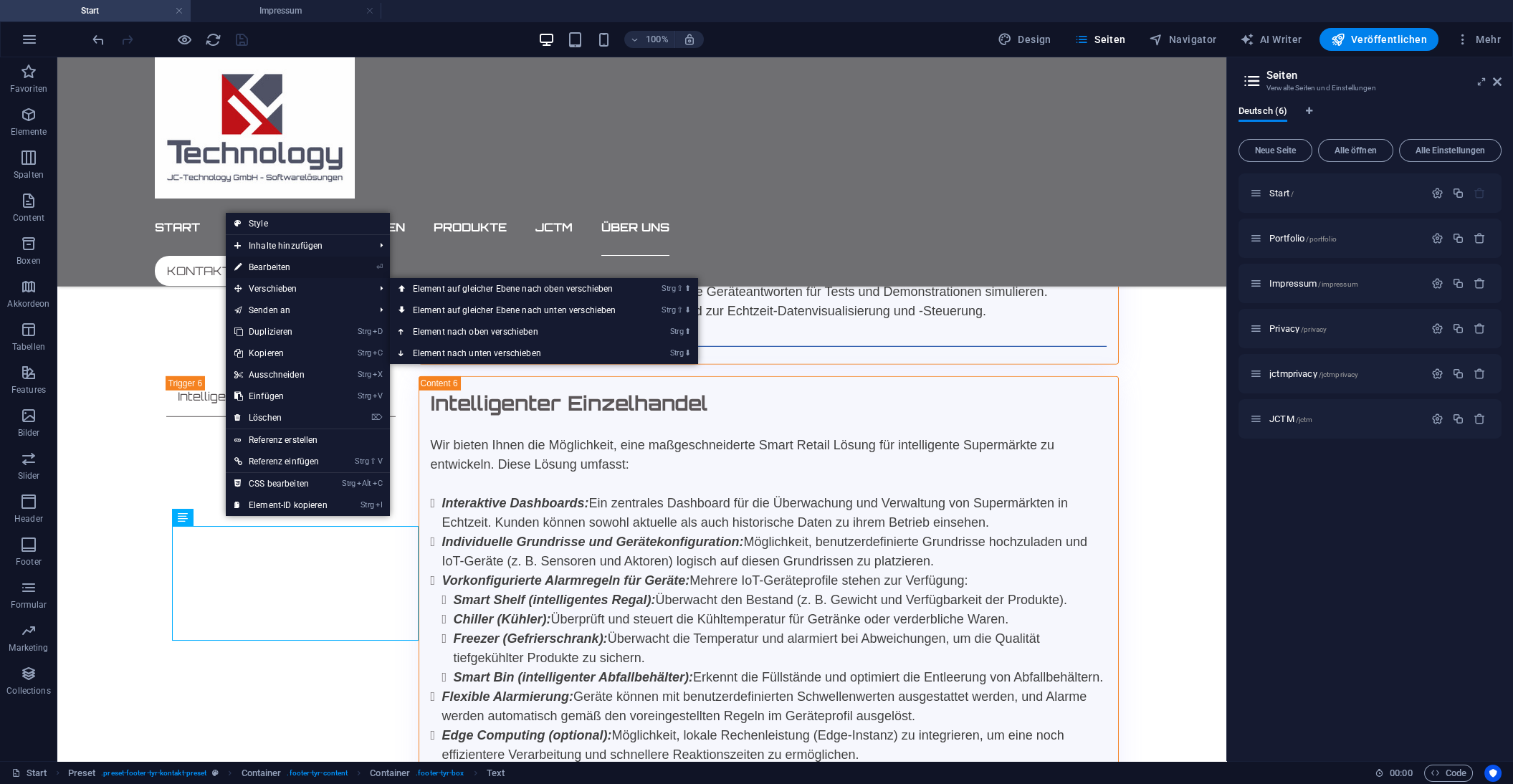
click at [271, 265] on link "⏎ Bearbeiten" at bounding box center [280, 267] width 111 height 22
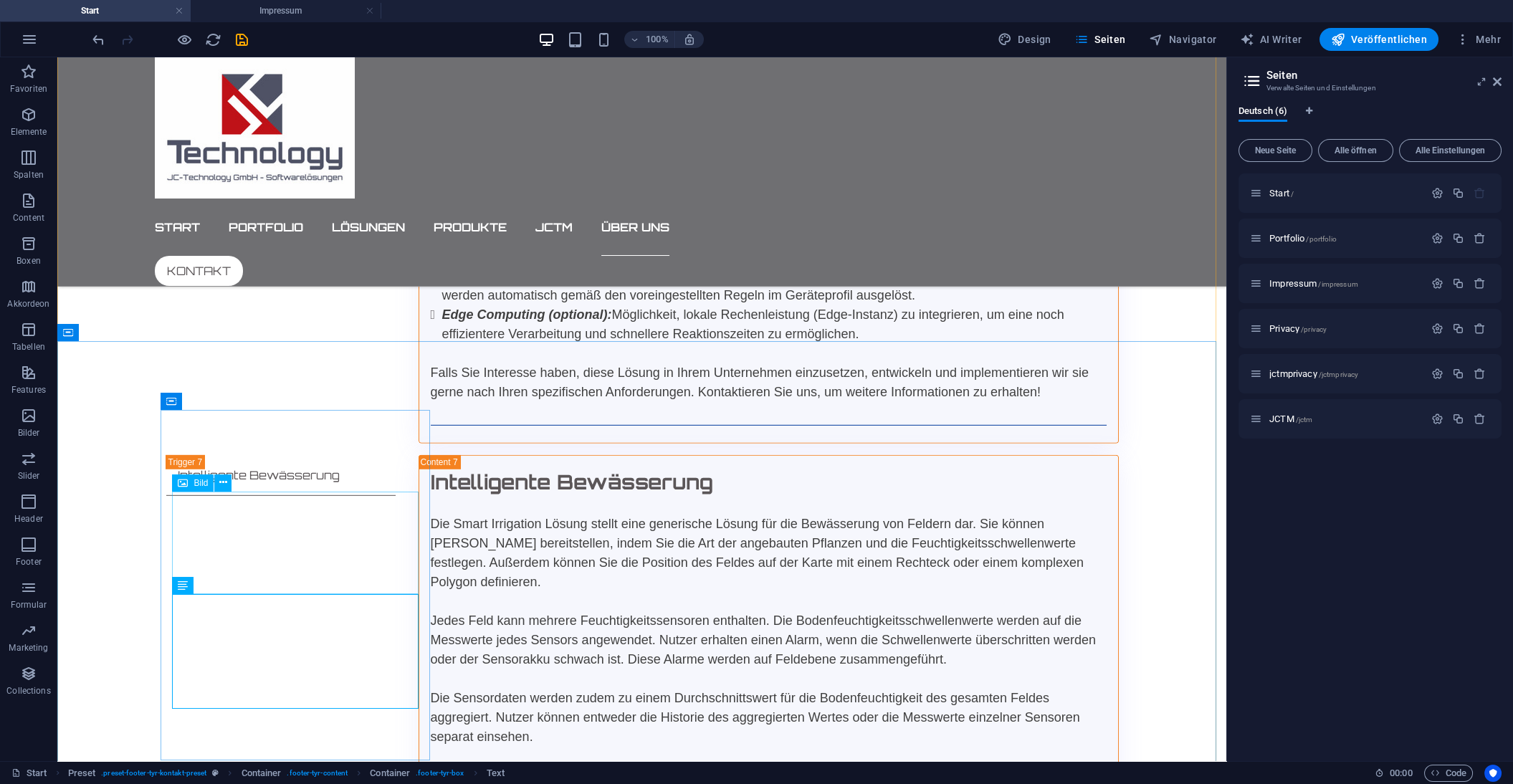
scroll to position [12556, 0]
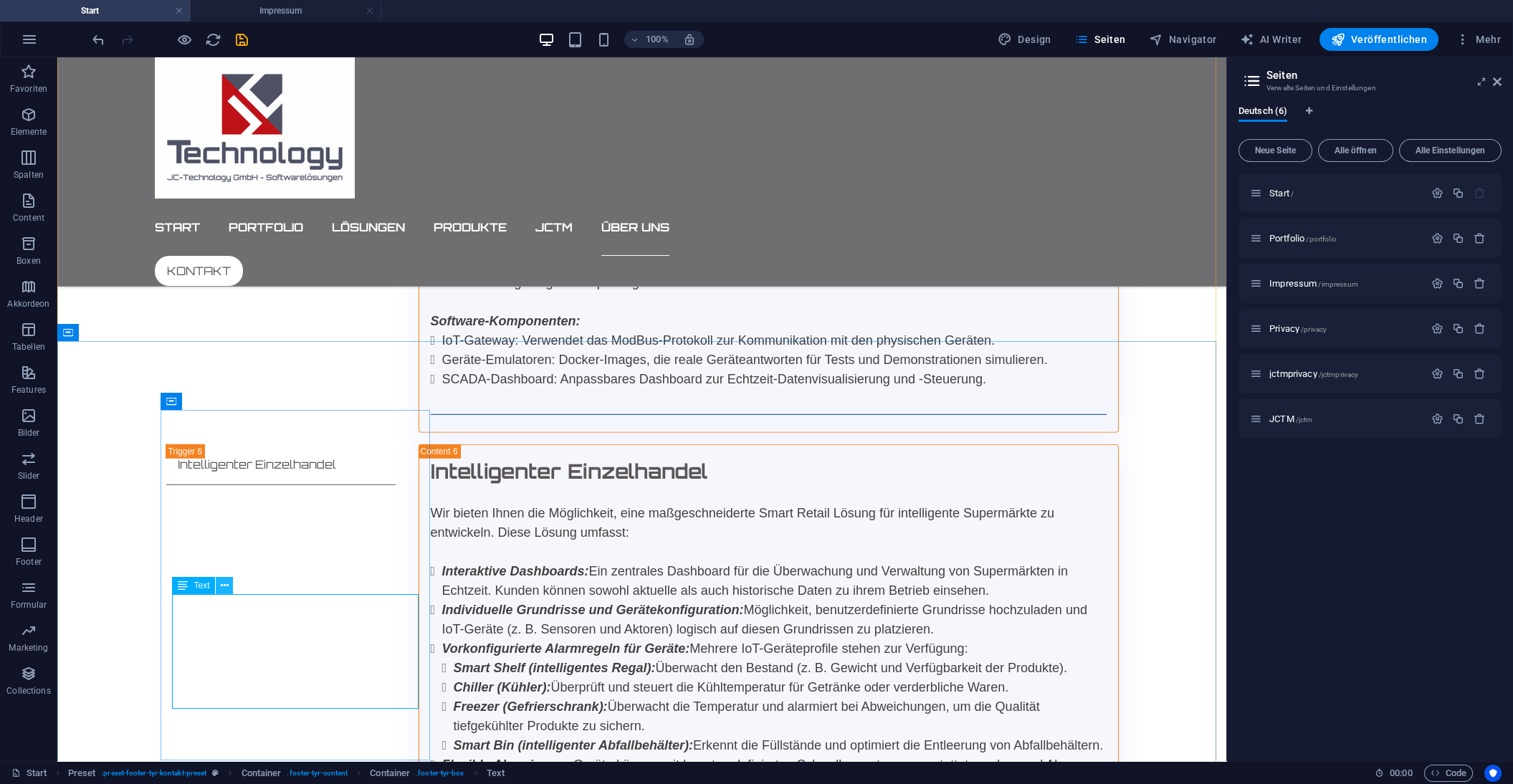
click at [225, 587] on icon at bounding box center [225, 586] width 8 height 15
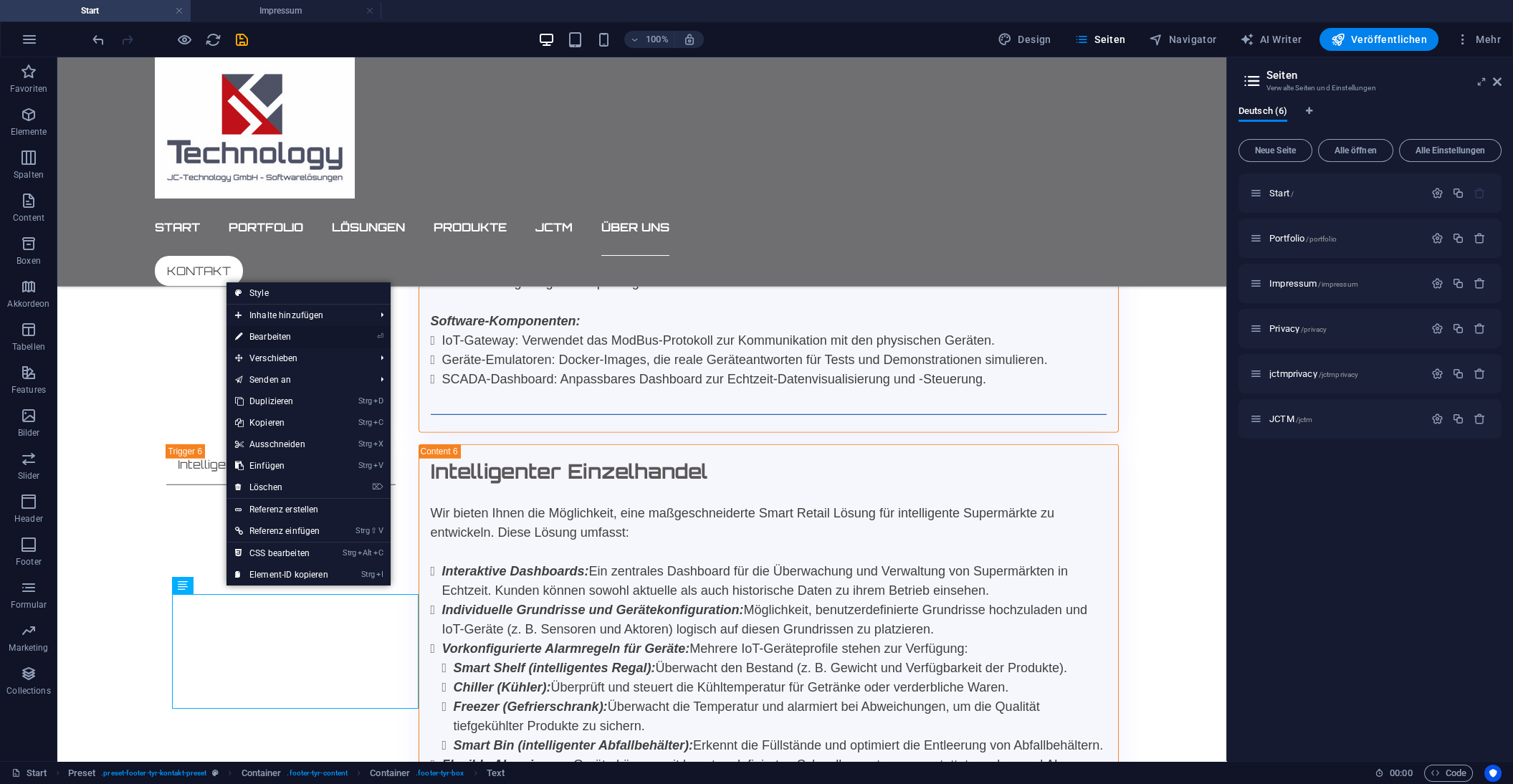
click at [282, 340] on link "⏎ Bearbeiten" at bounding box center [281, 336] width 111 height 22
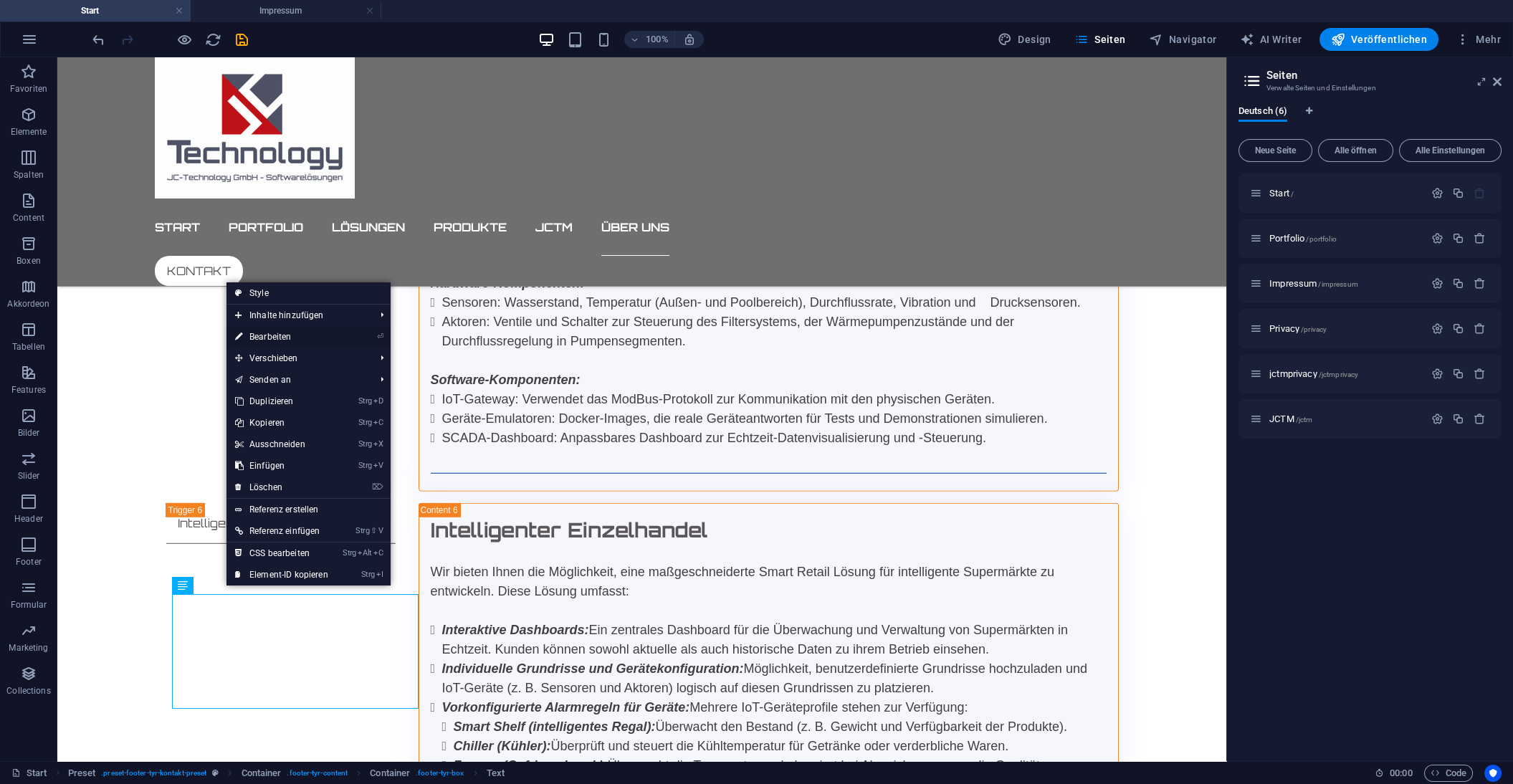
scroll to position [12977, 0]
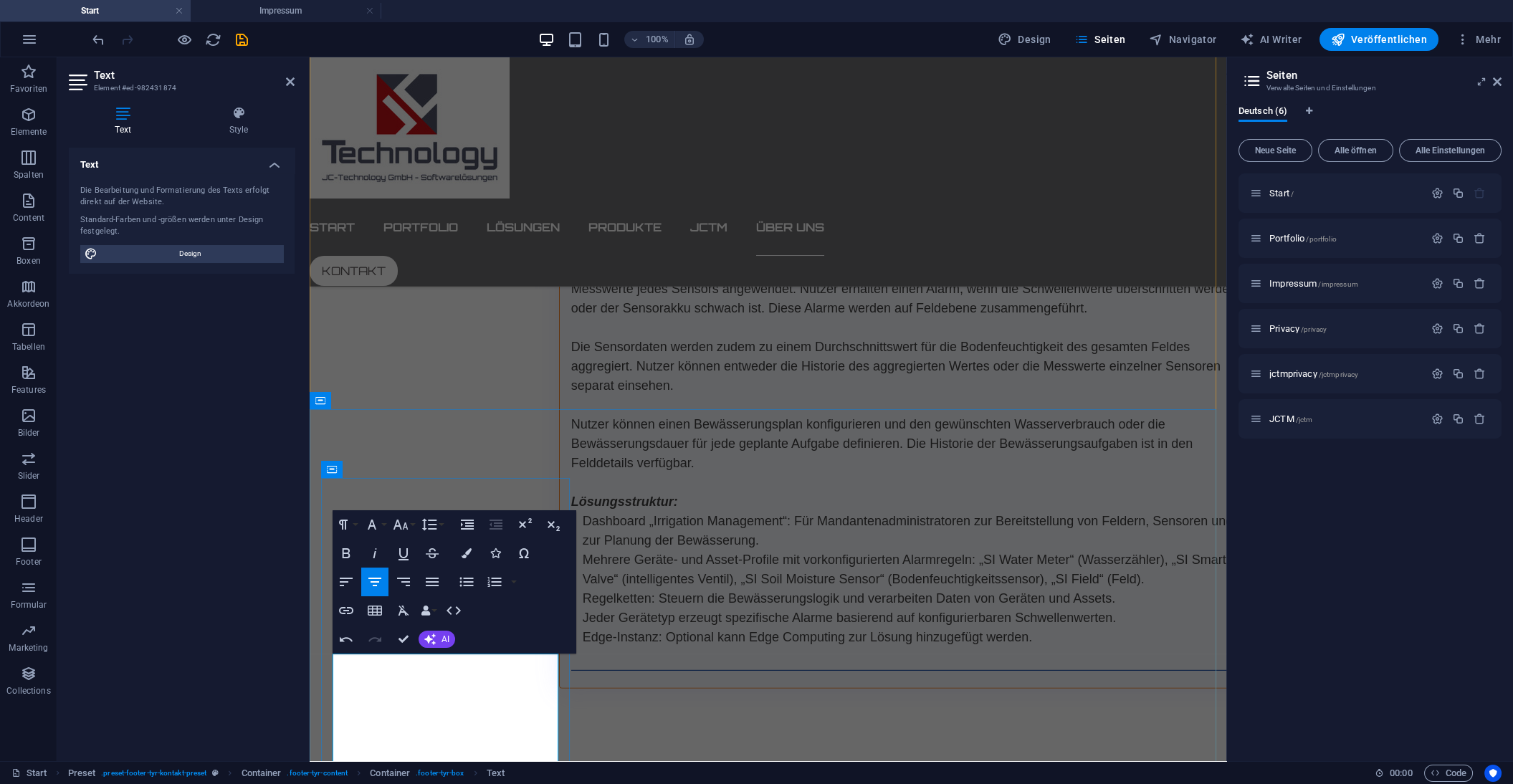
scroll to position [13122, 0]
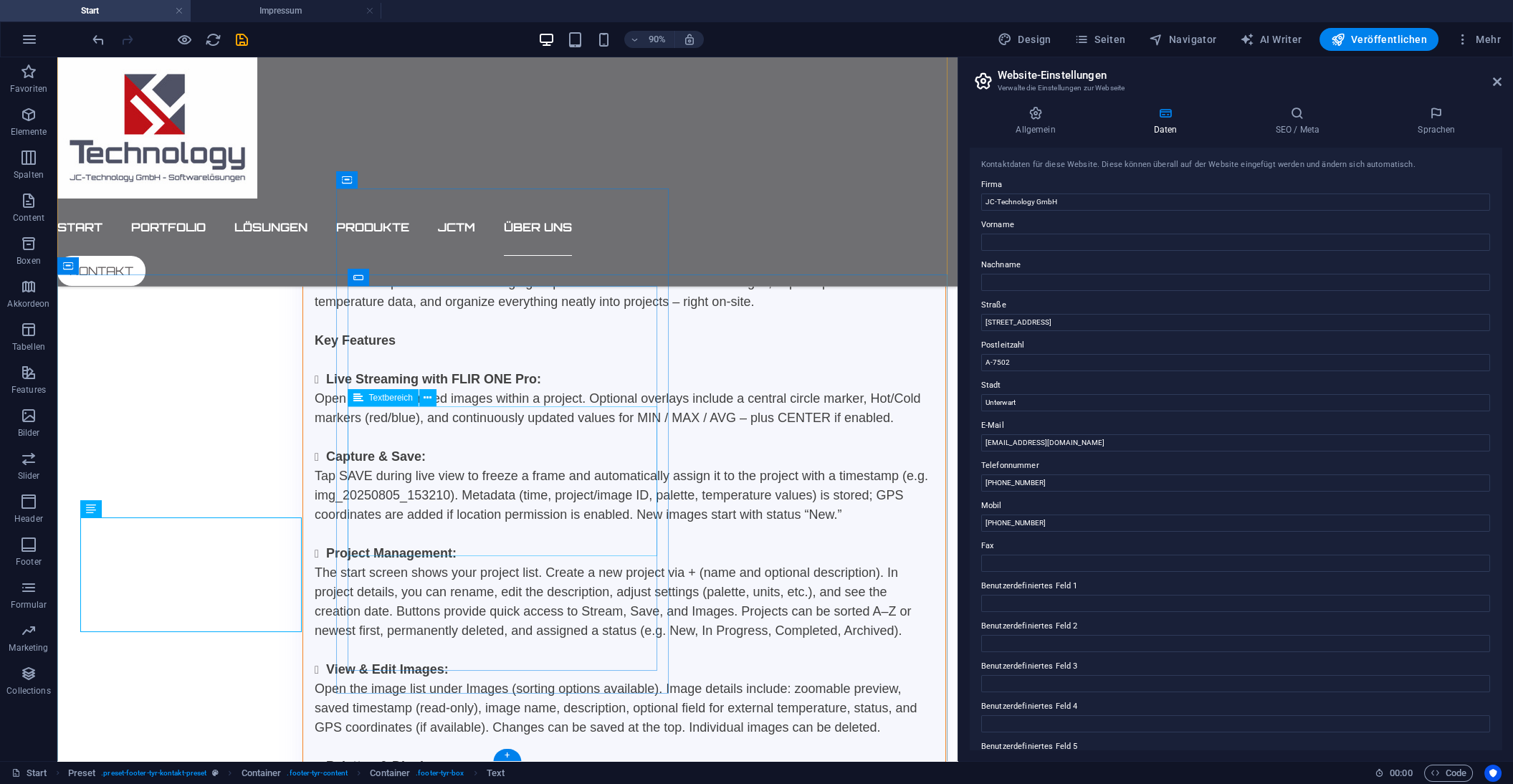
scroll to position [13177, 0]
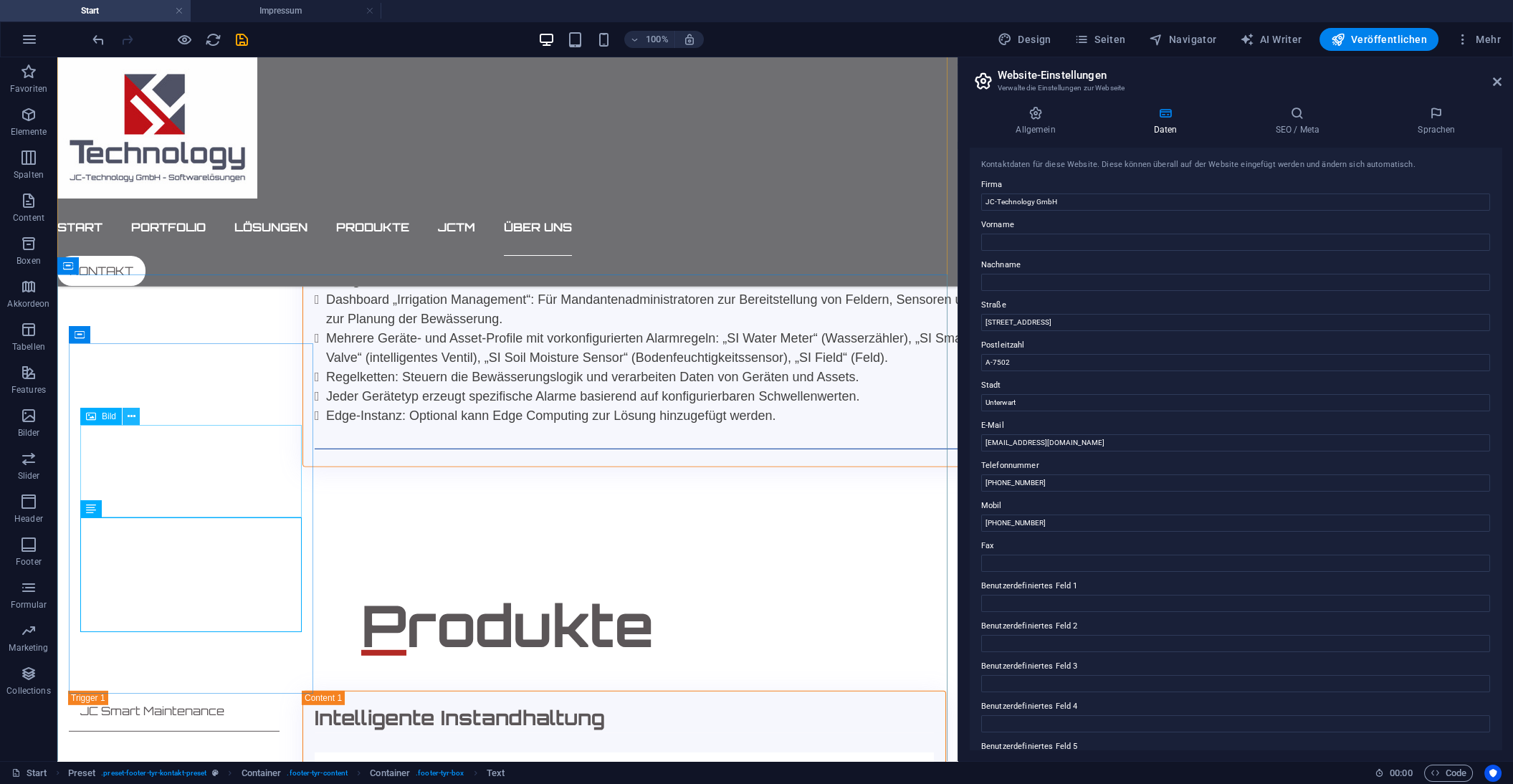
click at [131, 417] on icon at bounding box center [131, 417] width 8 height 15
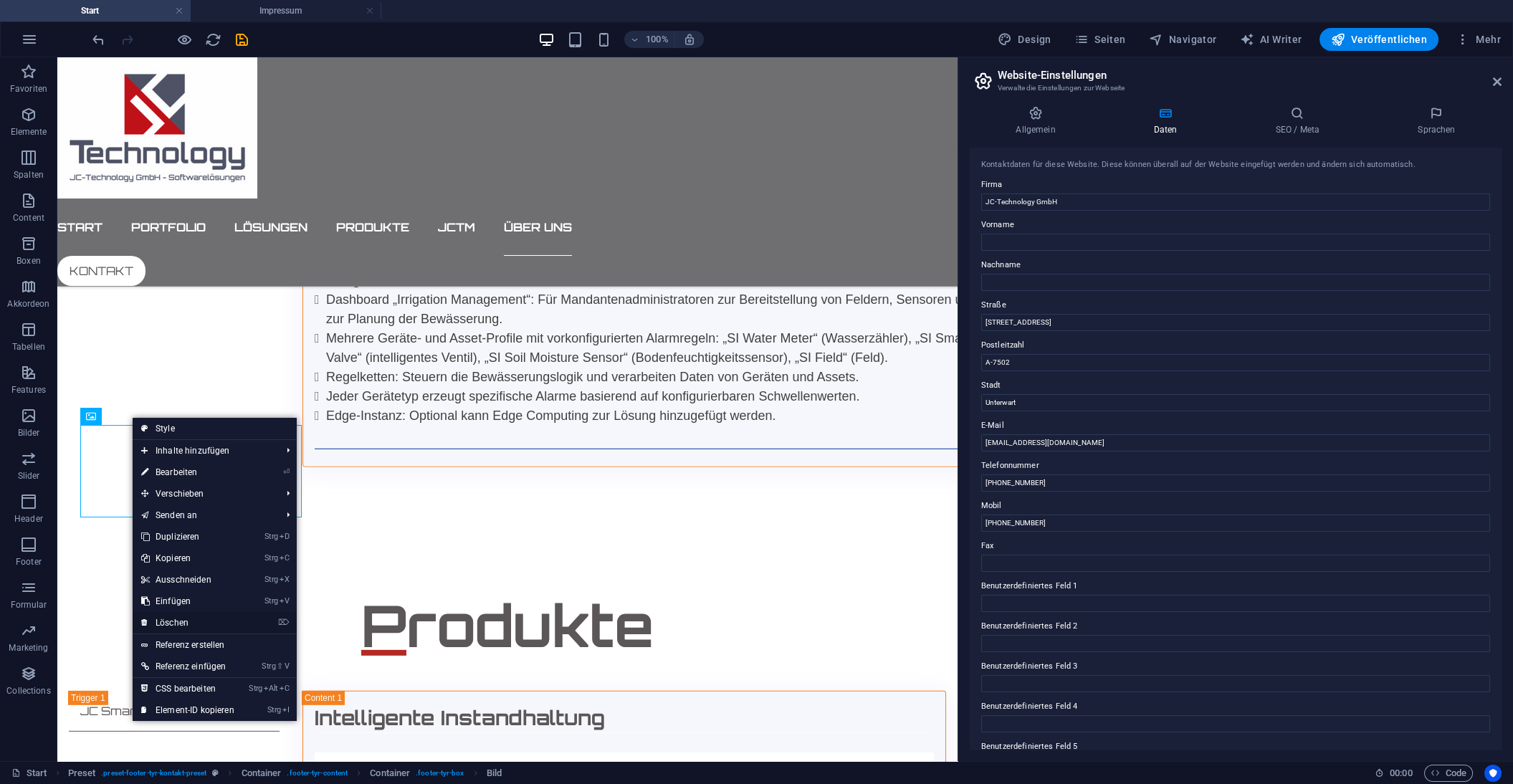
click at [182, 621] on link "⌦ Löschen" at bounding box center [187, 622] width 111 height 22
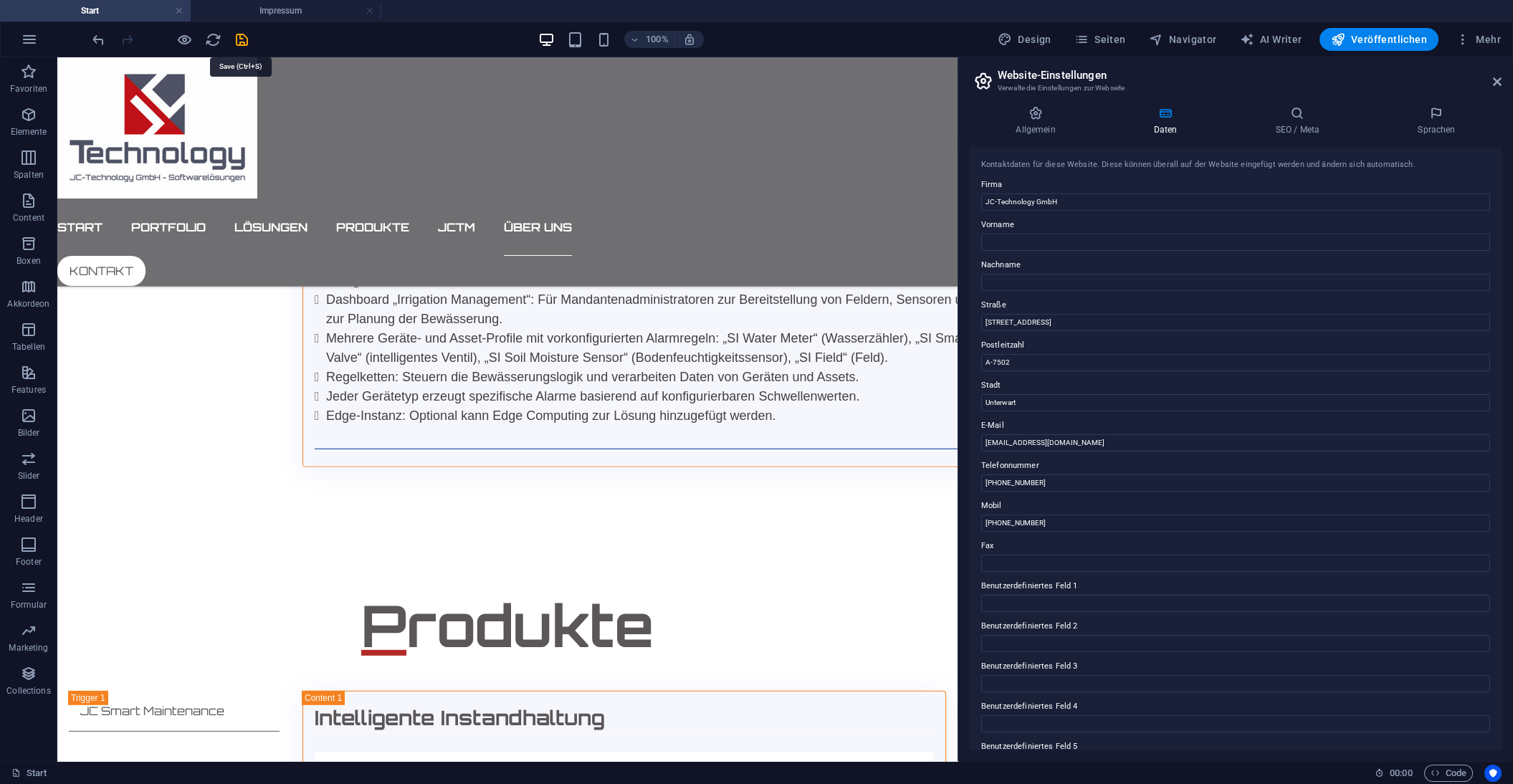
click at [244, 32] on icon "save" at bounding box center [241, 40] width 17 height 17
checkbox input "false"
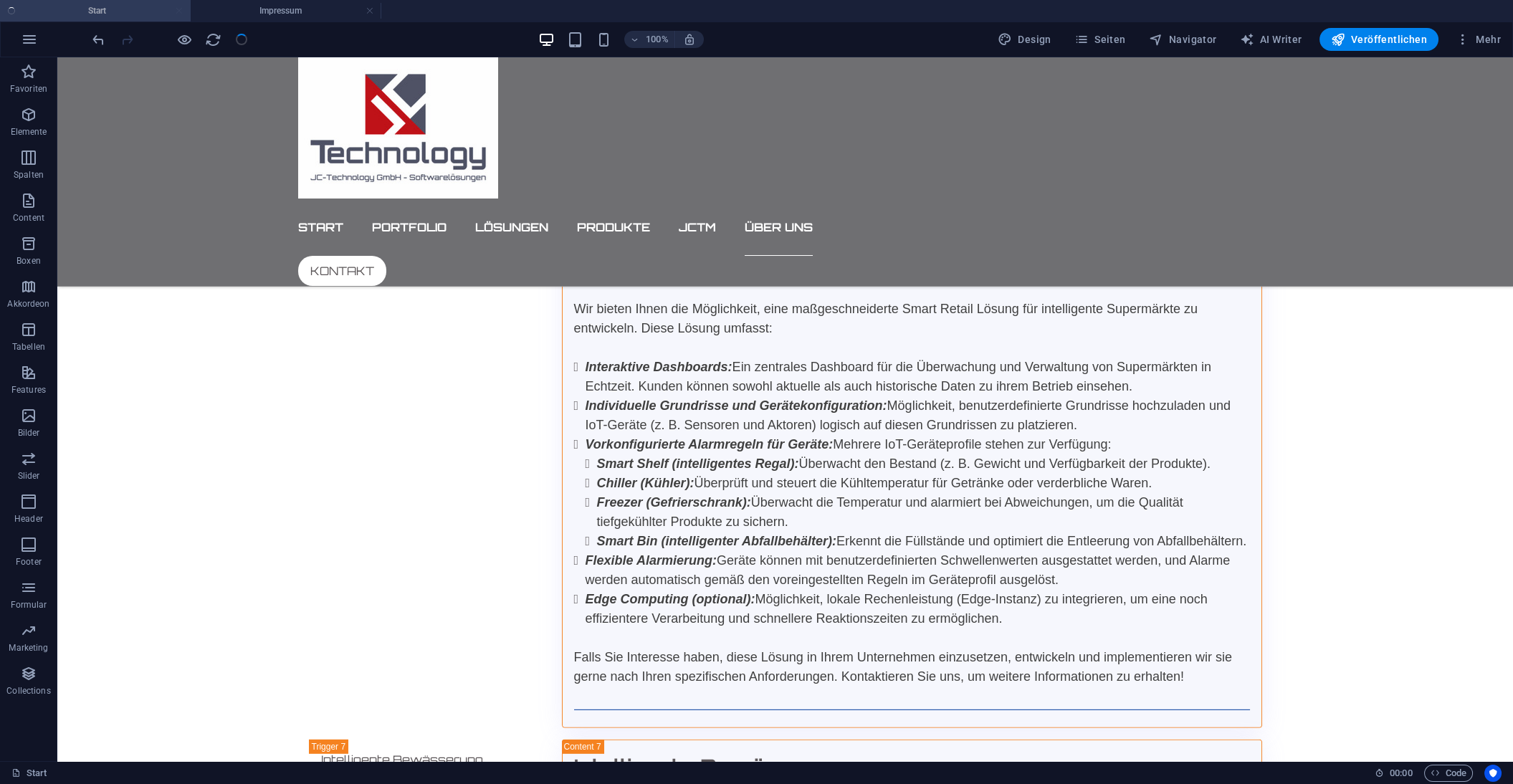
scroll to position [12624, 0]
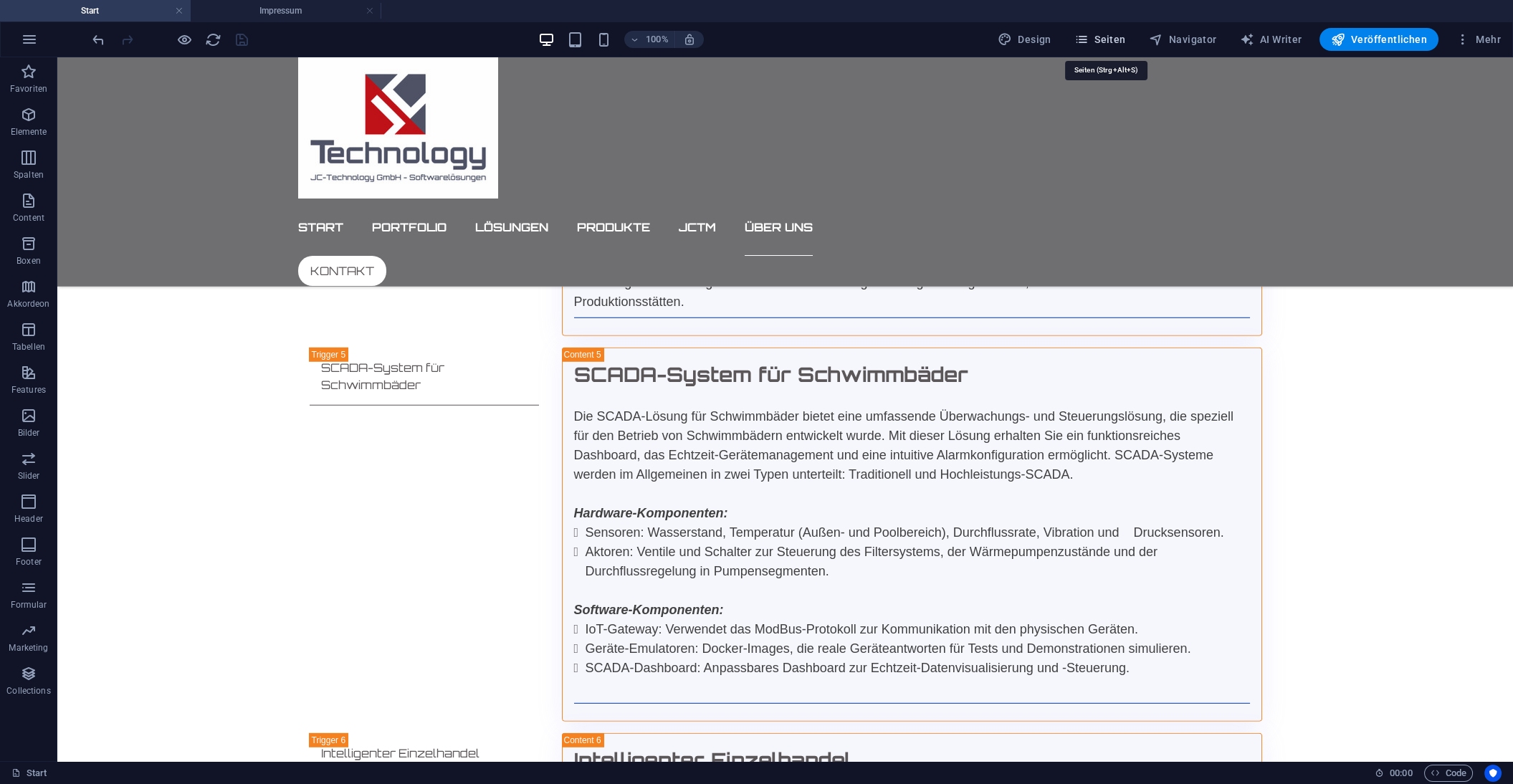
click at [1115, 35] on span "Seiten" at bounding box center [1099, 39] width 52 height 14
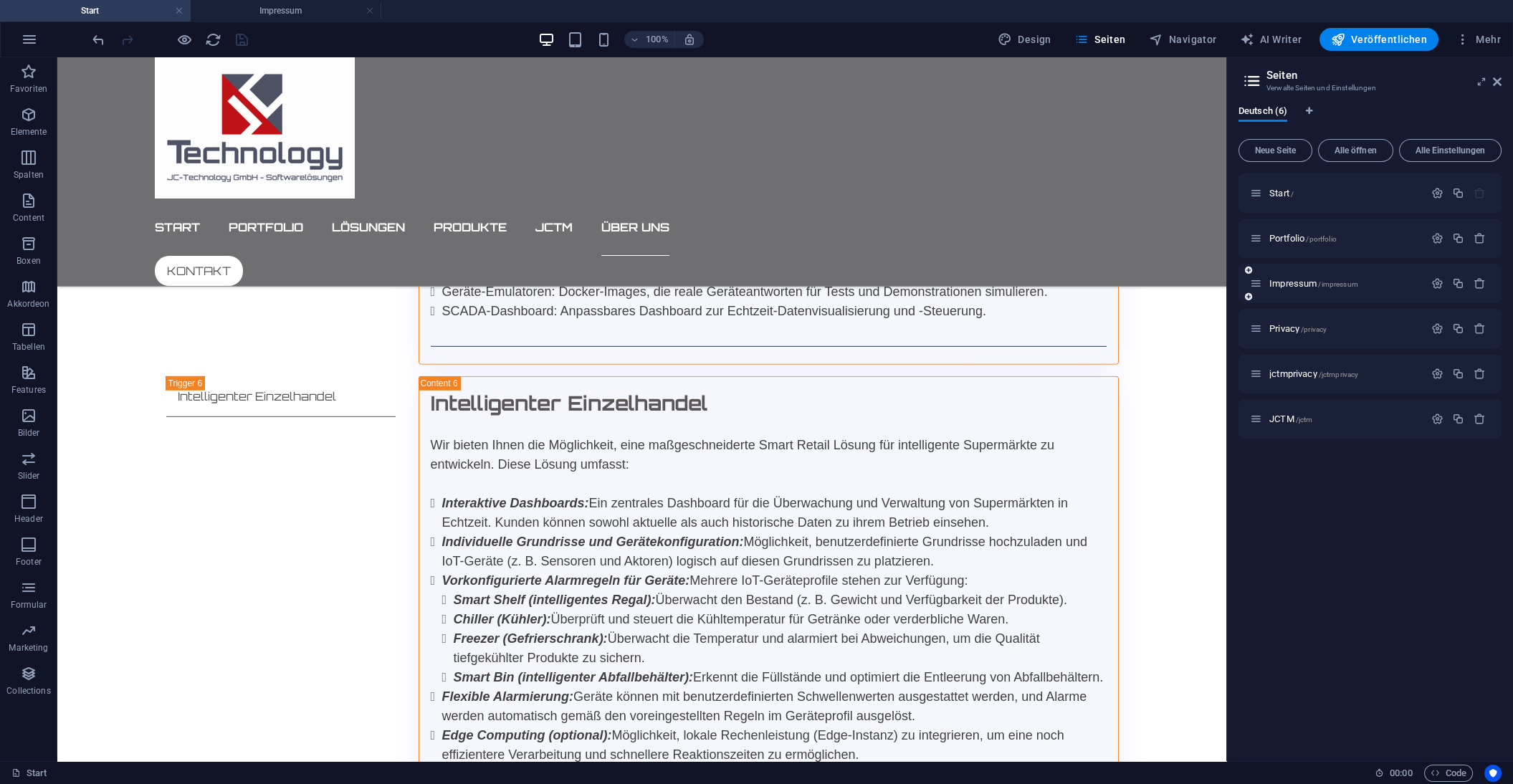
click at [1298, 276] on div "Impressum /impressum" at bounding box center [1337, 283] width 174 height 17
click at [1293, 283] on span "Impressum /impressum" at bounding box center [1314, 283] width 89 height 10
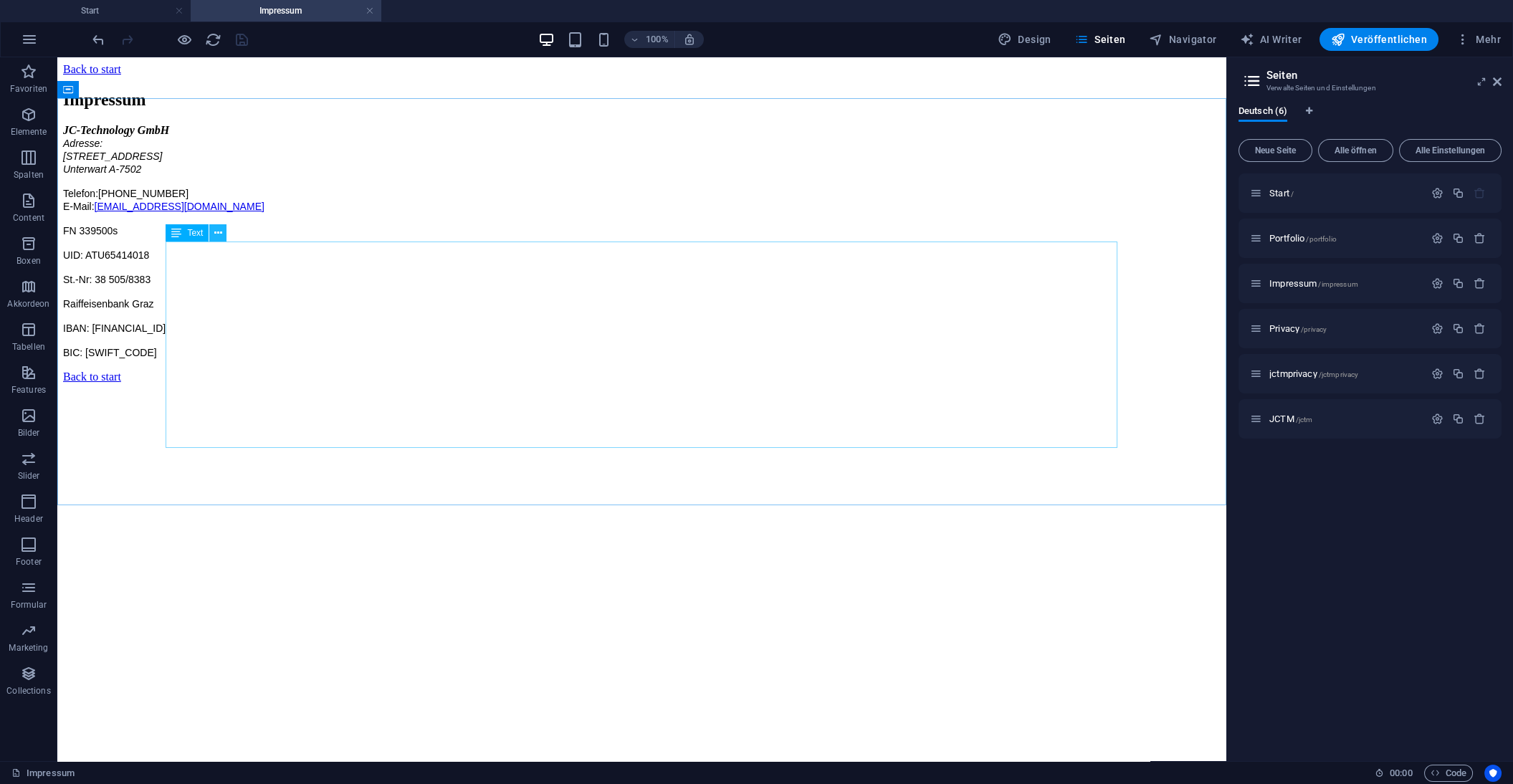
click at [218, 233] on icon at bounding box center [218, 233] width 8 height 15
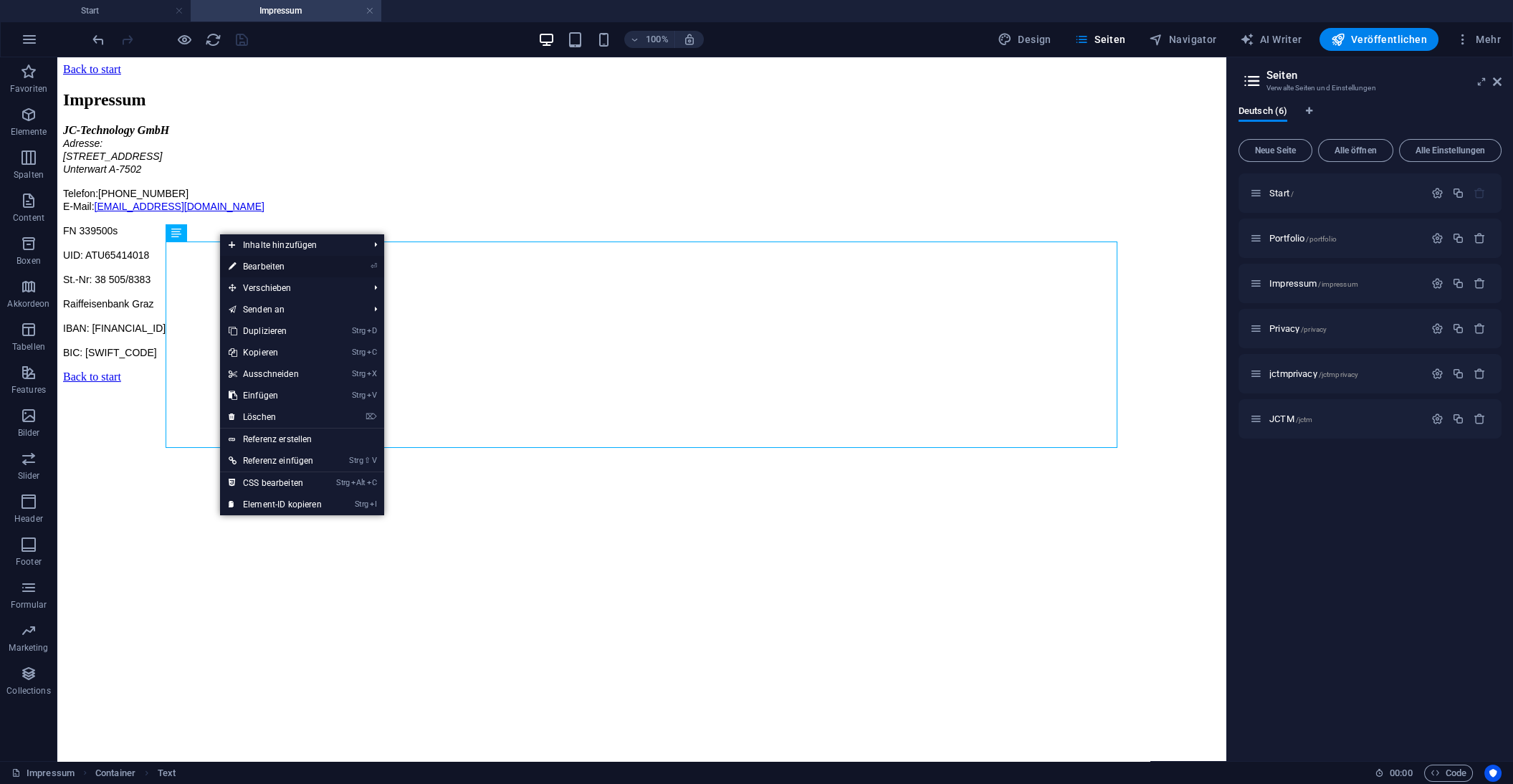
click at [268, 265] on link "⏎ Bearbeiten" at bounding box center [275, 266] width 111 height 22
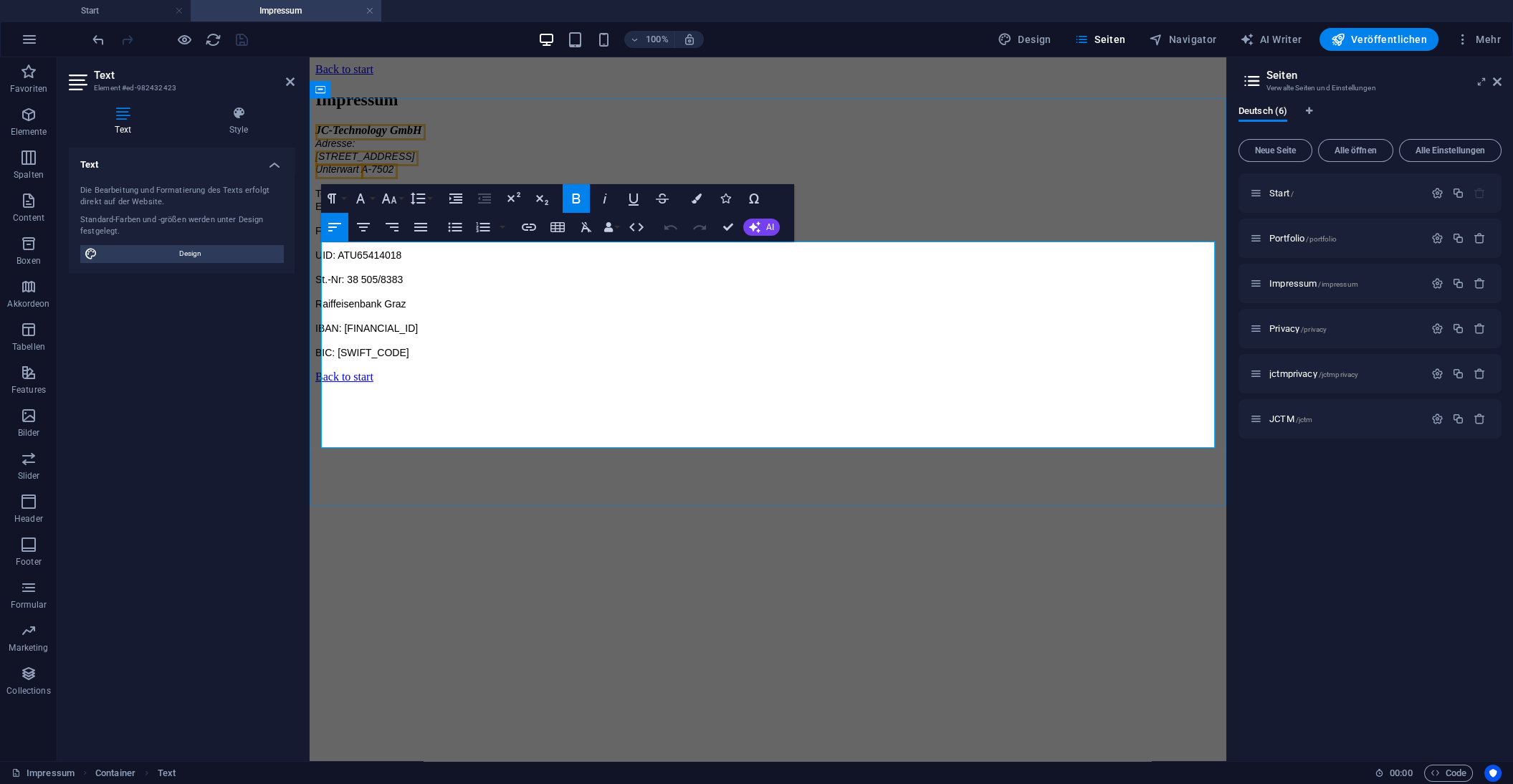
click at [414, 175] on address "JC-Technology GmbH Adresse: Feldgasse 1f Unterwart A-7502" at bounding box center [768, 150] width 905 height 52
click at [325, 174] on span "Unterwart" at bounding box center [337, 169] width 44 height 11
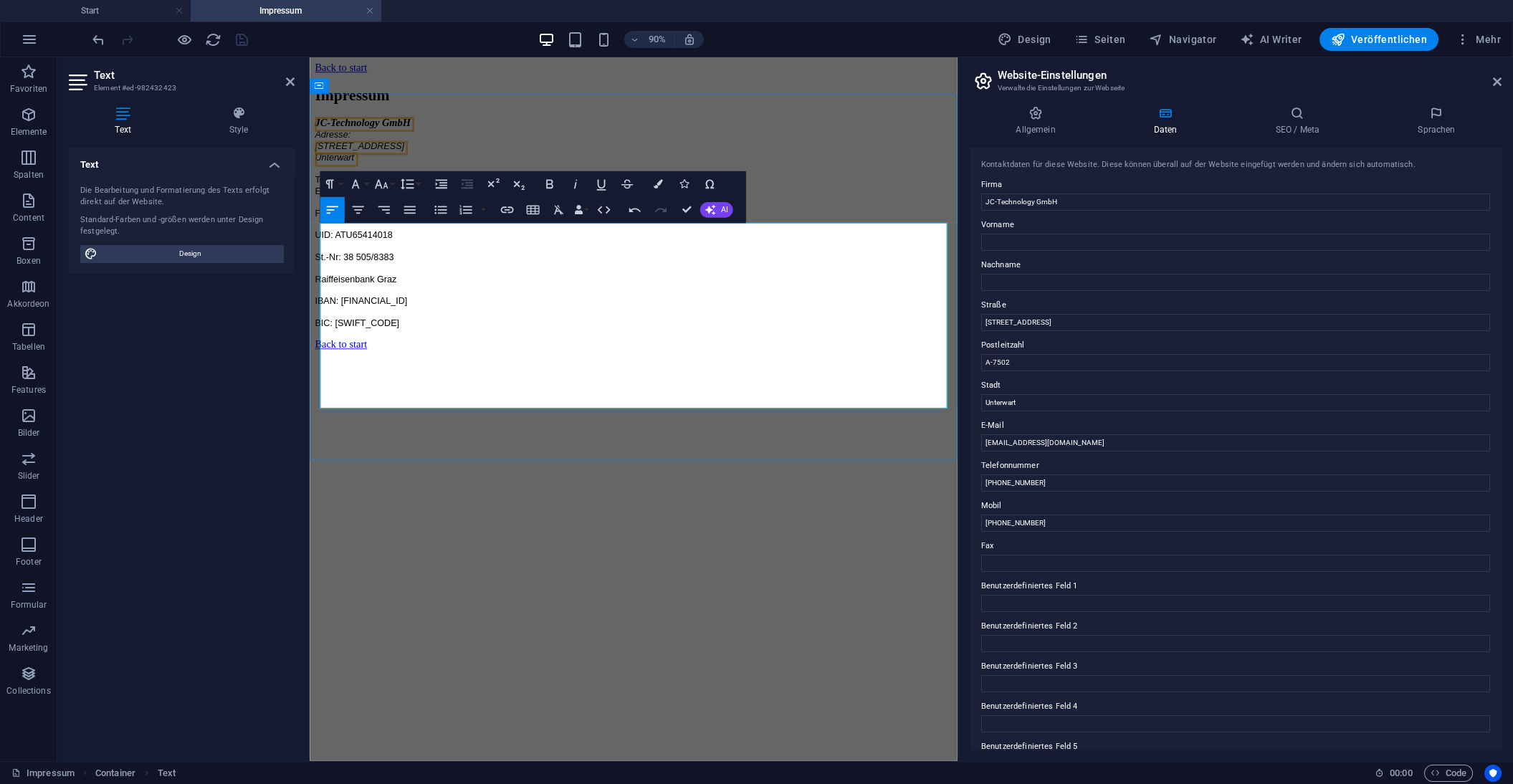
click at [382, 175] on address "JC-Technology GmbH Adresse: Feldgasse 1f Unterwart" at bounding box center [669, 150] width 708 height 52
click at [417, 162] on span at bounding box center [418, 156] width 2 height 11
click at [520, 213] on p "Telefon: +43 676 3077420 E-Mail: office@jc-technology.at" at bounding box center [669, 200] width 708 height 25
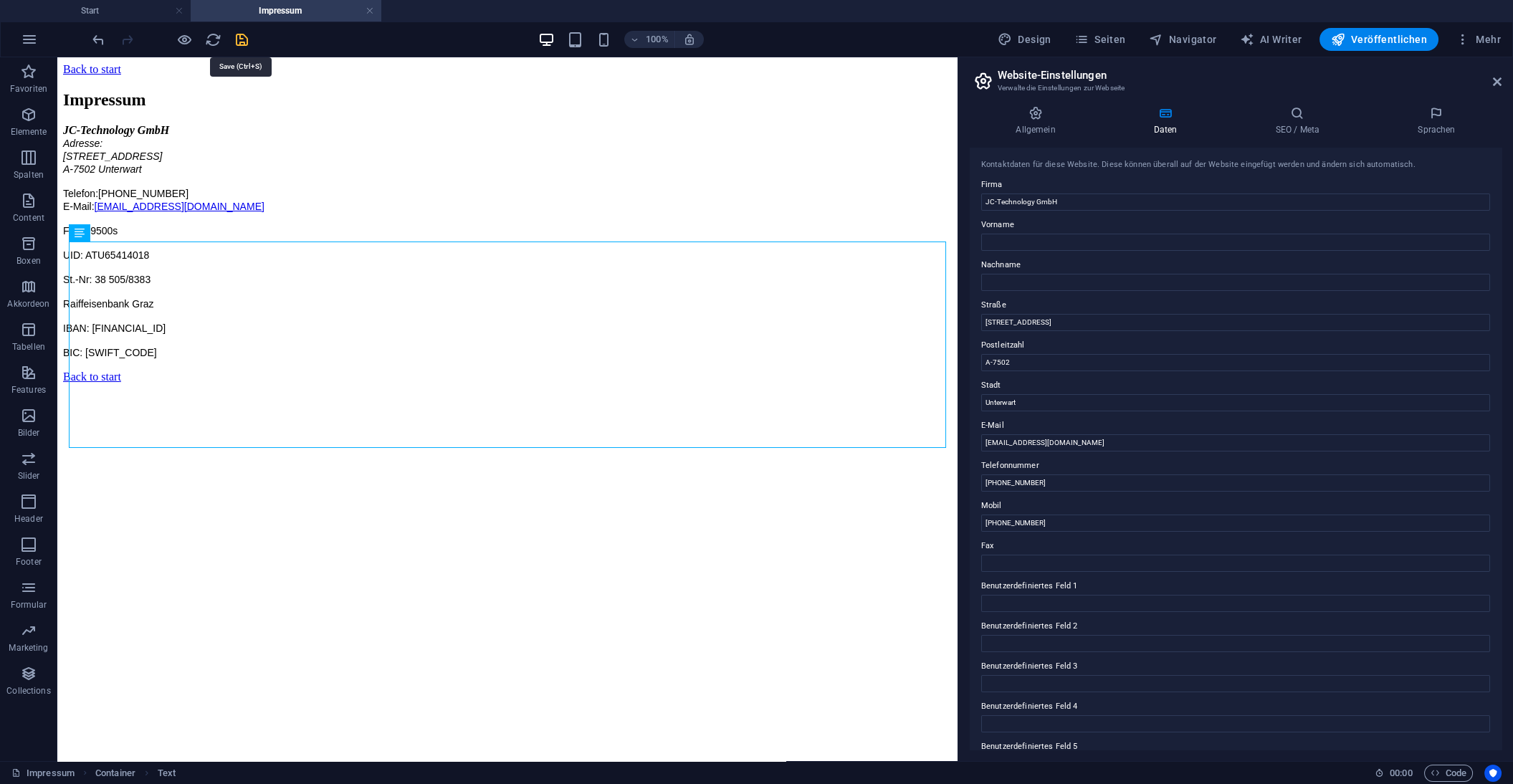
click at [244, 35] on icon "save" at bounding box center [241, 40] width 17 height 17
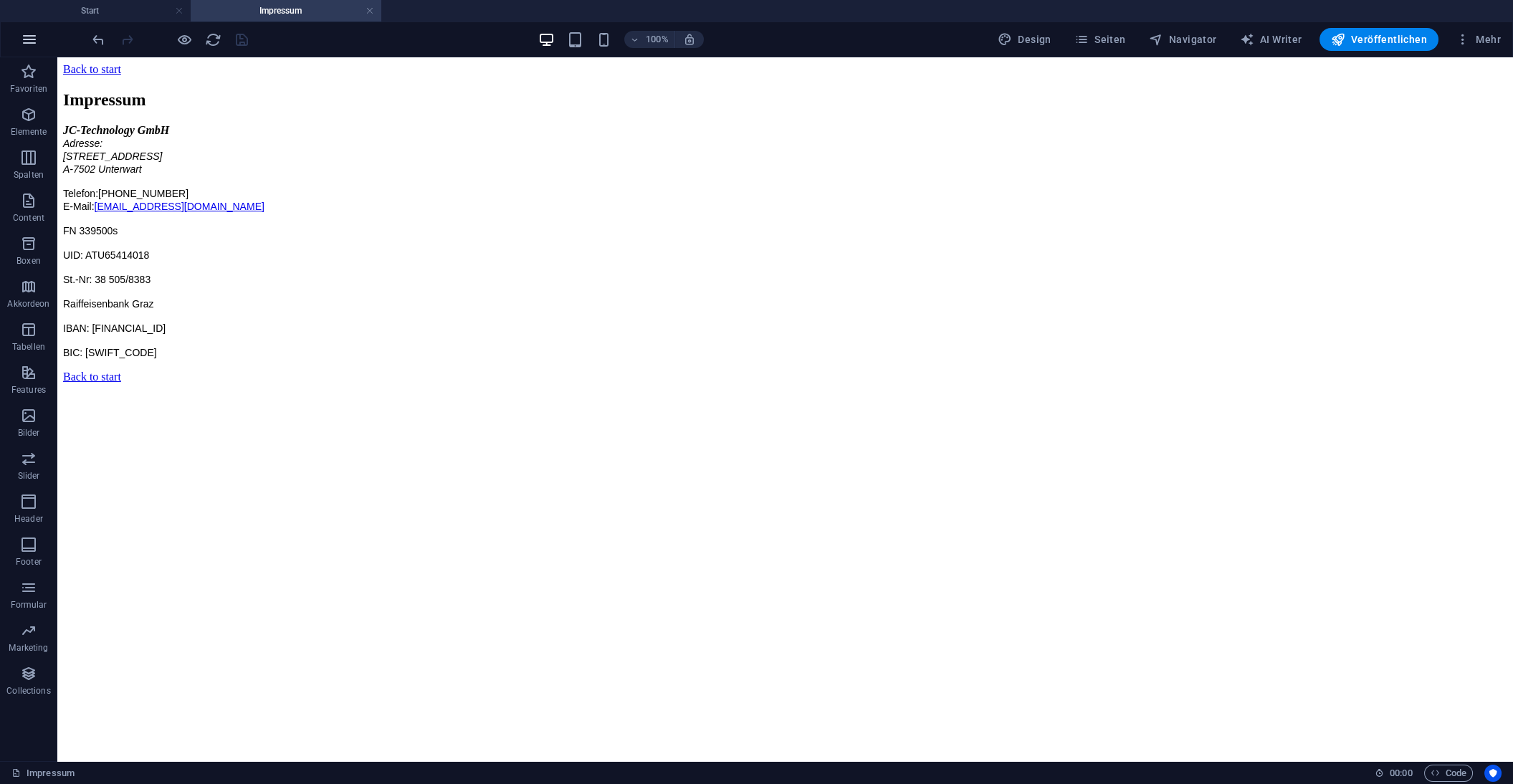
click at [27, 37] on icon "button" at bounding box center [29, 40] width 18 height 18
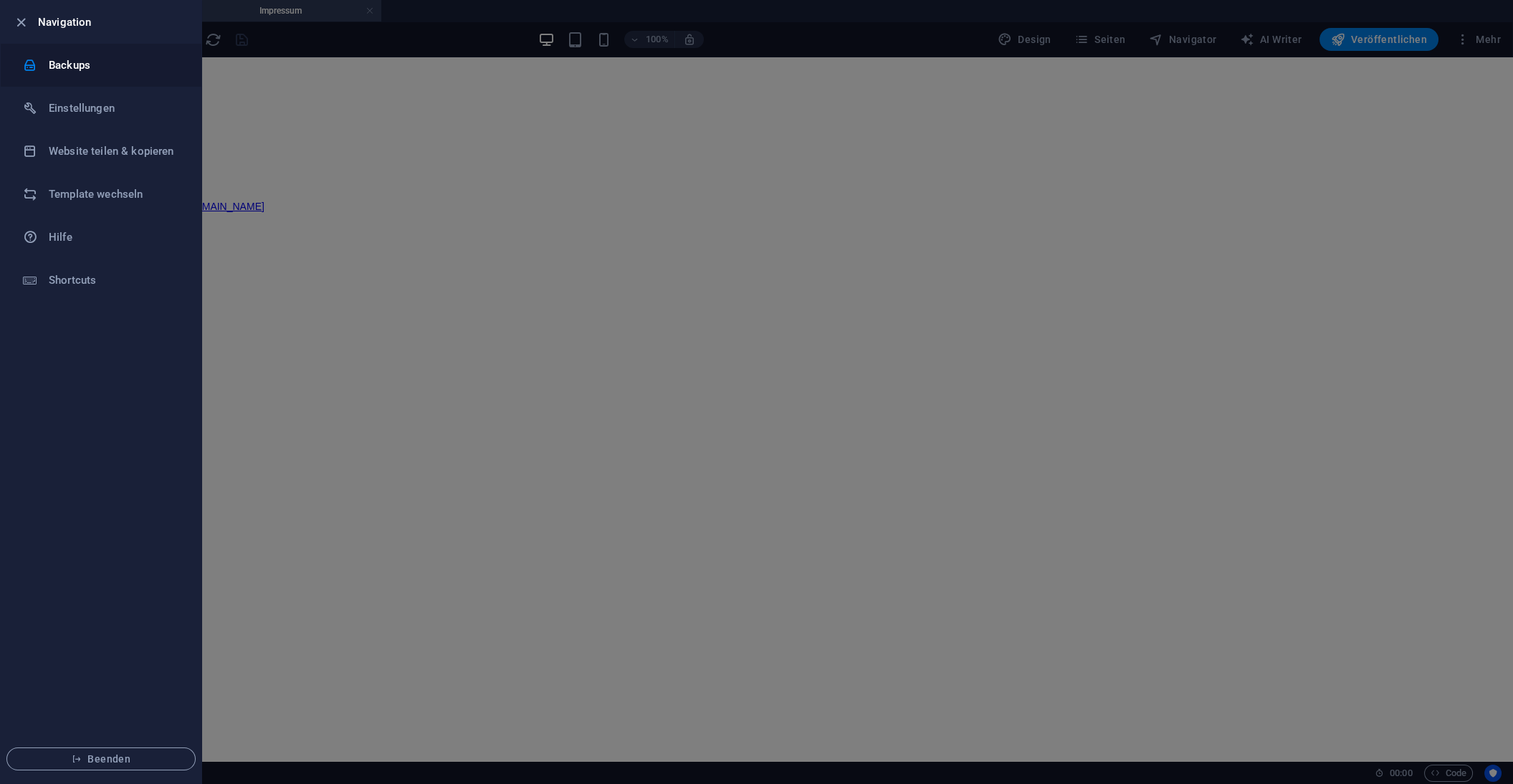
click at [80, 61] on h6 "Backups" at bounding box center [115, 65] width 132 height 18
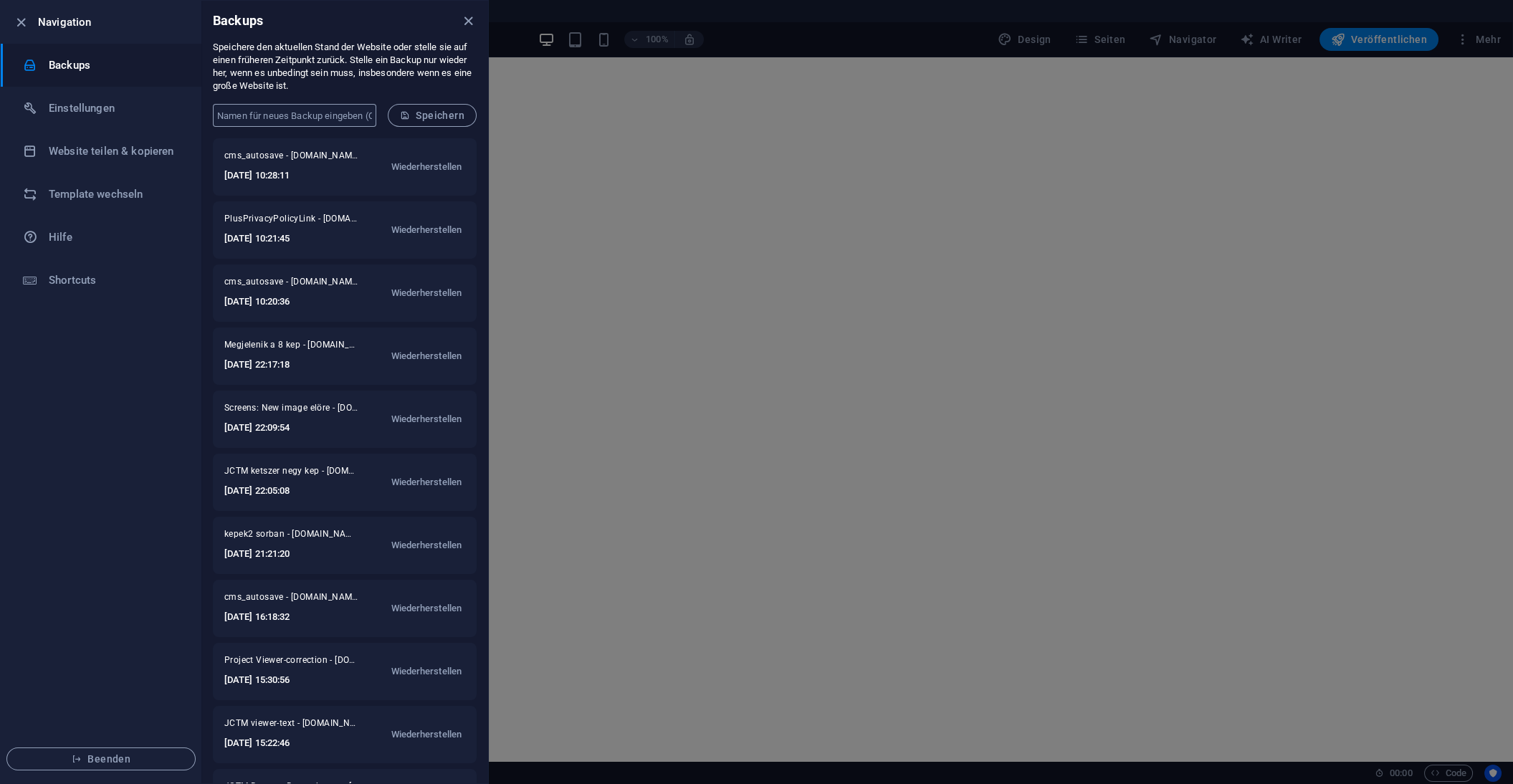
click at [246, 113] on input "text" at bounding box center [294, 115] width 163 height 23
type input "New adresse"
click at [442, 113] on span "Speichern" at bounding box center [432, 116] width 65 height 11
click at [896, 210] on div at bounding box center [756, 392] width 1513 height 784
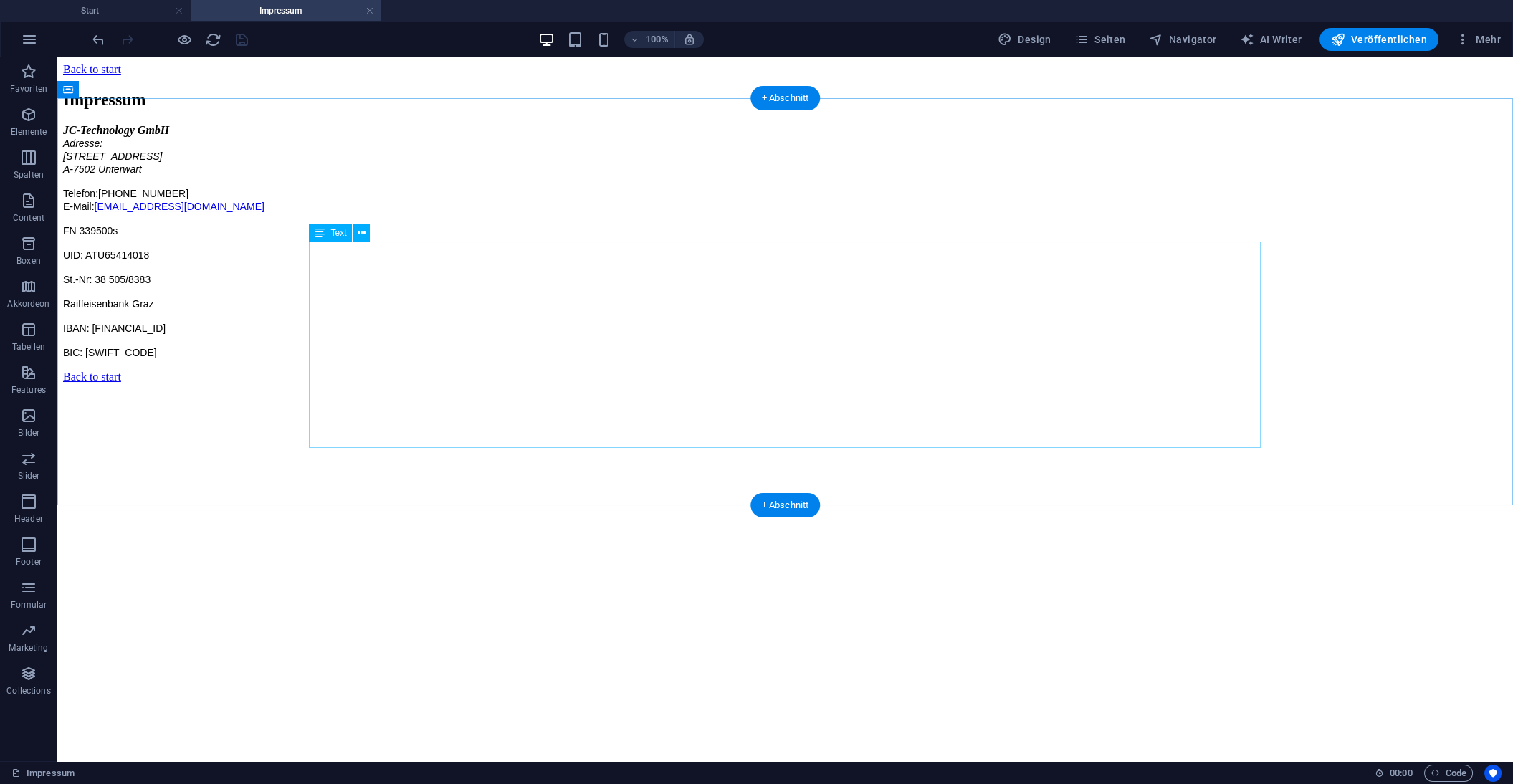
click at [853, 284] on div "JC-Technology GmbH Adresse: Feldgasse 1f A-7502 Unterwart Telefon: +43 676 3077…" at bounding box center [785, 241] width 1444 height 235
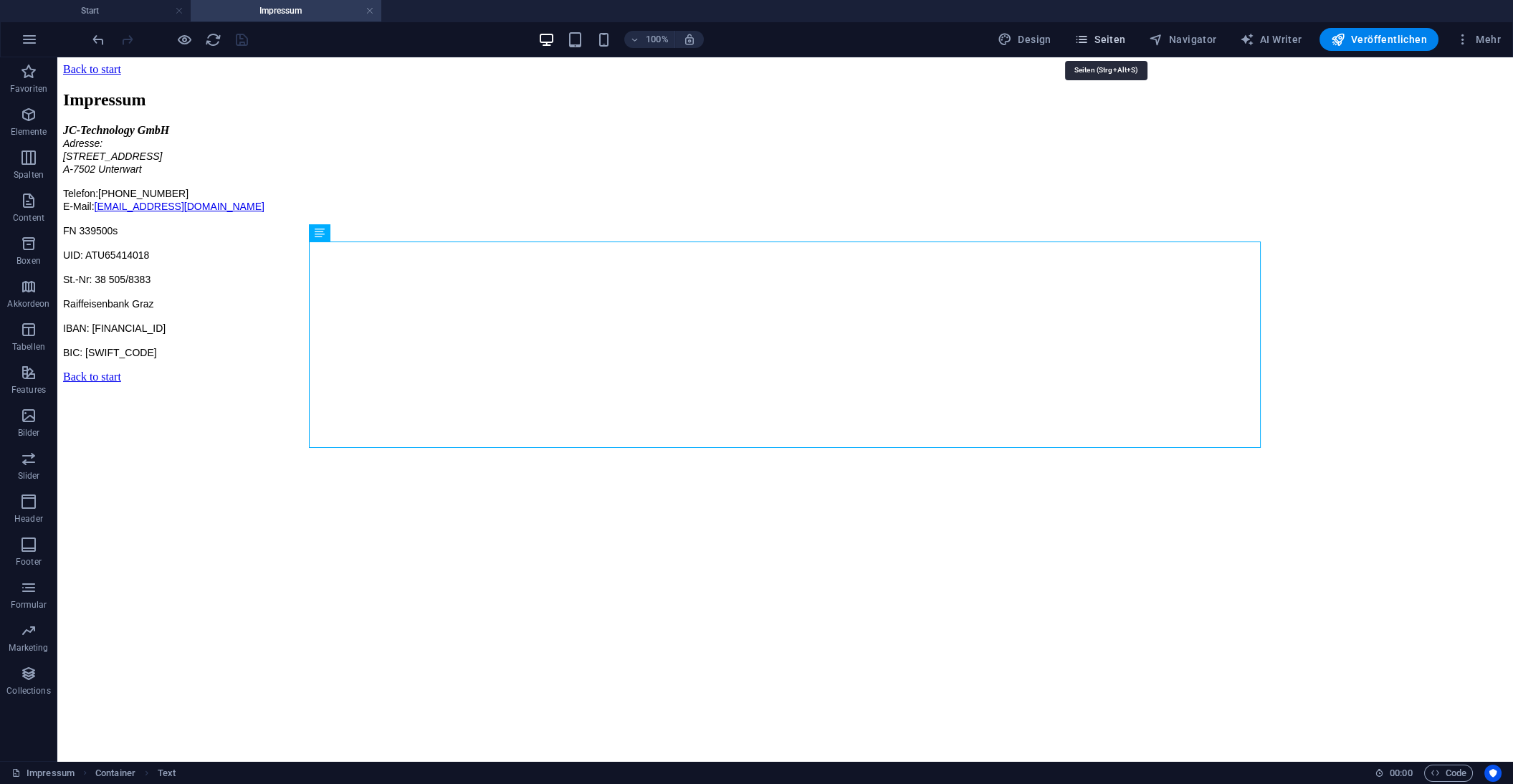
click at [1104, 38] on span "Seiten" at bounding box center [1099, 39] width 52 height 14
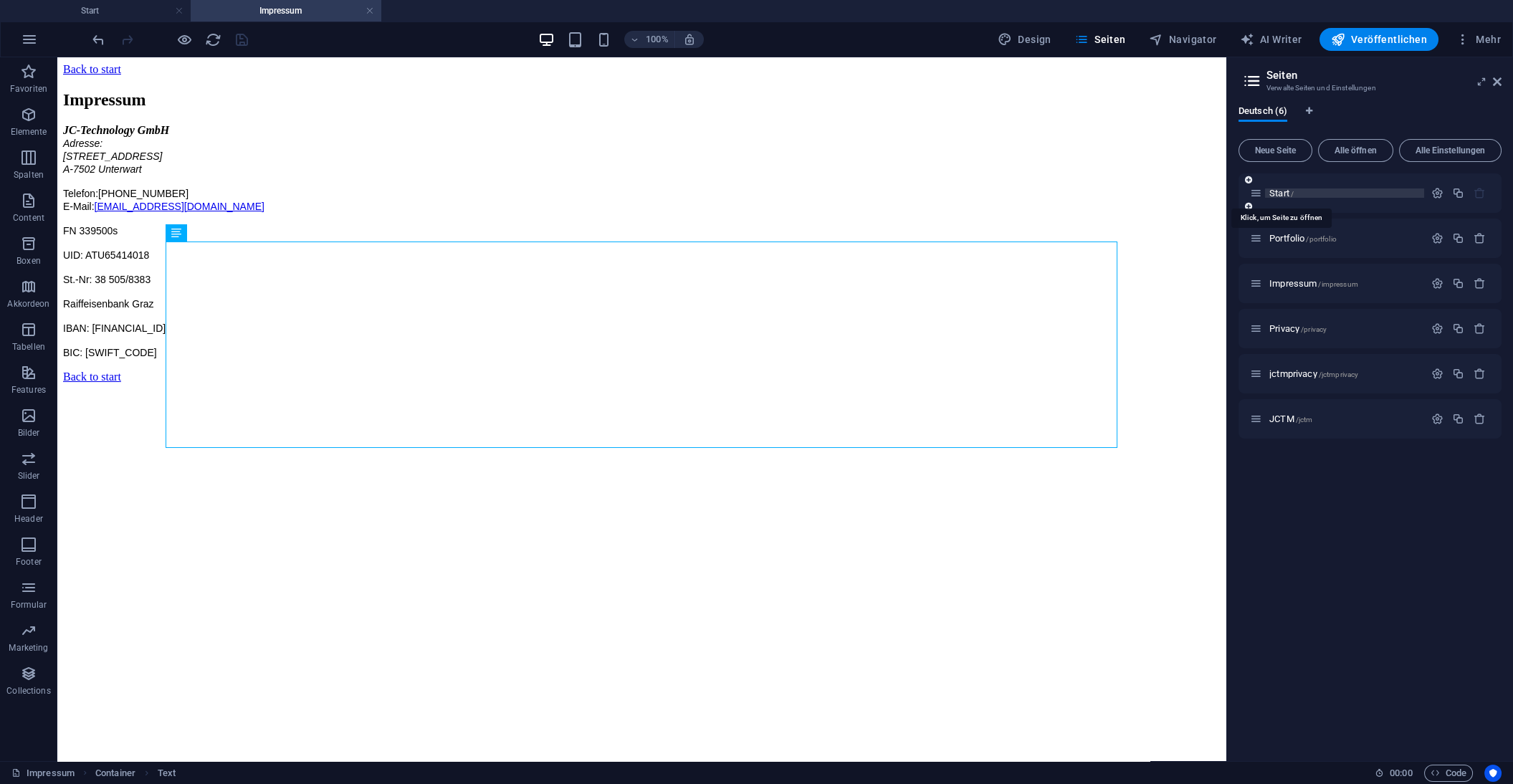
click at [1274, 192] on span "Start /" at bounding box center [1281, 193] width 25 height 10
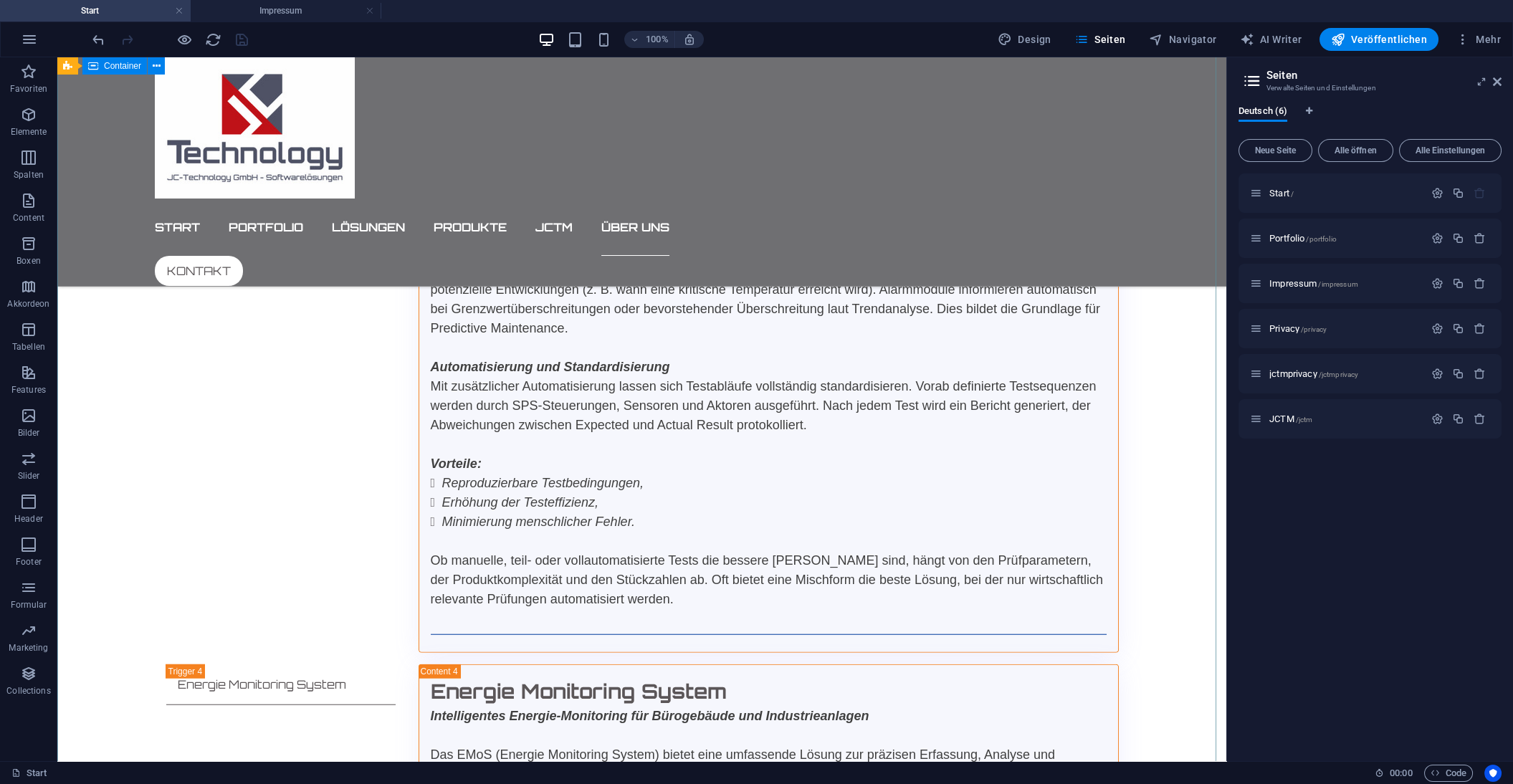
scroll to position [11388, 0]
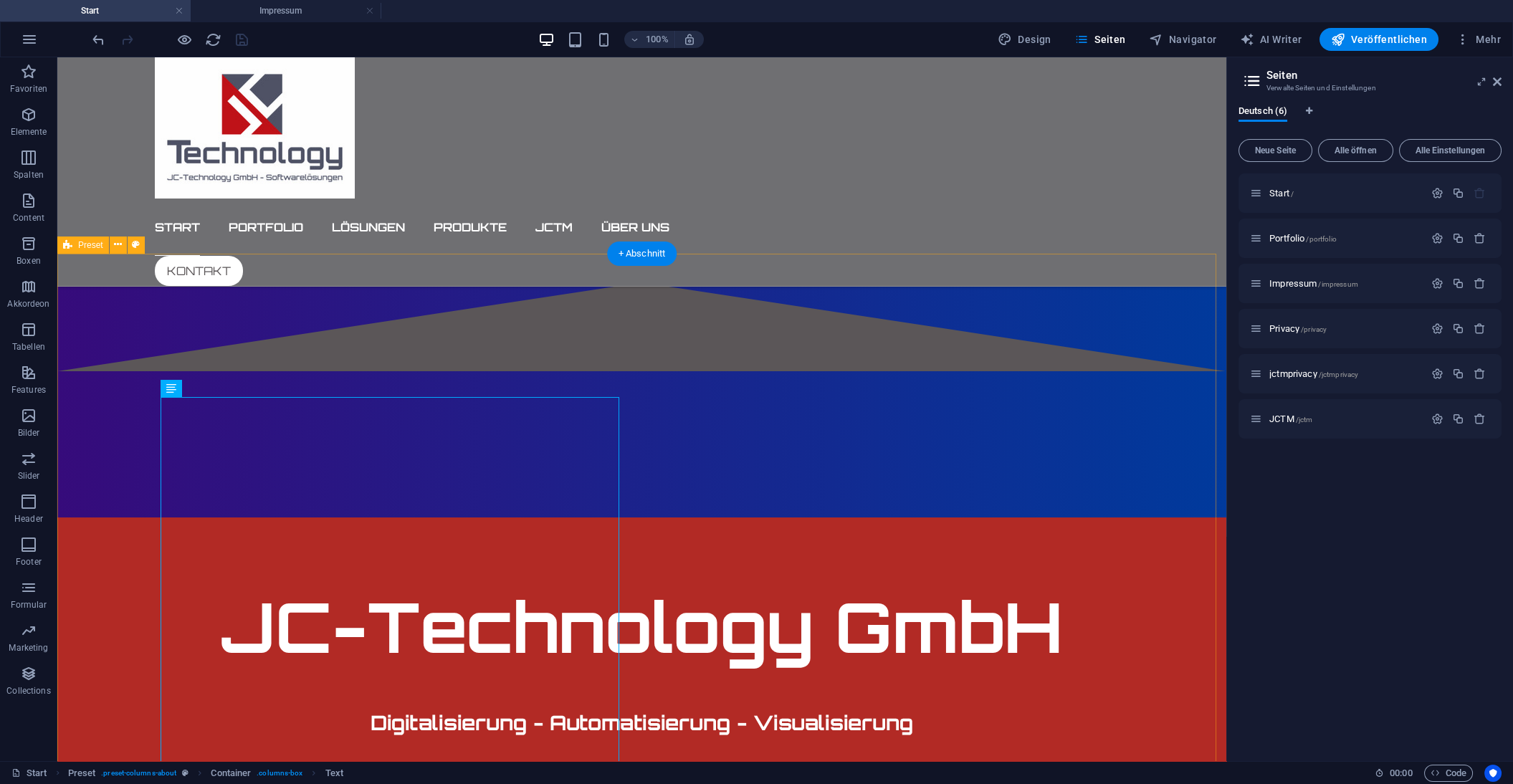
scroll to position [613, 0]
click at [214, 391] on icon at bounding box center [214, 389] width 8 height 15
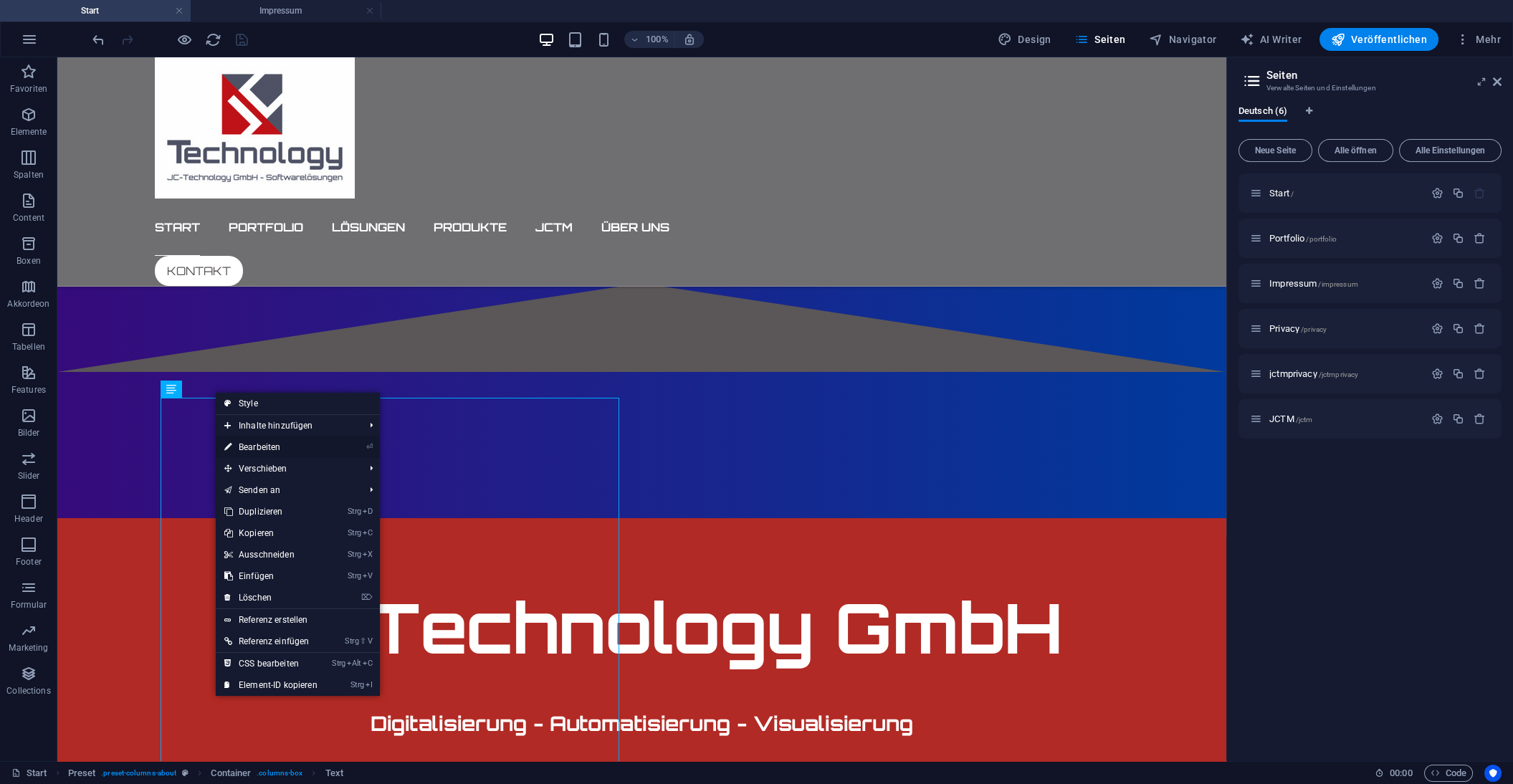
click at [253, 444] on link "⏎ Bearbeiten" at bounding box center [271, 447] width 111 height 22
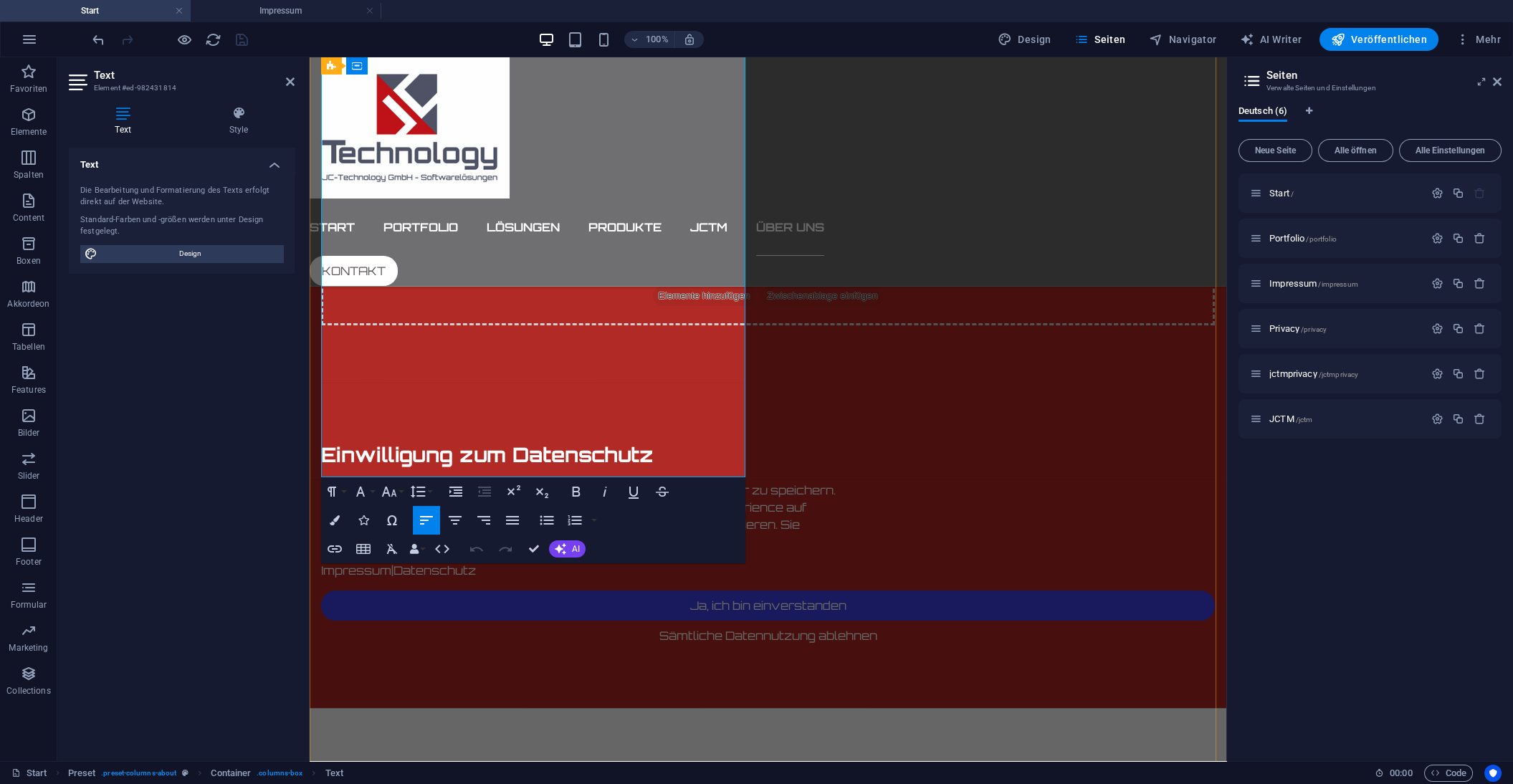
scroll to position [1198, 0]
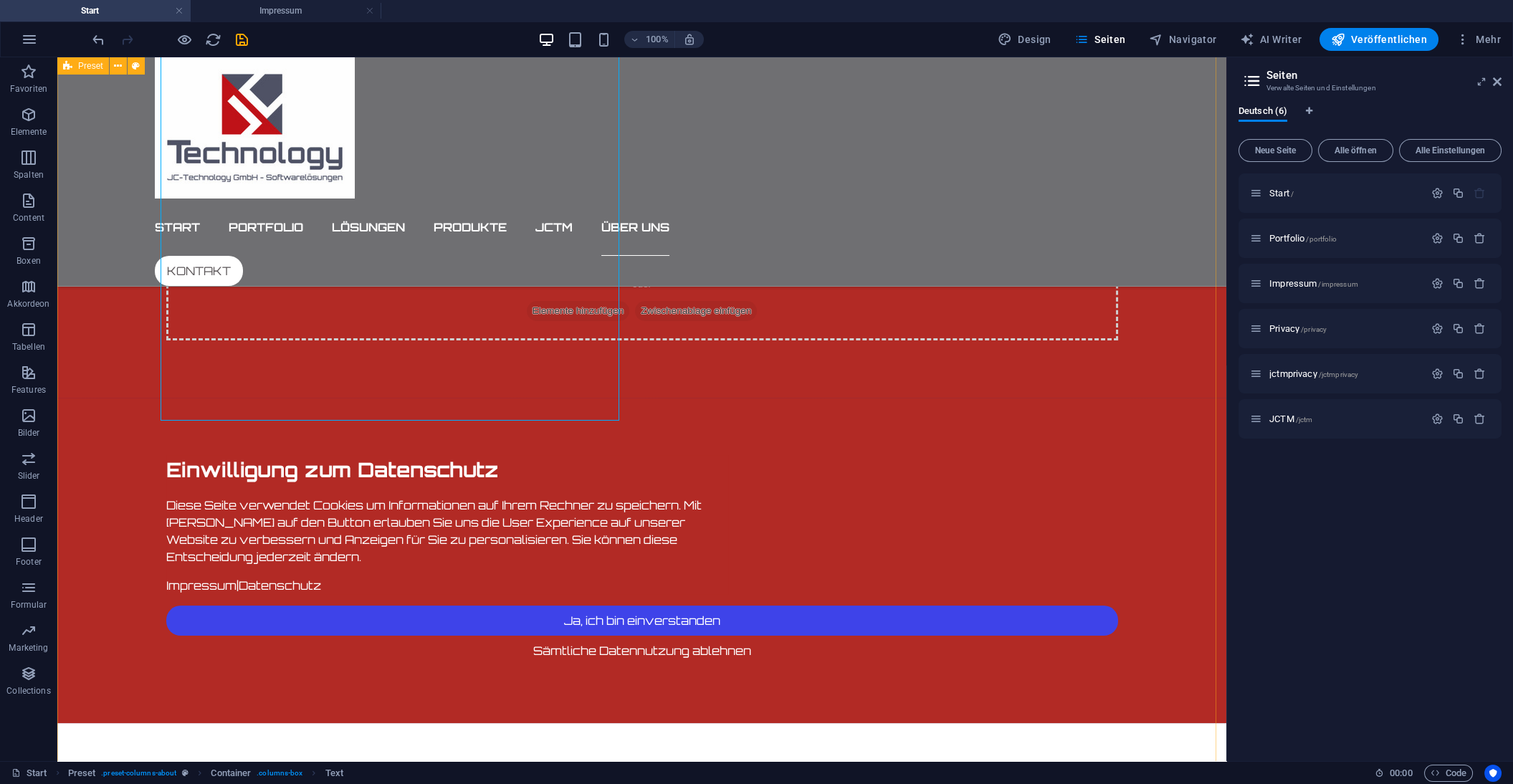
click at [241, 37] on icon "save" at bounding box center [241, 40] width 17 height 17
checkbox input "false"
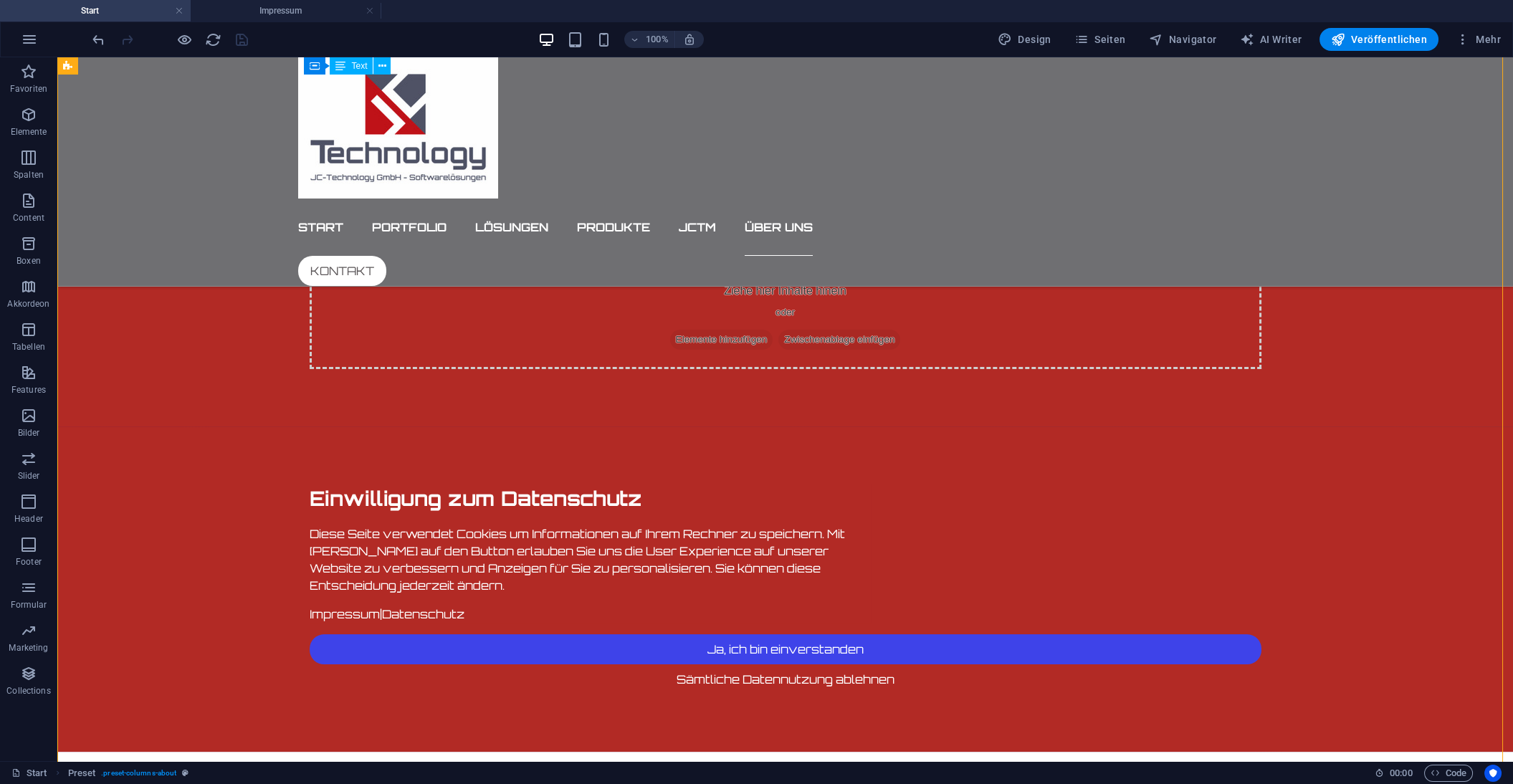
drag, startPoint x: 652, startPoint y: 405, endPoint x: 515, endPoint y: 382, distance: 138.9
drag, startPoint x: 623, startPoint y: 397, endPoint x: 566, endPoint y: 393, distance: 57.1
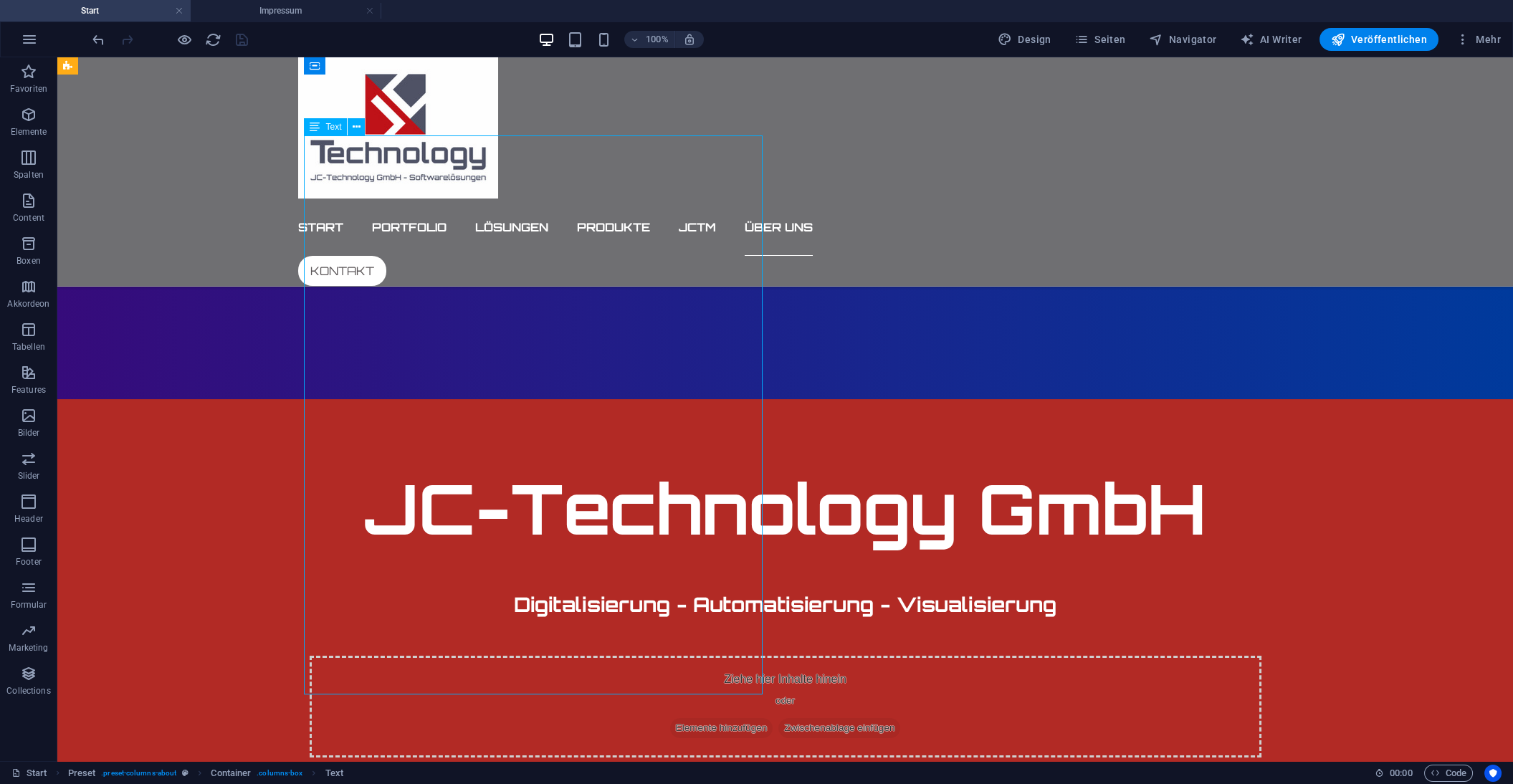
scroll to position [629, 0]
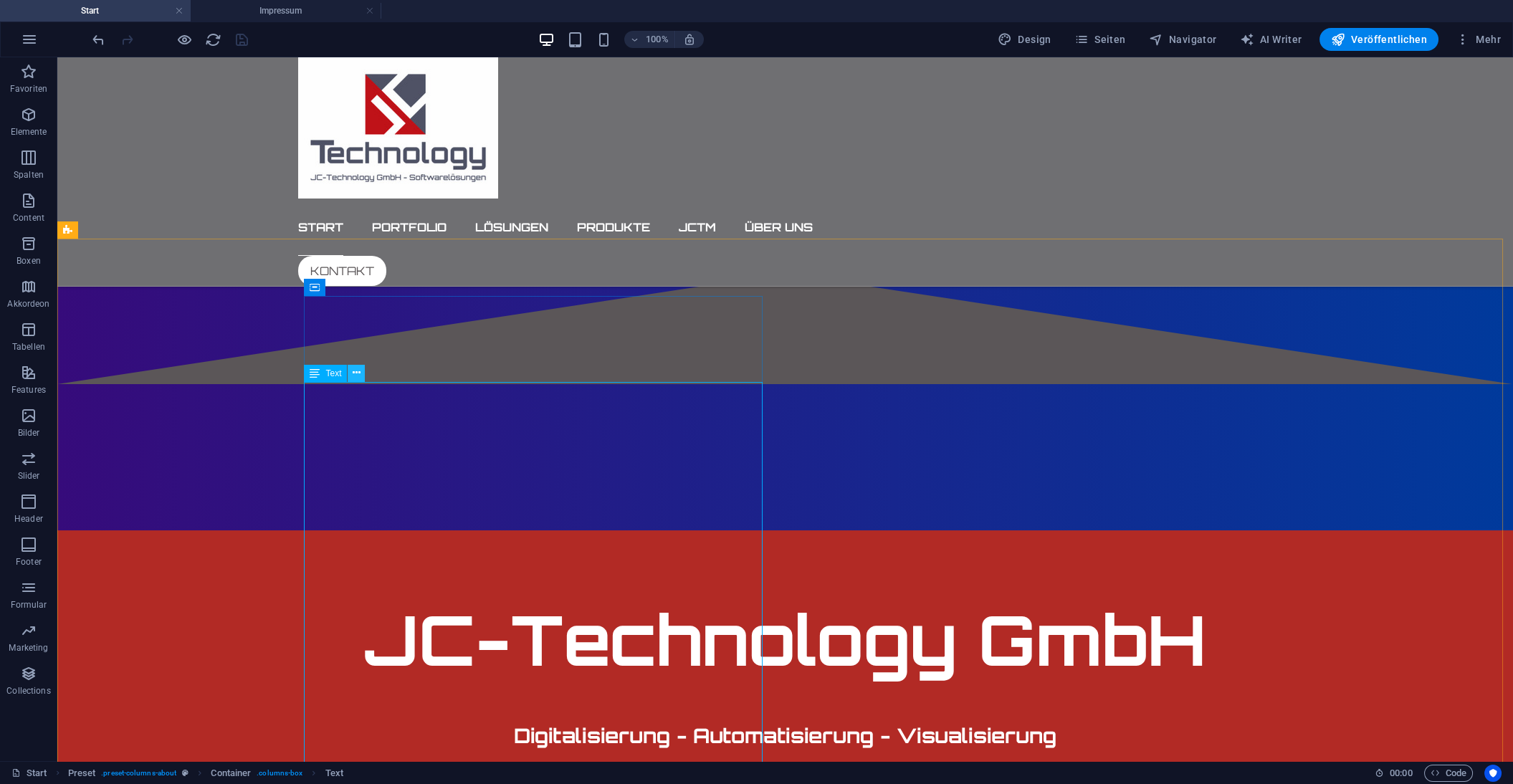
click at [355, 376] on icon at bounding box center [357, 373] width 8 height 15
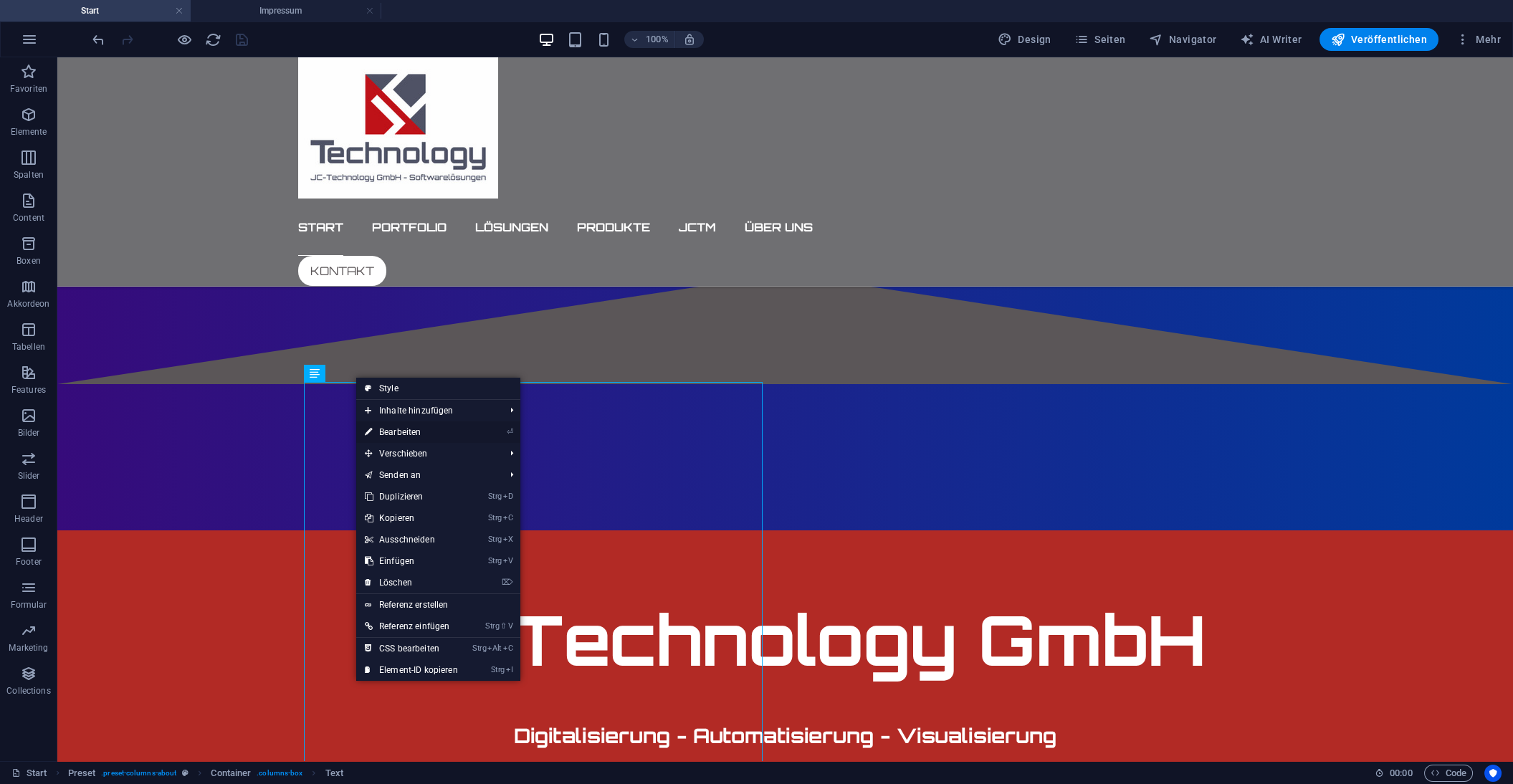
click at [429, 434] on link "⏎ Bearbeiten" at bounding box center [411, 432] width 111 height 22
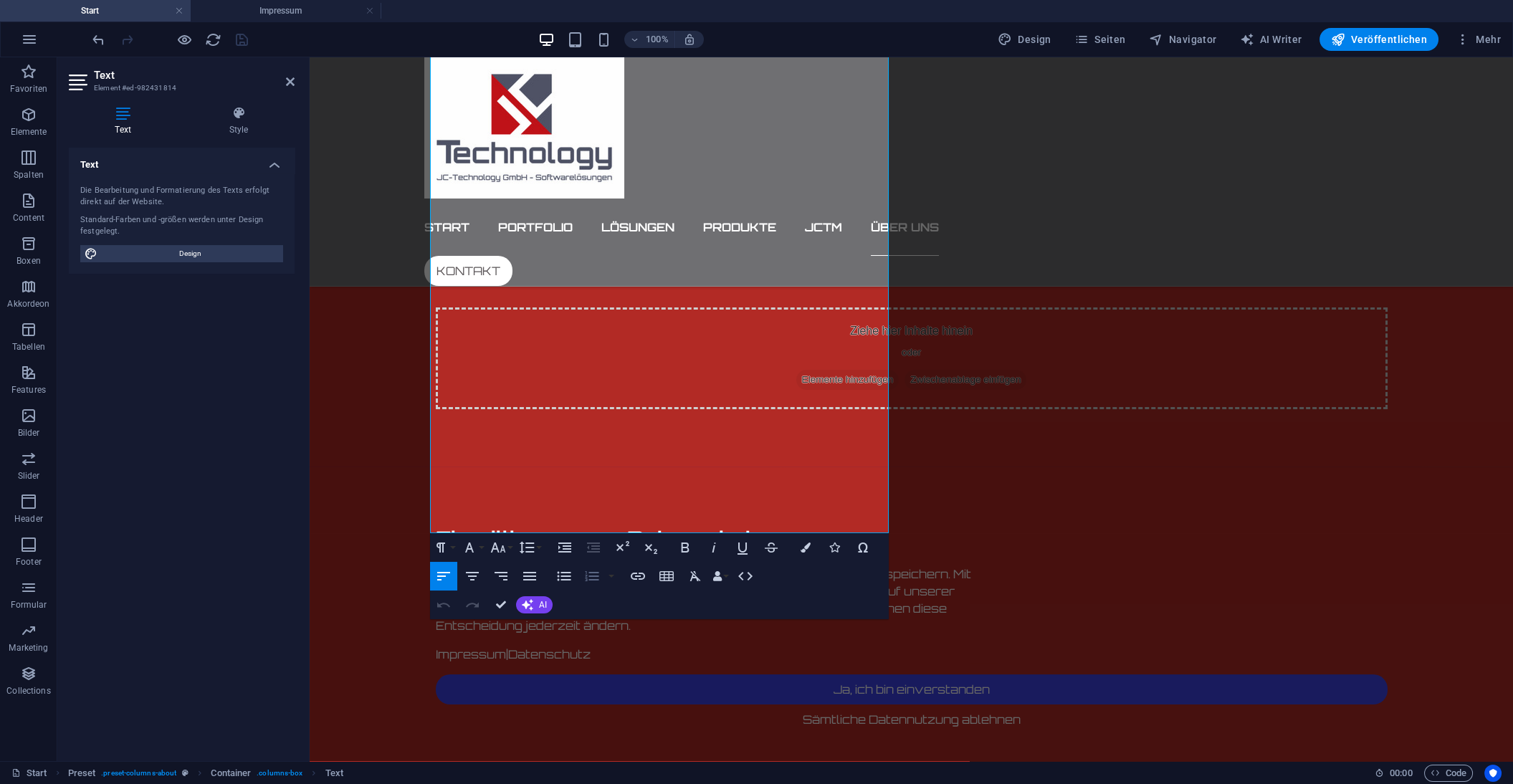
scroll to position [1084, 0]
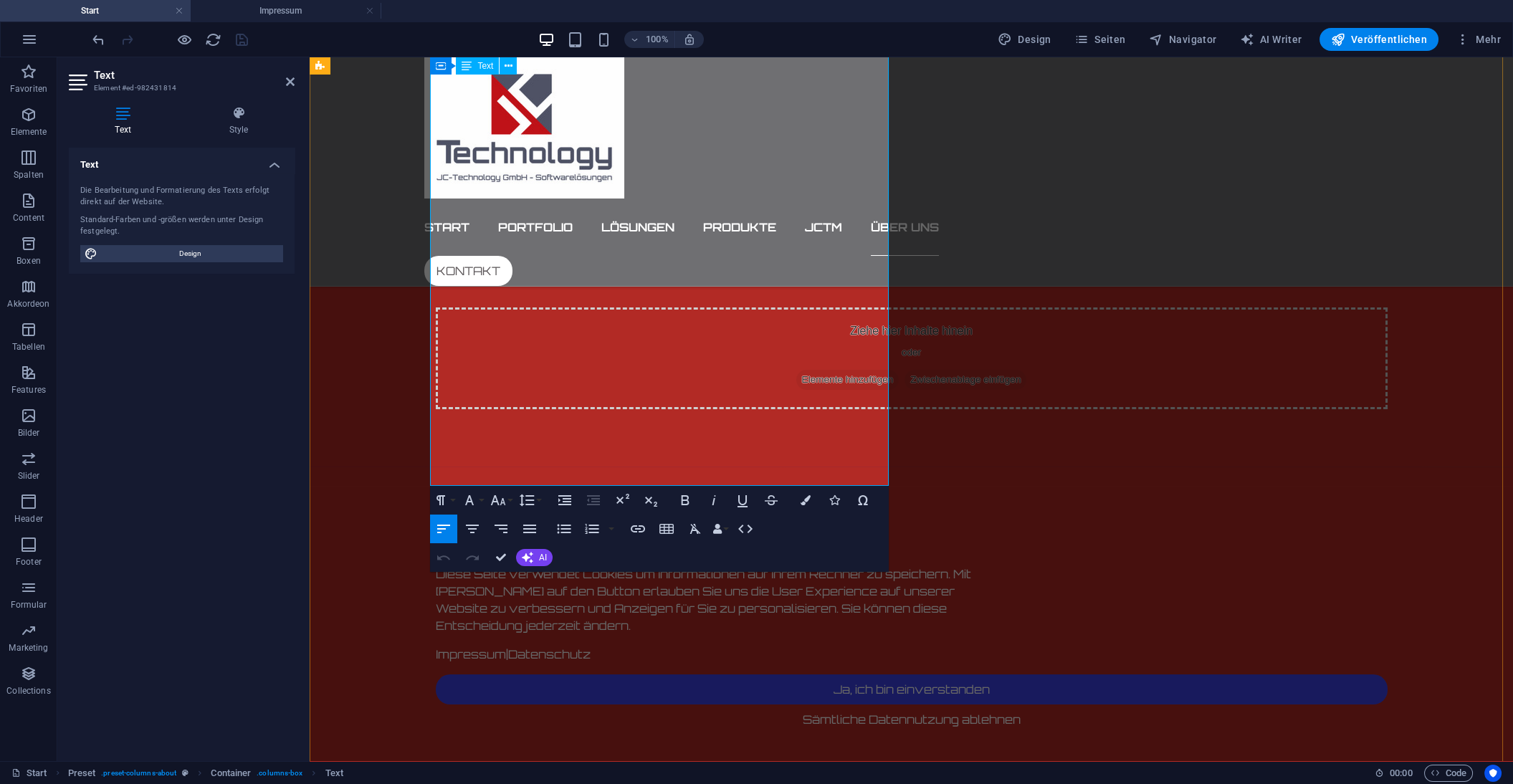
drag, startPoint x: 760, startPoint y: 462, endPoint x: 536, endPoint y: 426, distance: 226.9
copy span "1997 begann er seine Tätigkeit als selbstständiger Unternehmer und gründete 201…"
click at [196, 360] on div "Text Die Bearbeitung und Formatierung des Texts erfolgt direkt auf der Website.…" at bounding box center [181, 449] width 225 height 602
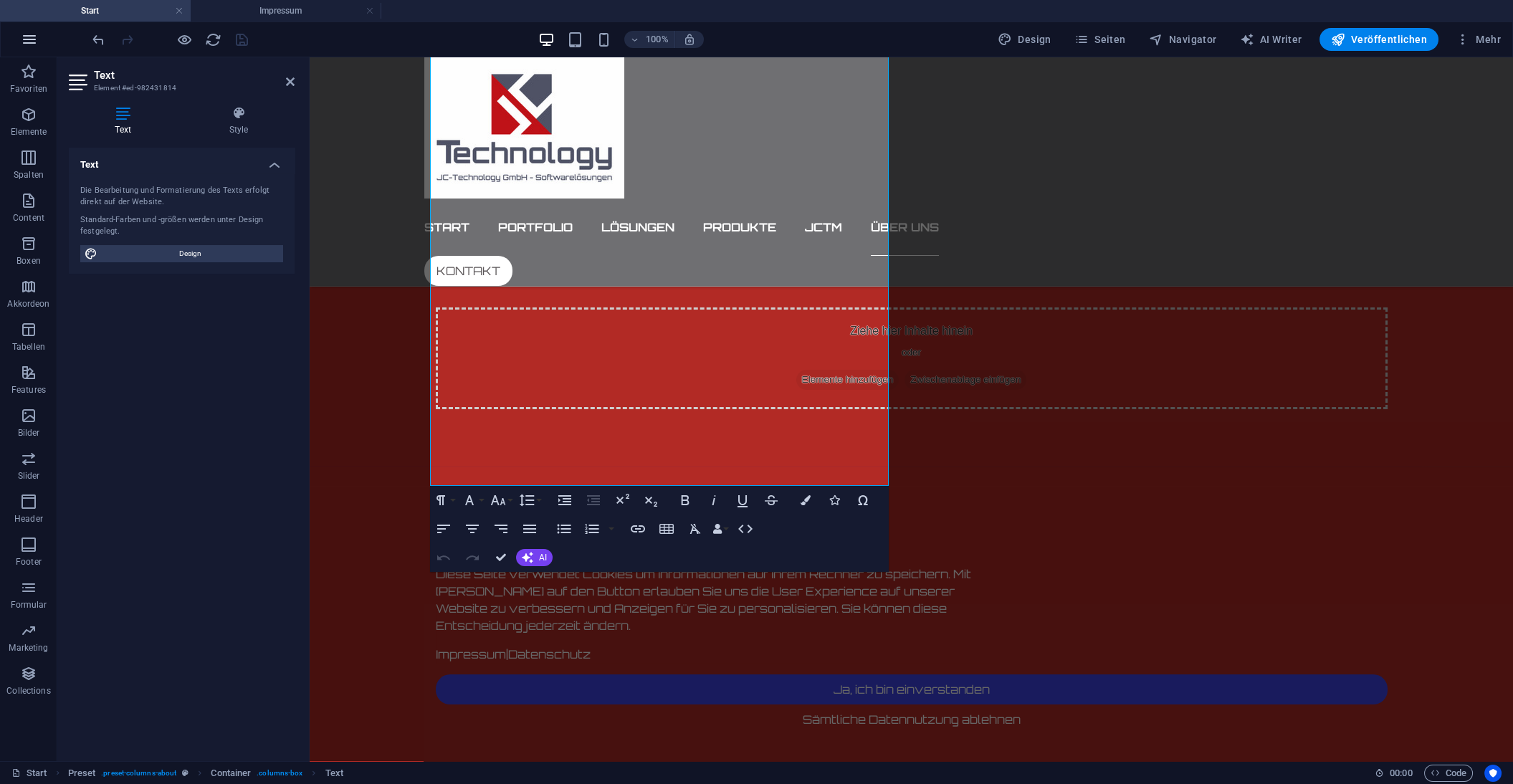
click at [32, 38] on icon "button" at bounding box center [29, 40] width 18 height 18
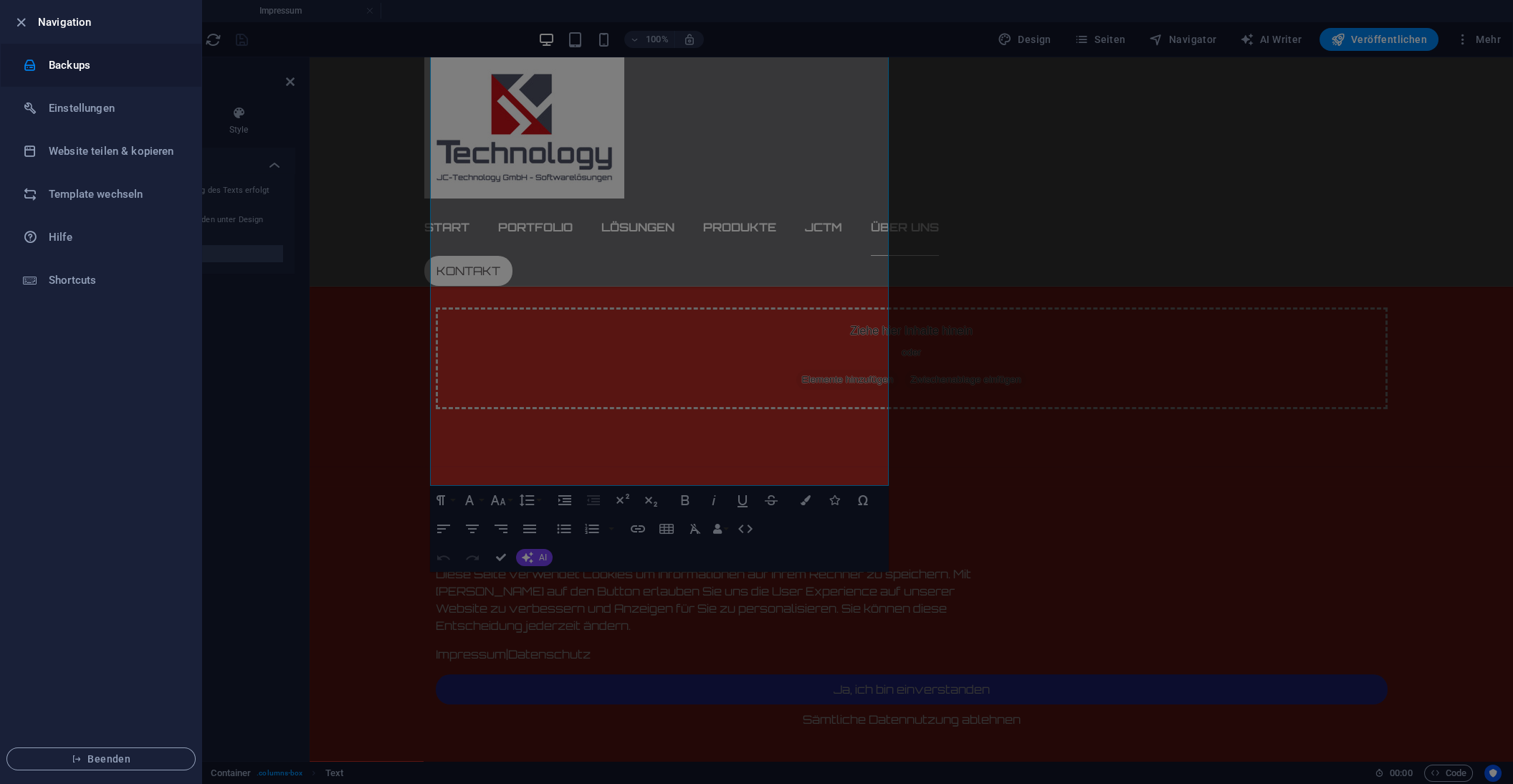
click at [59, 65] on h6 "Backups" at bounding box center [115, 65] width 132 height 18
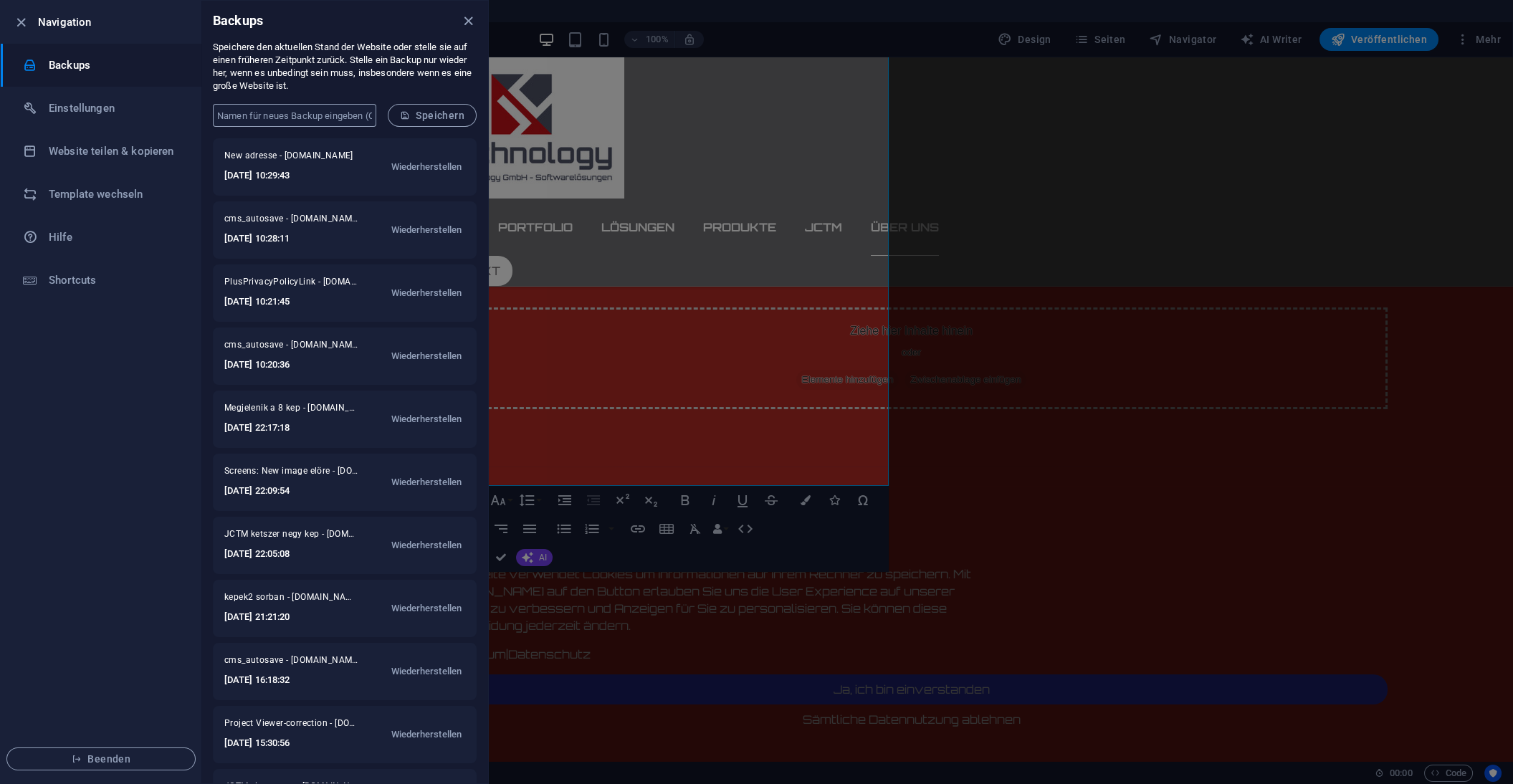
click at [295, 114] on input "text" at bounding box center [294, 115] width 163 height 23
type input "U"
type input "In Unterwart firmiert"
click at [443, 112] on span "Speichern" at bounding box center [432, 116] width 65 height 11
click at [1319, 421] on div at bounding box center [756, 392] width 1513 height 784
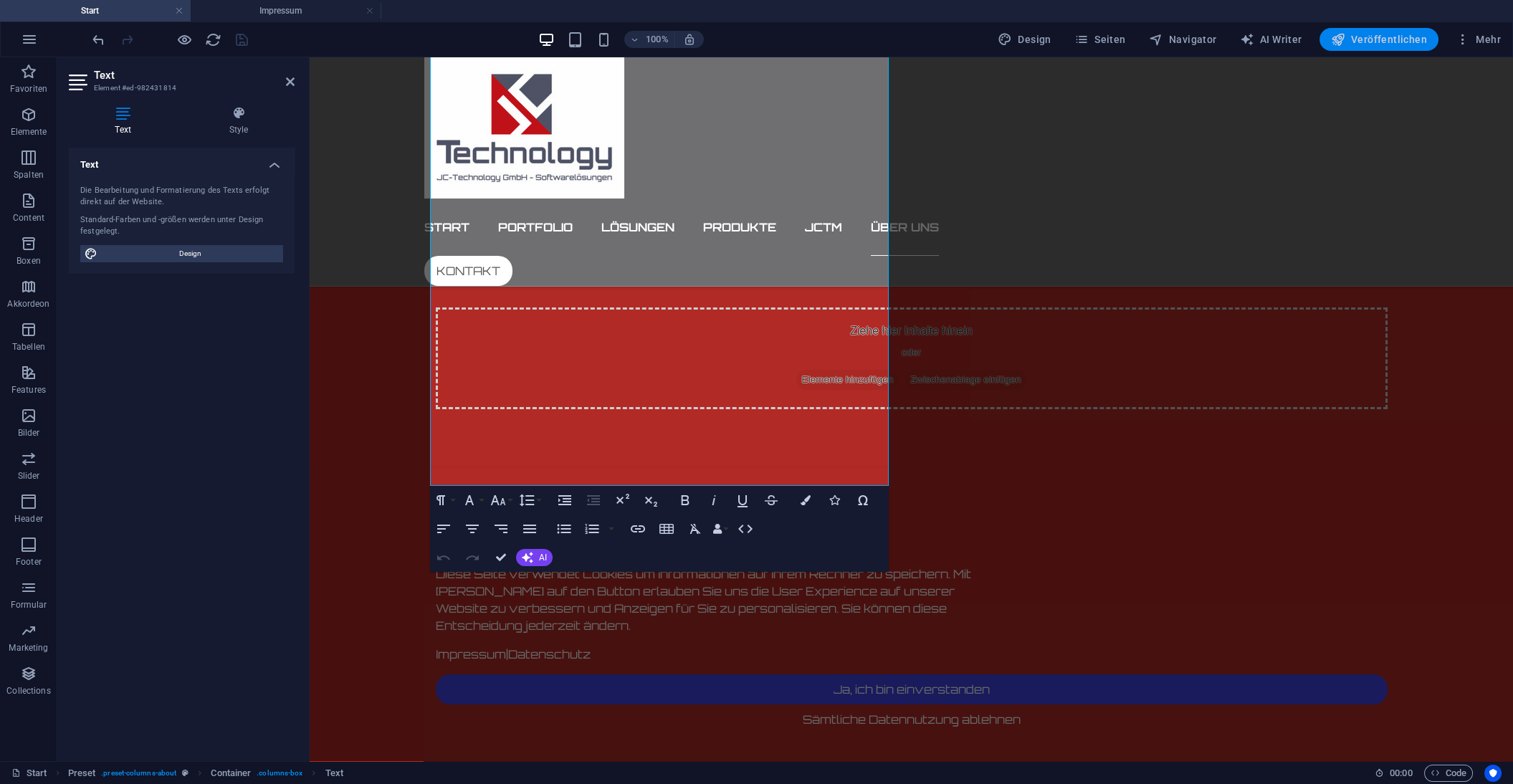
click at [1393, 37] on span "Veröffentlichen" at bounding box center [1378, 39] width 96 height 14
